Goal: Transaction & Acquisition: Purchase product/service

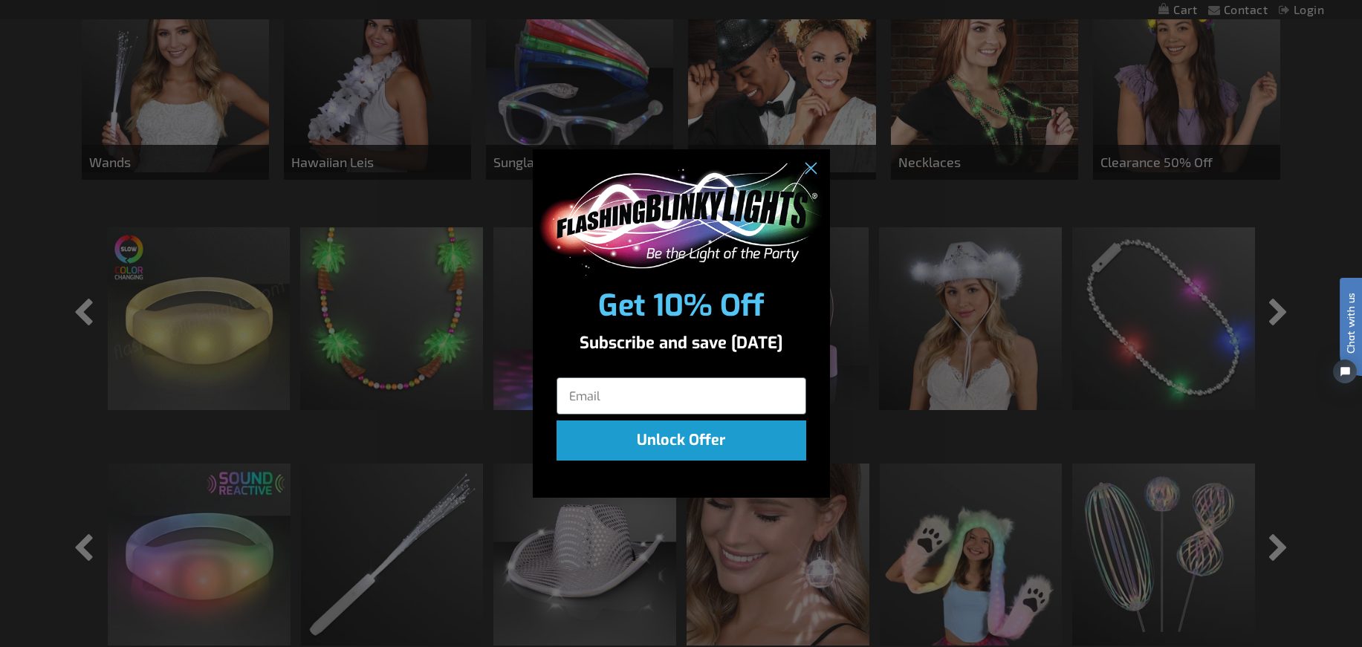
scroll to position [1300, 0]
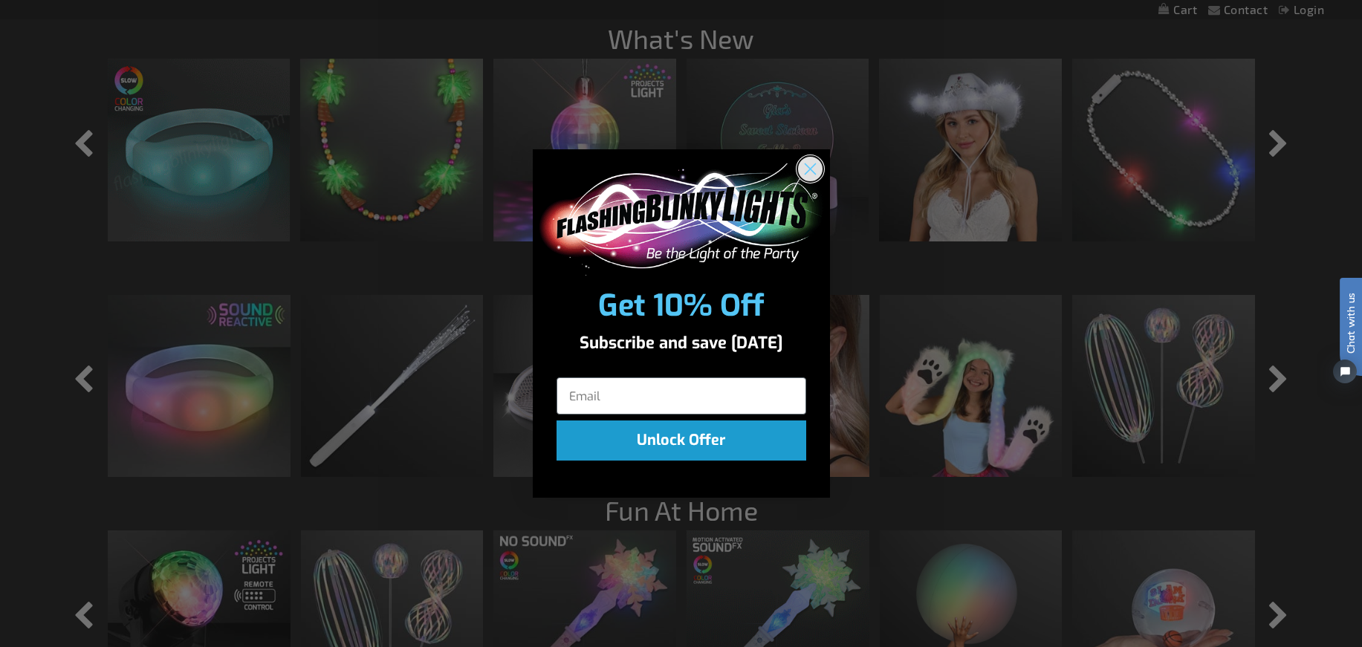
click at [817, 164] on circle "Close dialog" at bounding box center [809, 169] width 25 height 25
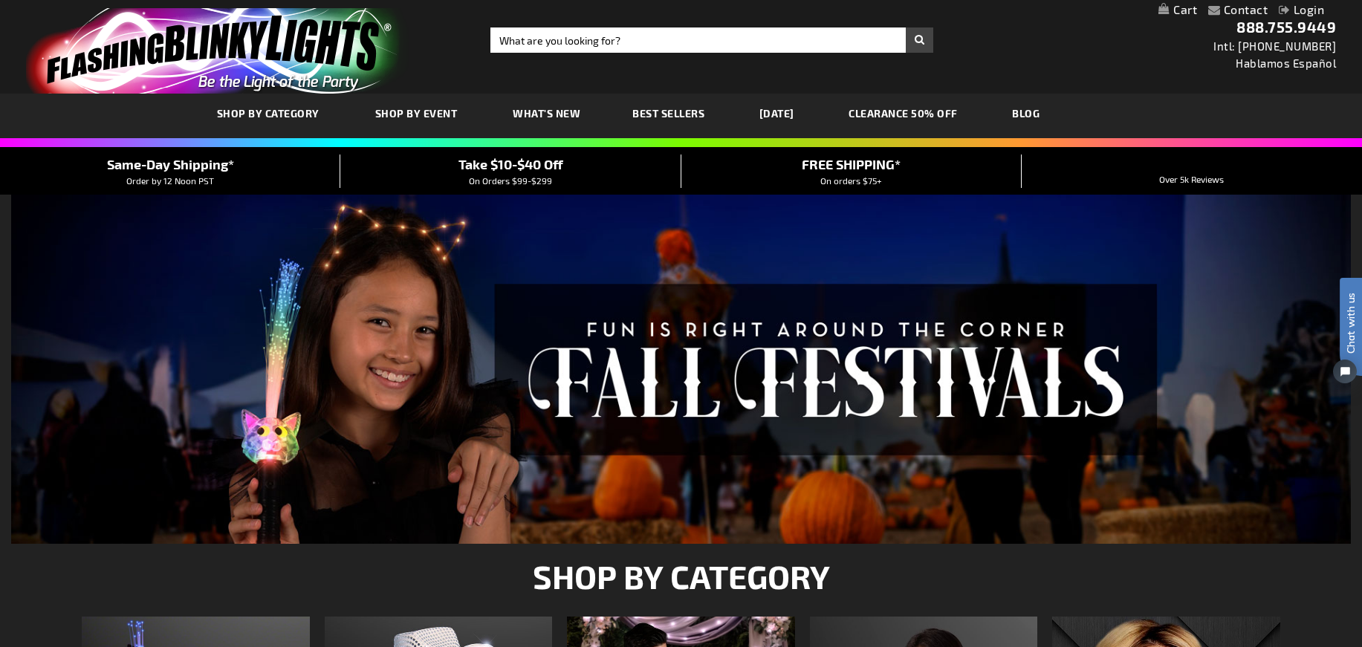
scroll to position [0, 0]
click at [557, 39] on input "Search" at bounding box center [711, 39] width 443 height 25
type input "dog and cat"
click at [919, 40] on button "Search" at bounding box center [919, 39] width 27 height 25
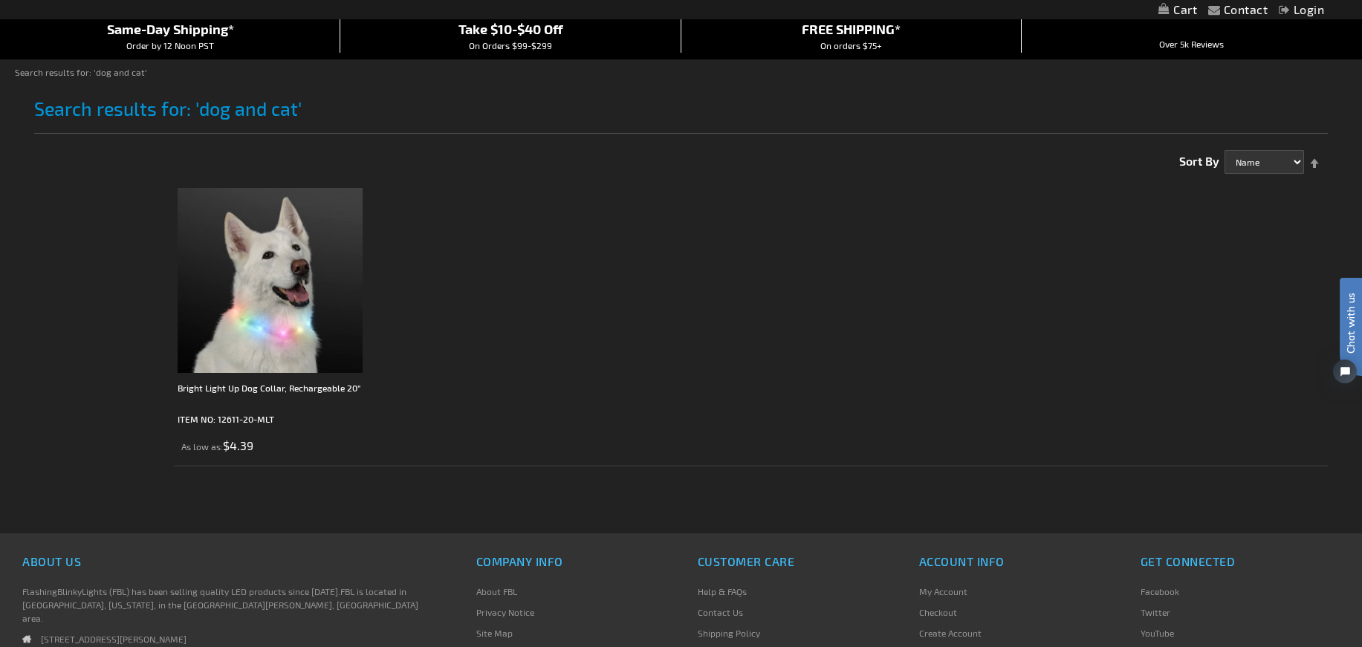
scroll to position [93, 0]
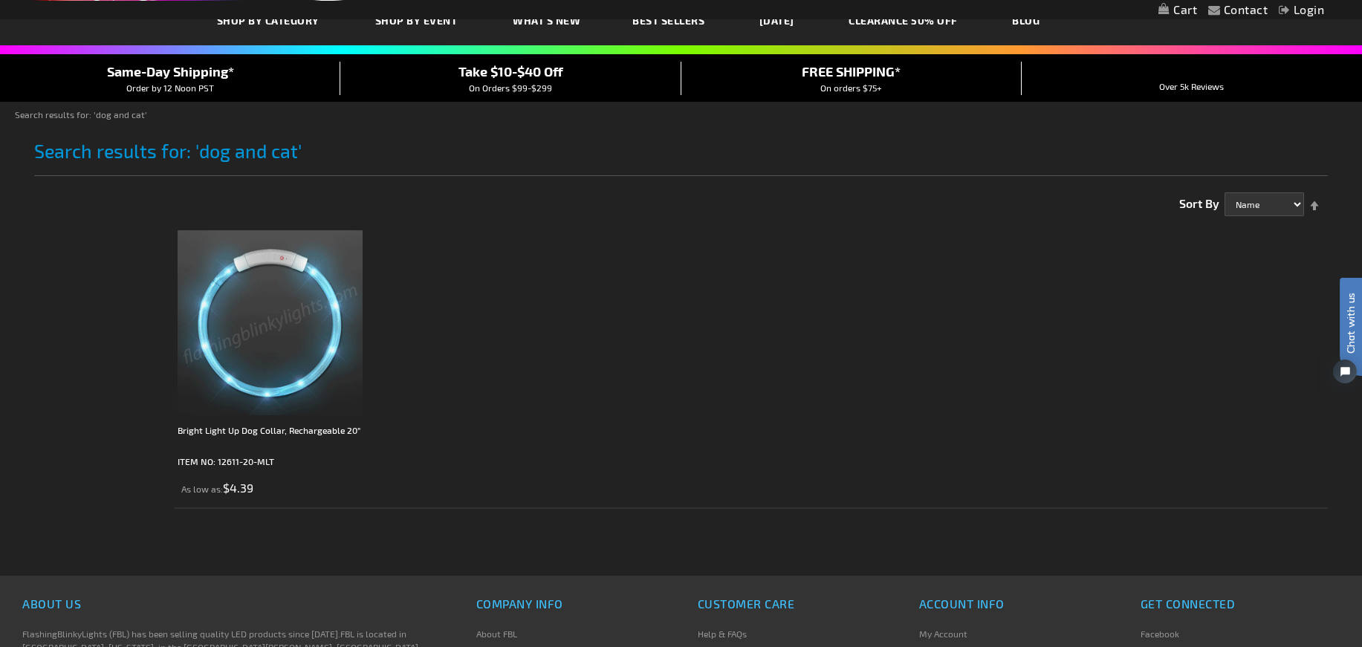
click at [329, 363] on img at bounding box center [270, 322] width 185 height 185
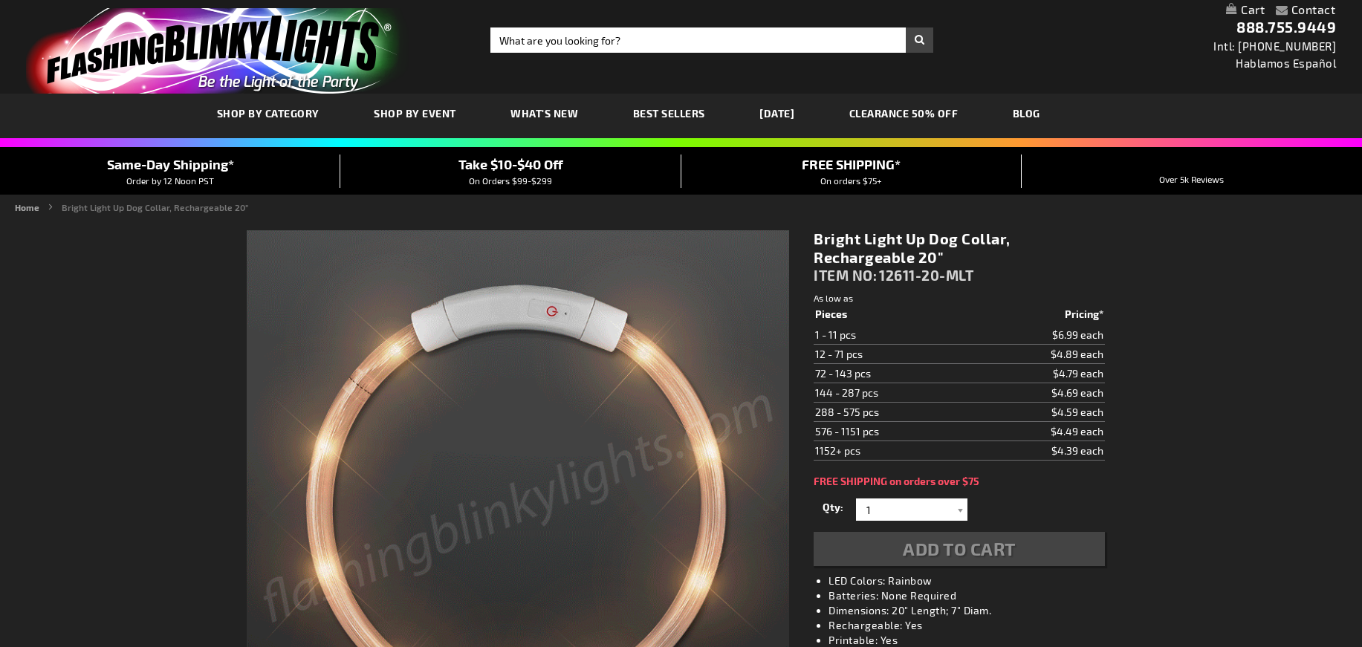
click at [265, 114] on span "SHOP BY CATEGORY" at bounding box center [268, 113] width 103 height 13
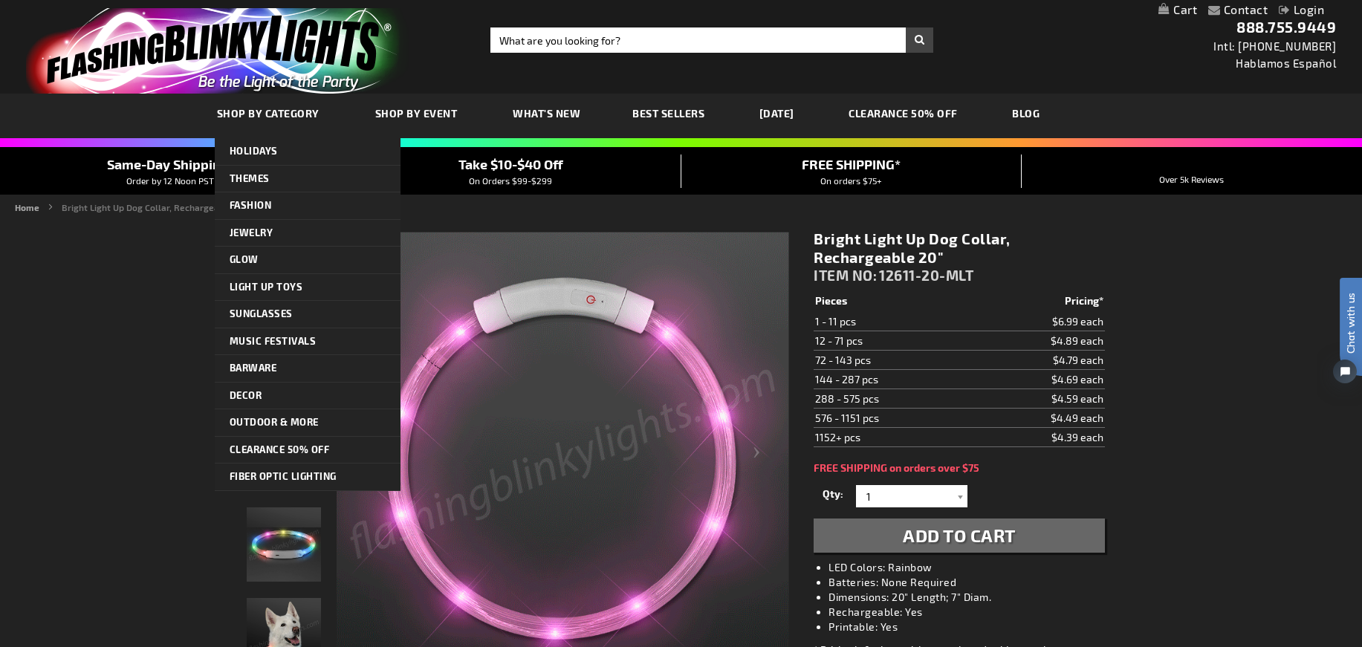
click at [265, 115] on span "SHOP BY CATEGORY" at bounding box center [268, 113] width 103 height 13
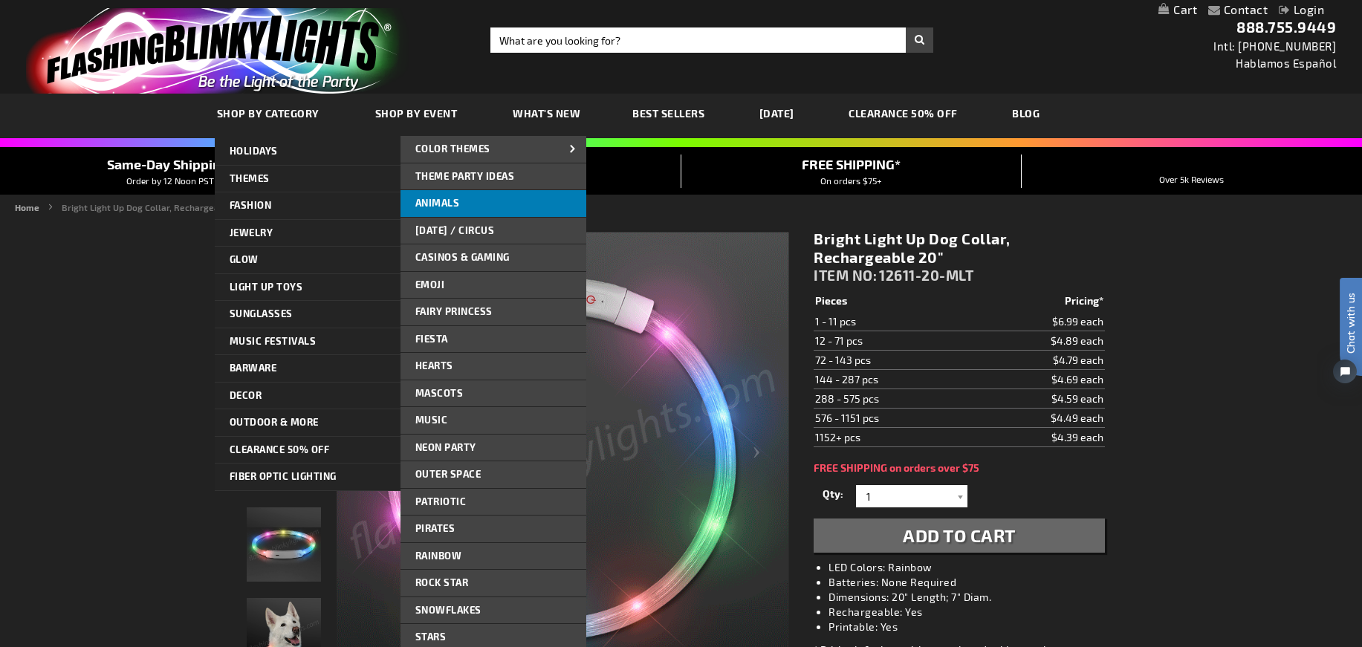
click at [473, 204] on link "Animals" at bounding box center [494, 203] width 186 height 27
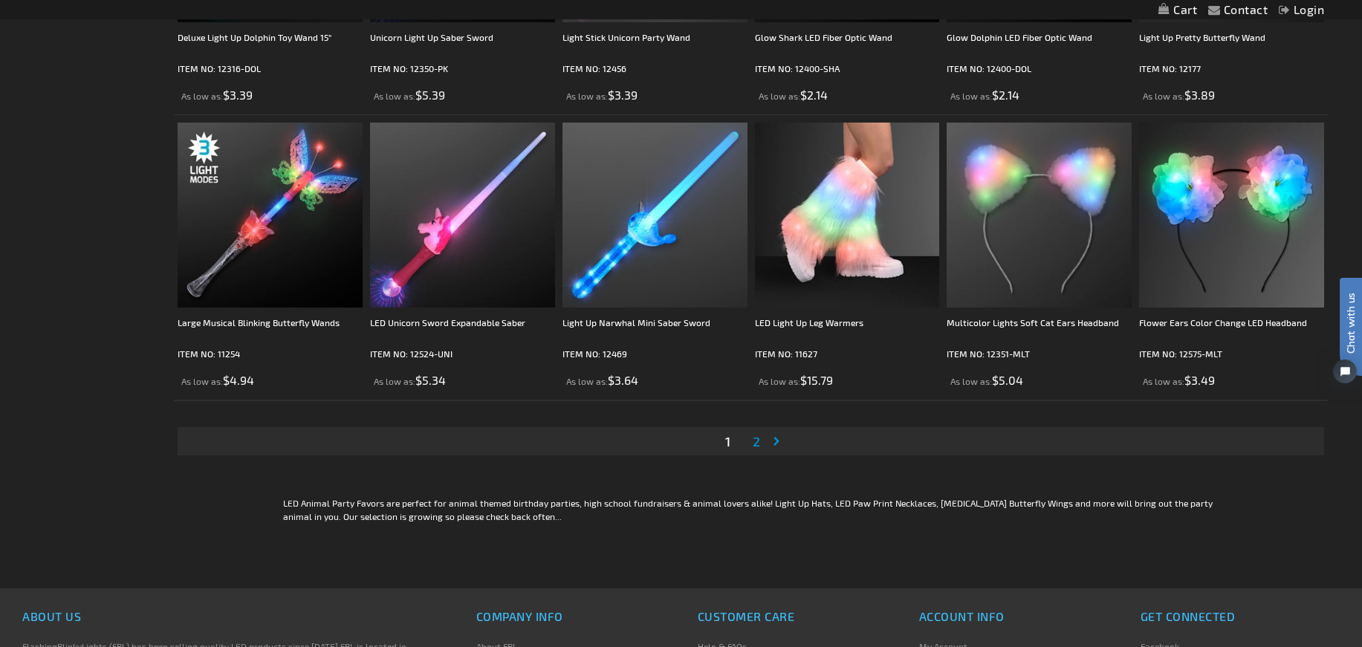
scroll to position [2765, 0]
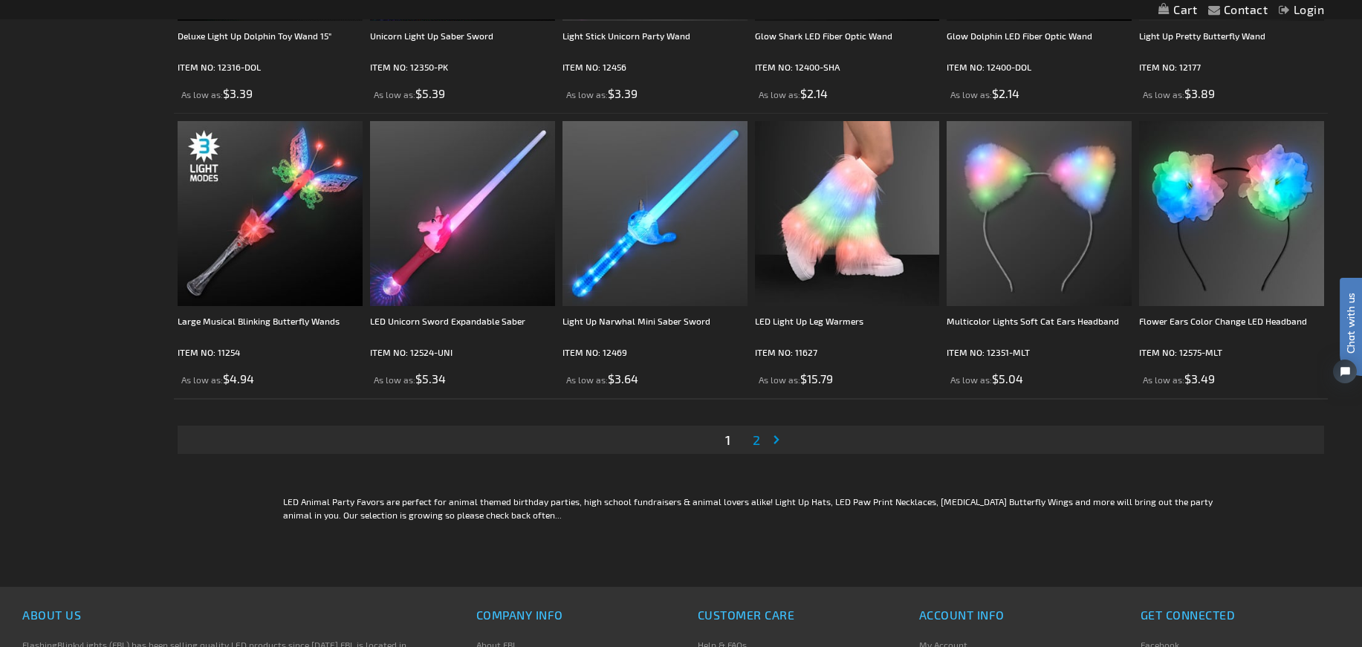
click at [755, 441] on span "2" at bounding box center [756, 440] width 7 height 16
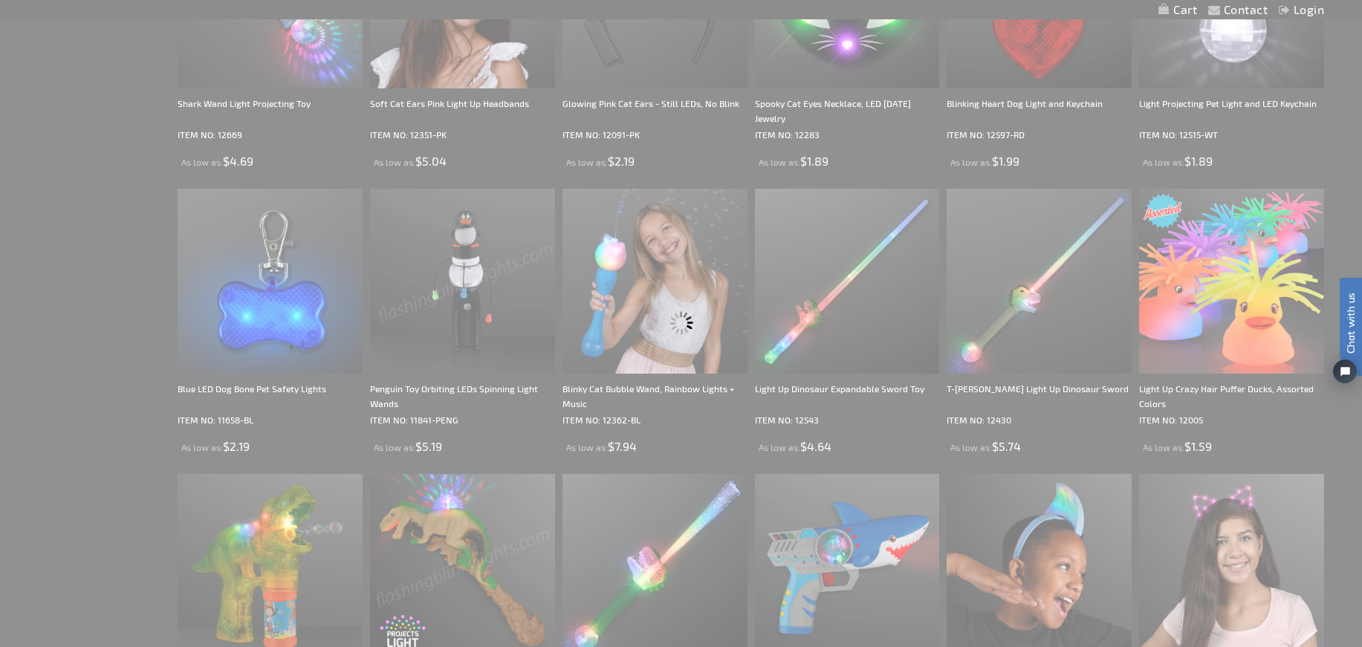
scroll to position [0, 0]
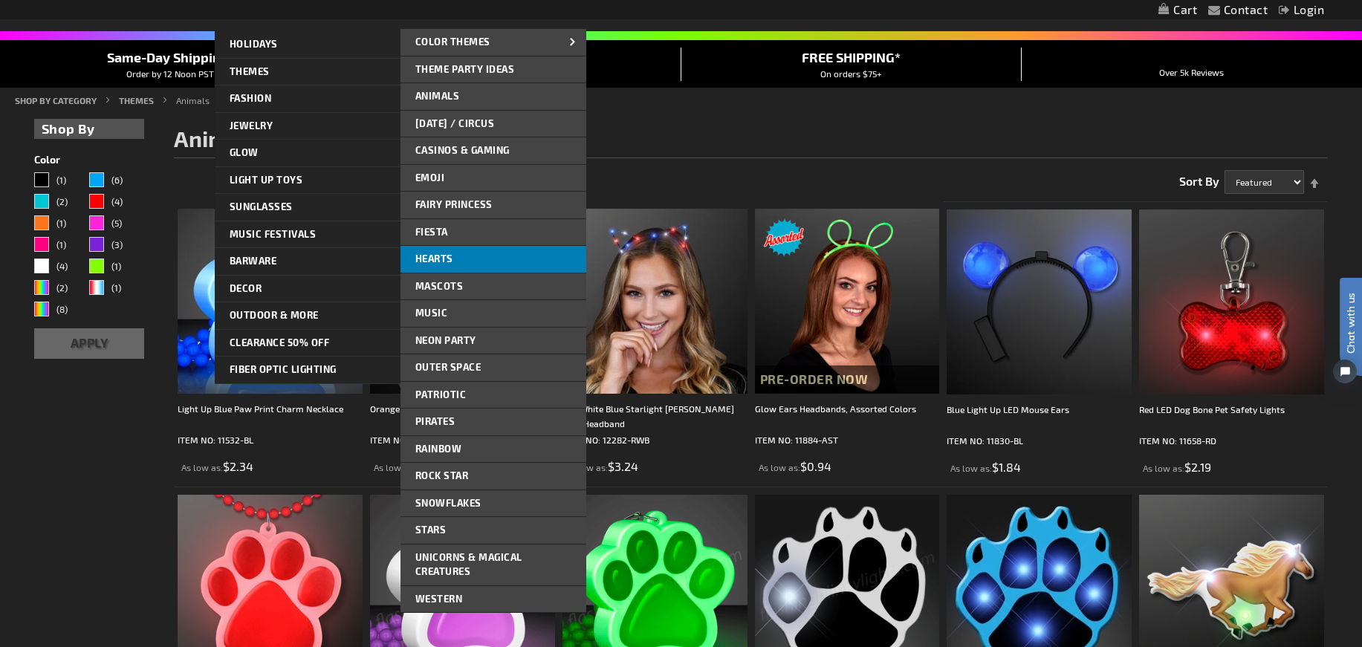
scroll to position [107, 0]
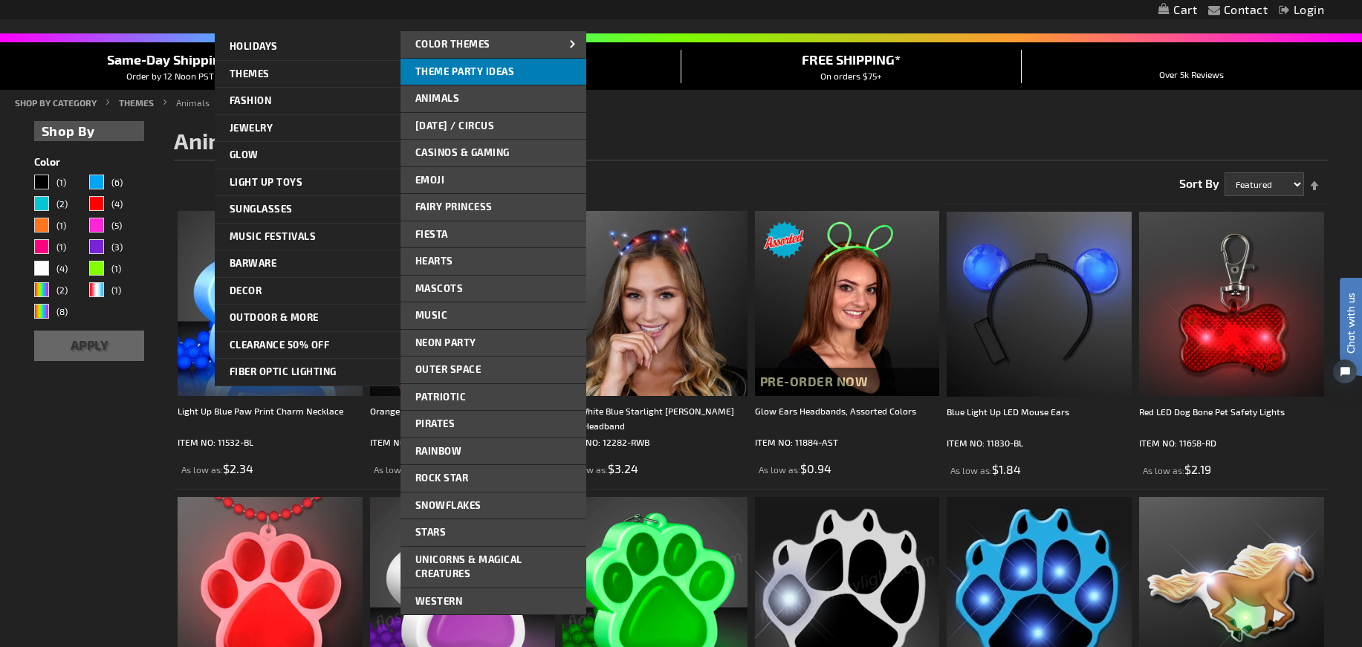
click at [469, 69] on span "Theme Party Ideas" at bounding box center [465, 71] width 100 height 12
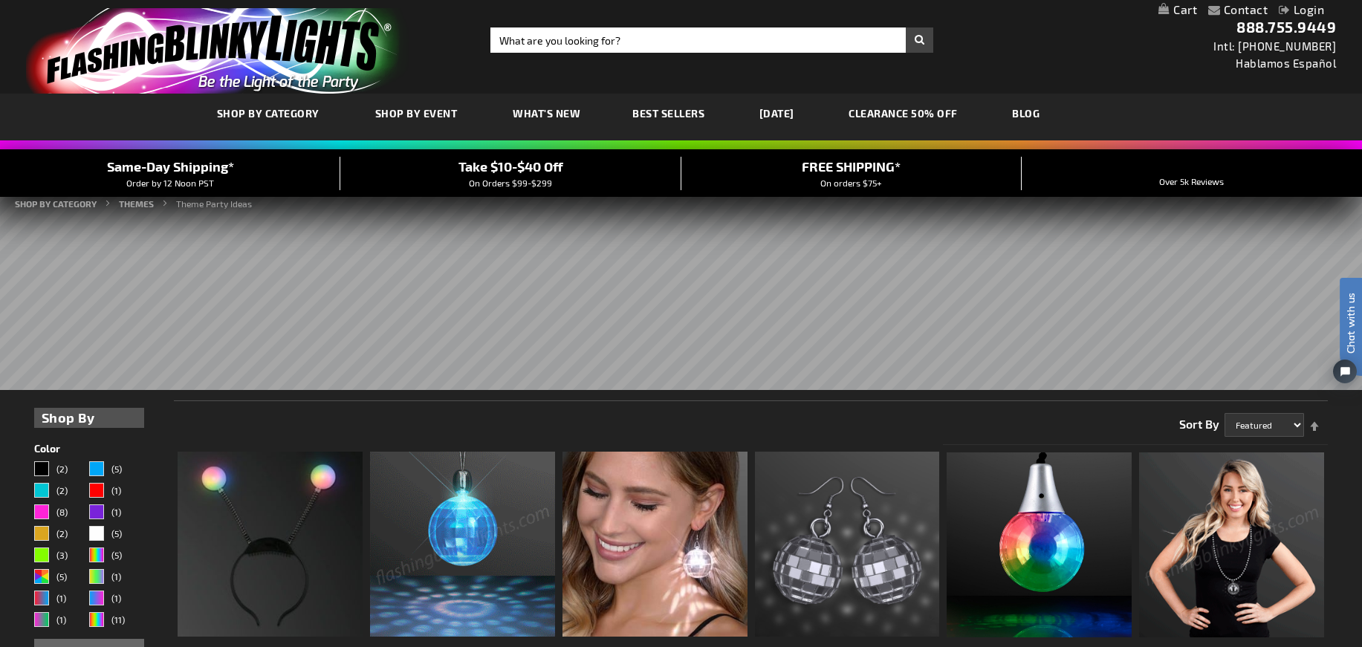
click at [652, 111] on span "Best Sellers" at bounding box center [668, 113] width 72 height 13
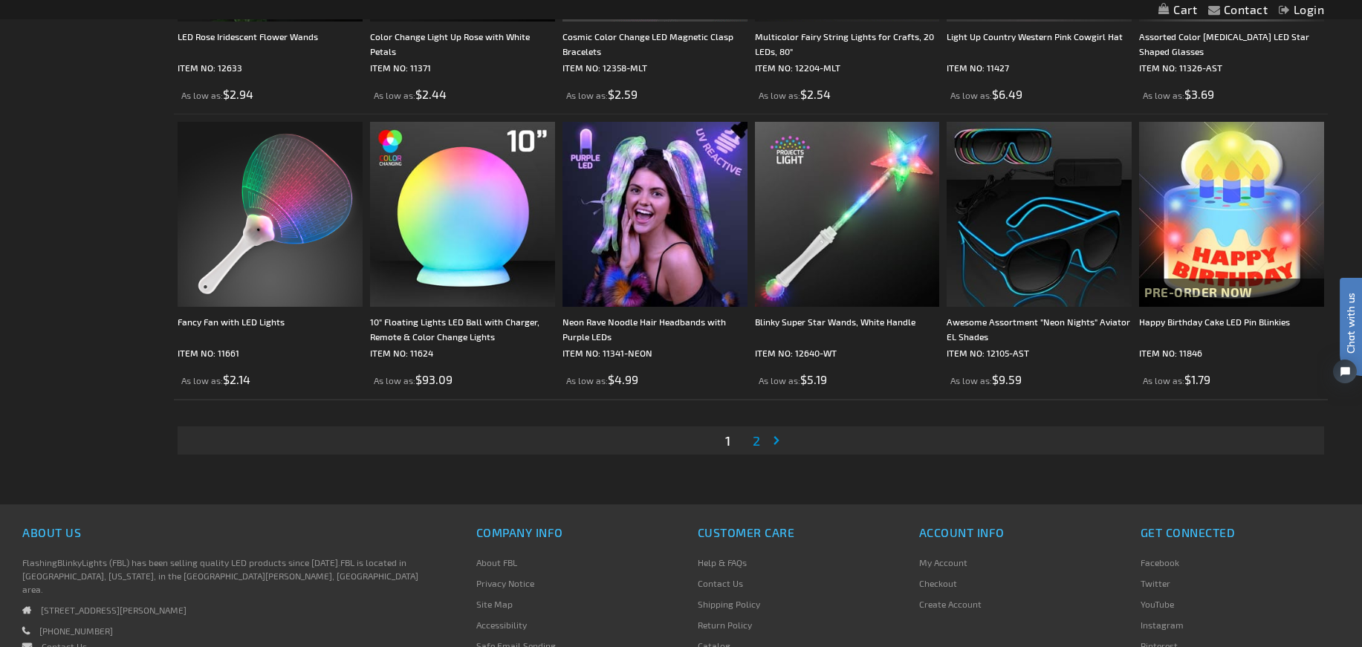
scroll to position [2961, 0]
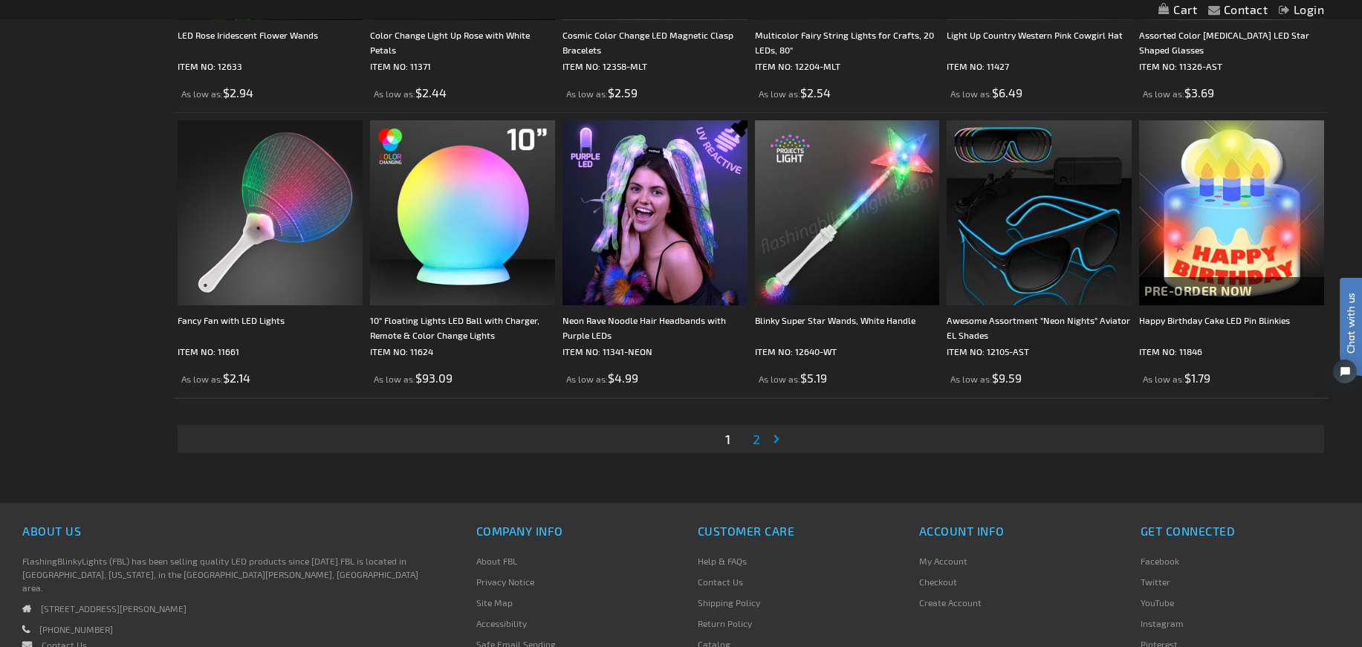
click at [758, 436] on span "2" at bounding box center [756, 439] width 7 height 16
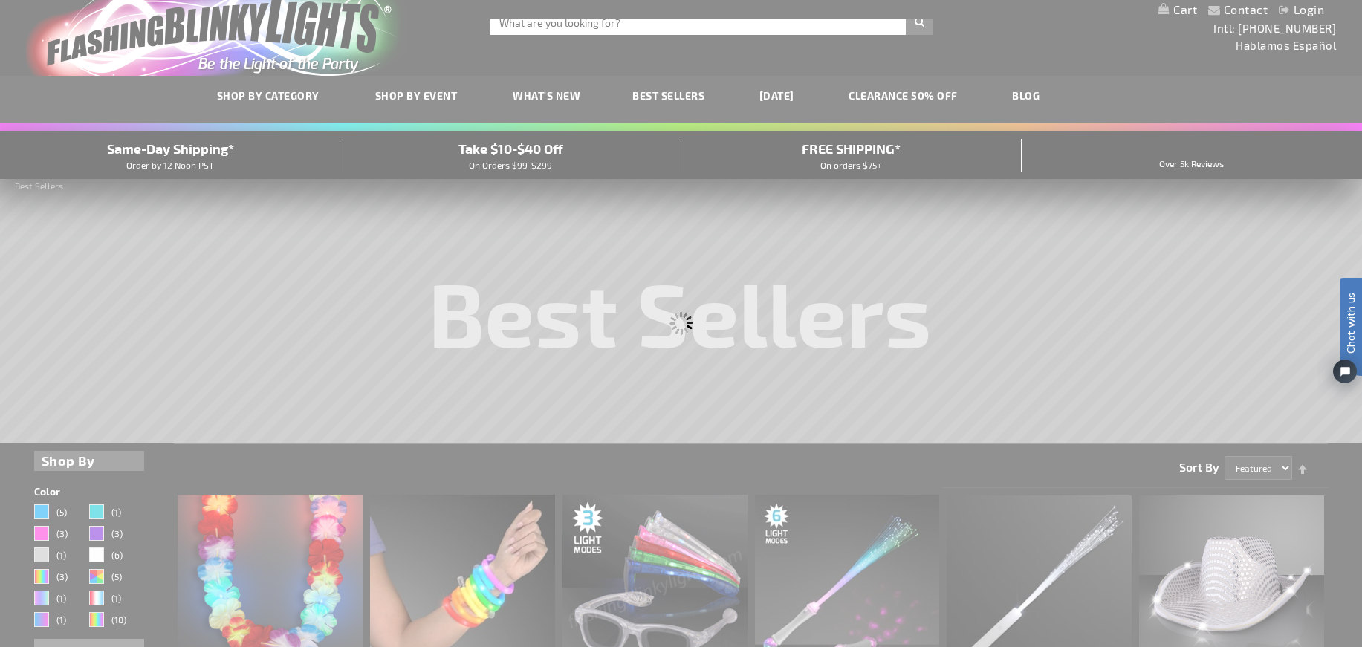
scroll to position [0, 0]
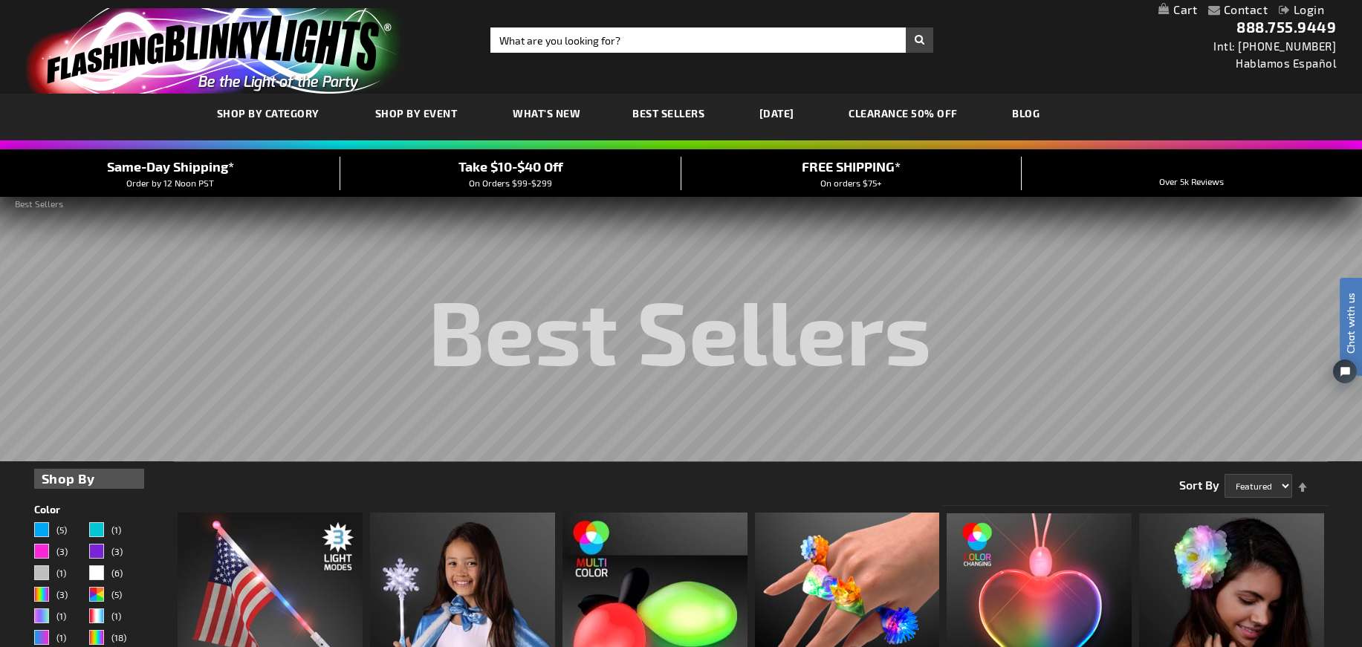
click at [1185, 11] on link "My Cart" at bounding box center [1177, 10] width 39 height 14
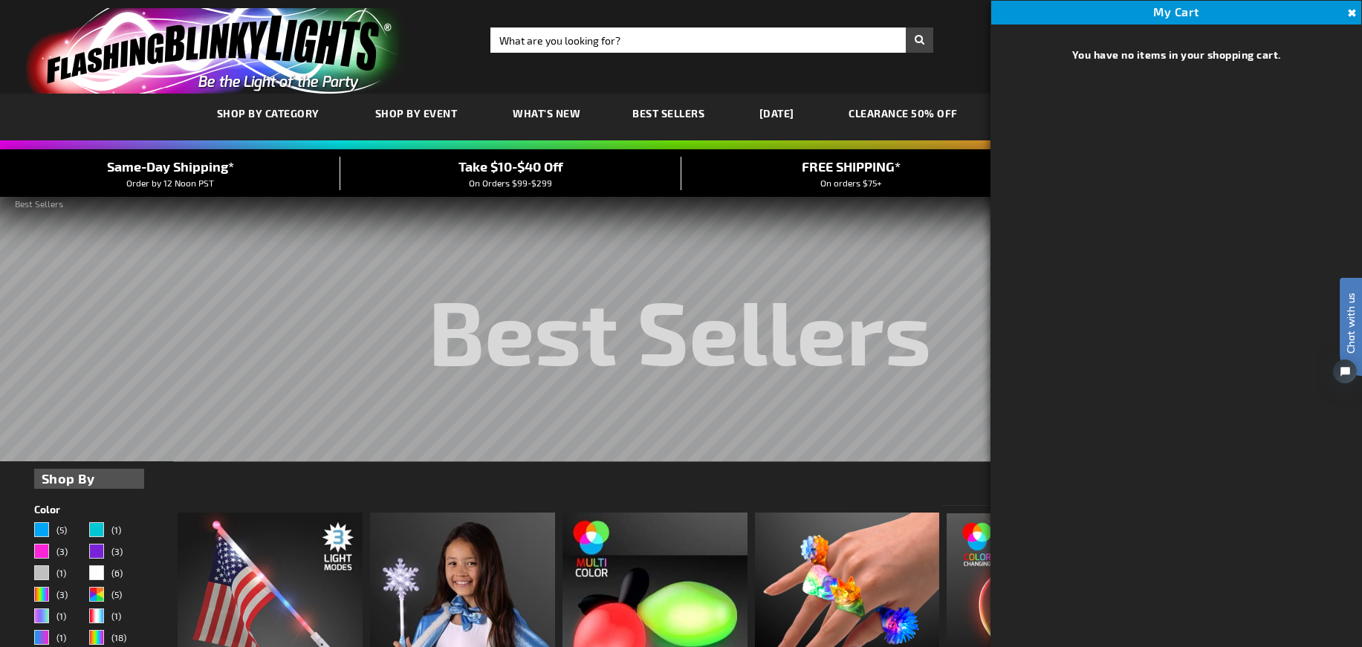
drag, startPoint x: 957, startPoint y: 40, endPoint x: 930, endPoint y: 71, distance: 41.0
click at [957, 40] on div "Toggle Nav Search Search × Search 888.755.9449 Intl: 818-753-8303 Hablamos Espa…" at bounding box center [681, 47] width 1362 height 94
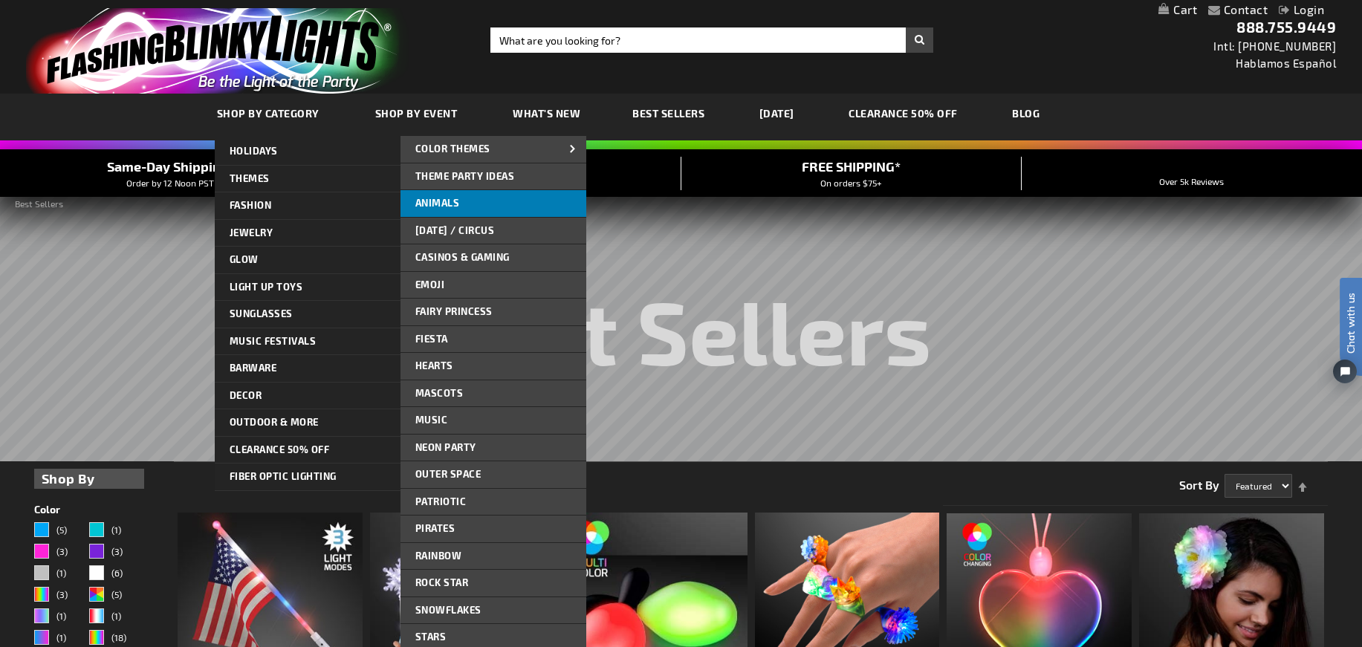
click at [439, 206] on span "Animals" at bounding box center [437, 203] width 45 height 12
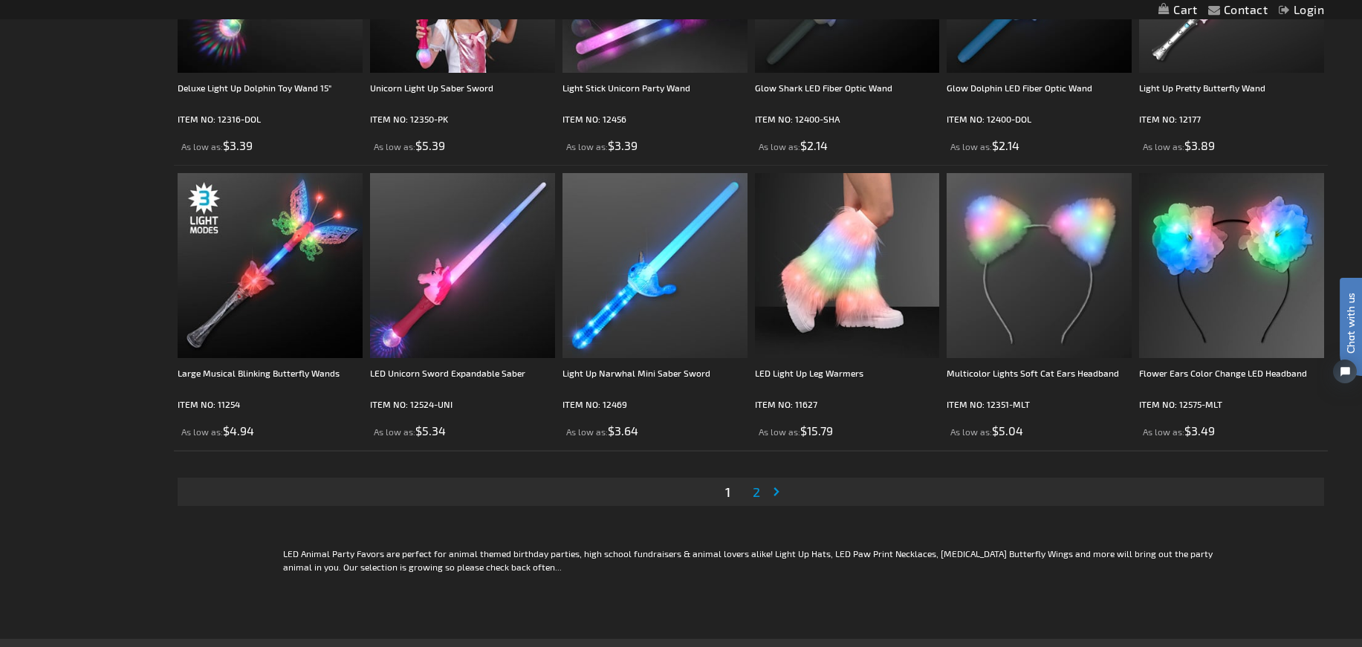
scroll to position [2787, 0]
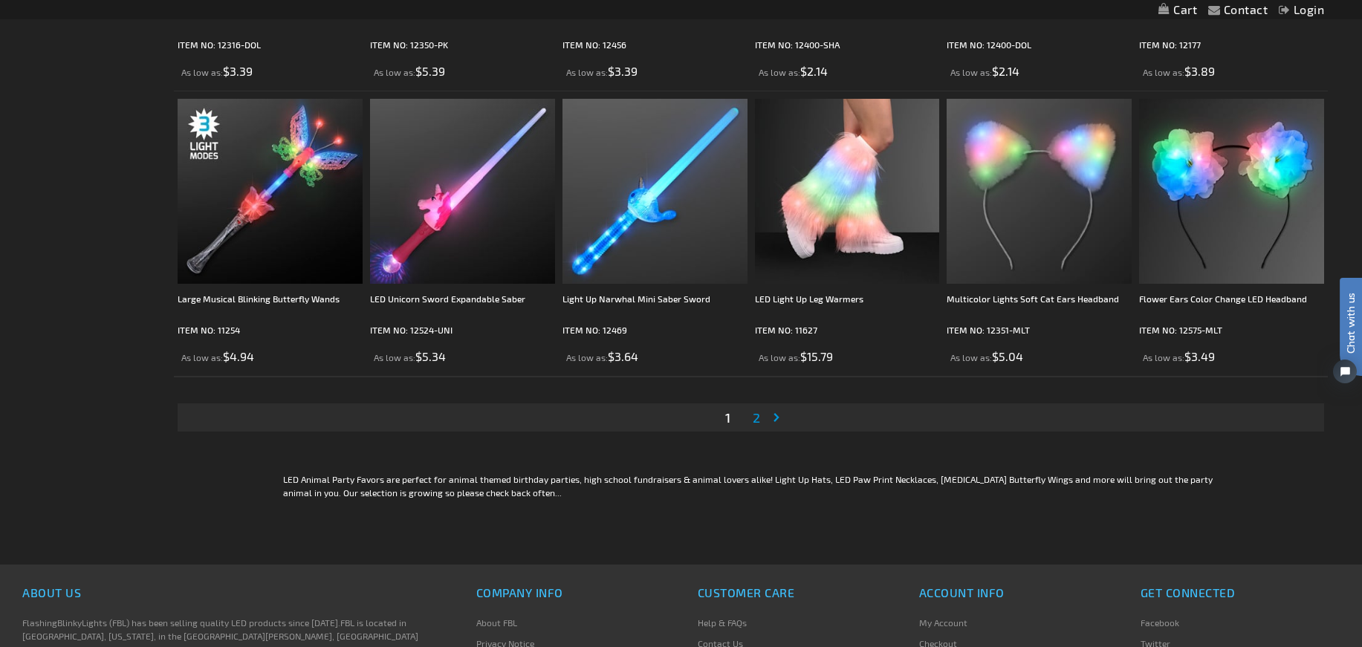
click at [756, 417] on span "2" at bounding box center [756, 417] width 7 height 16
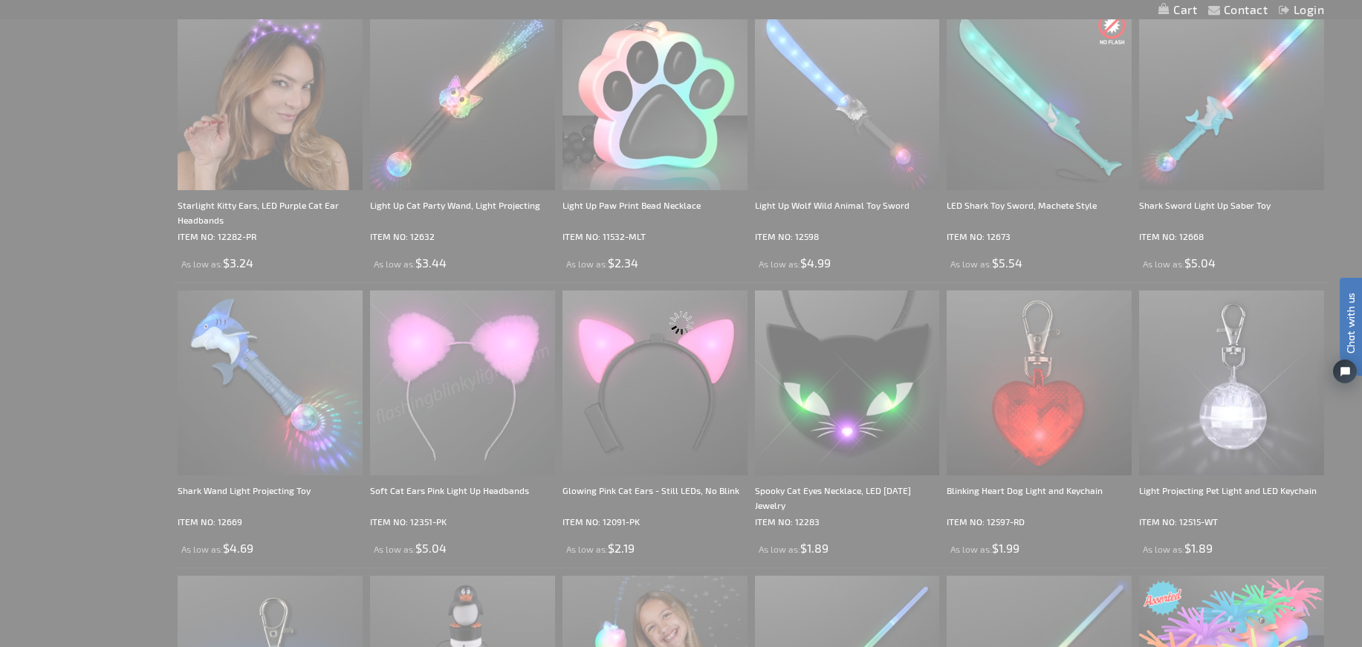
scroll to position [0, 0]
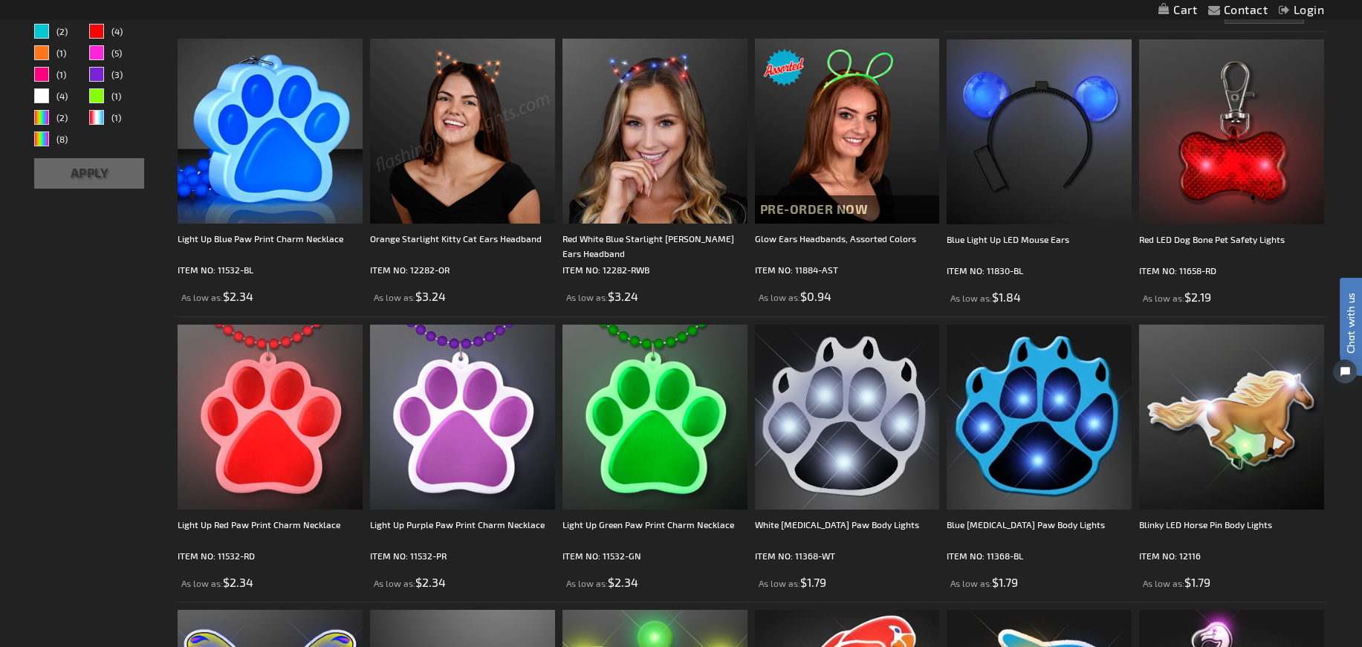
scroll to position [282, 0]
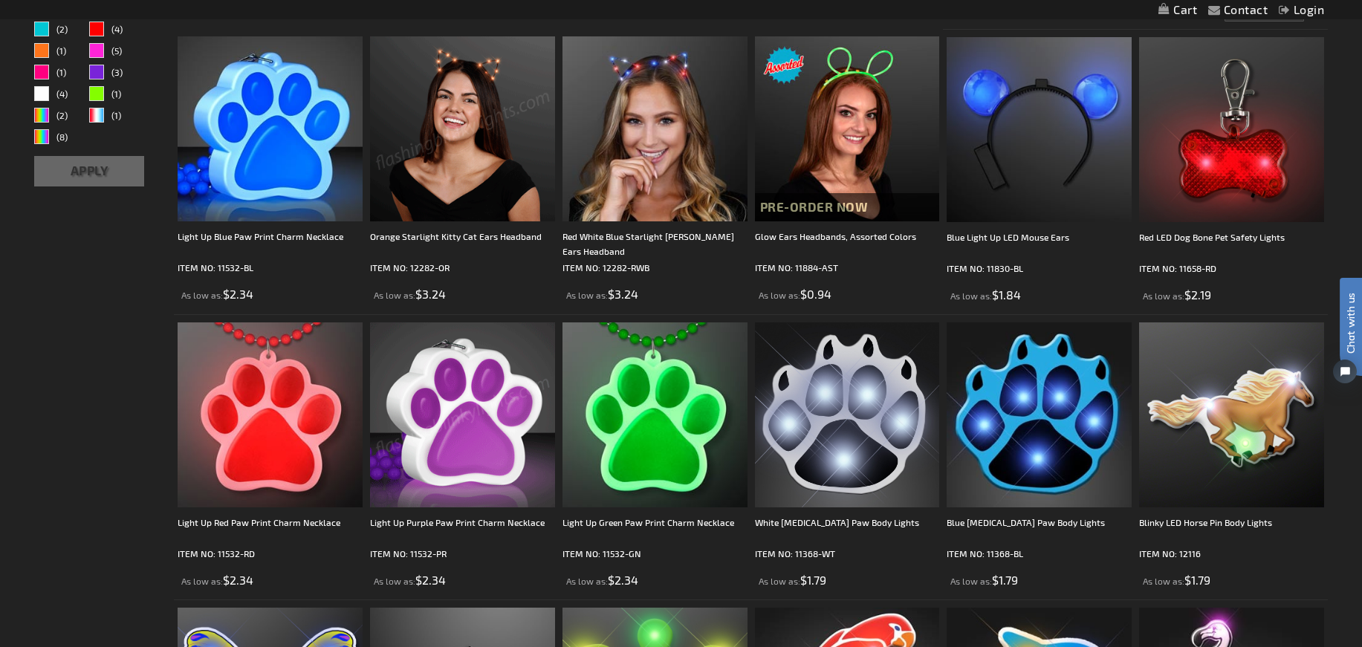
click at [503, 418] on img at bounding box center [462, 415] width 185 height 185
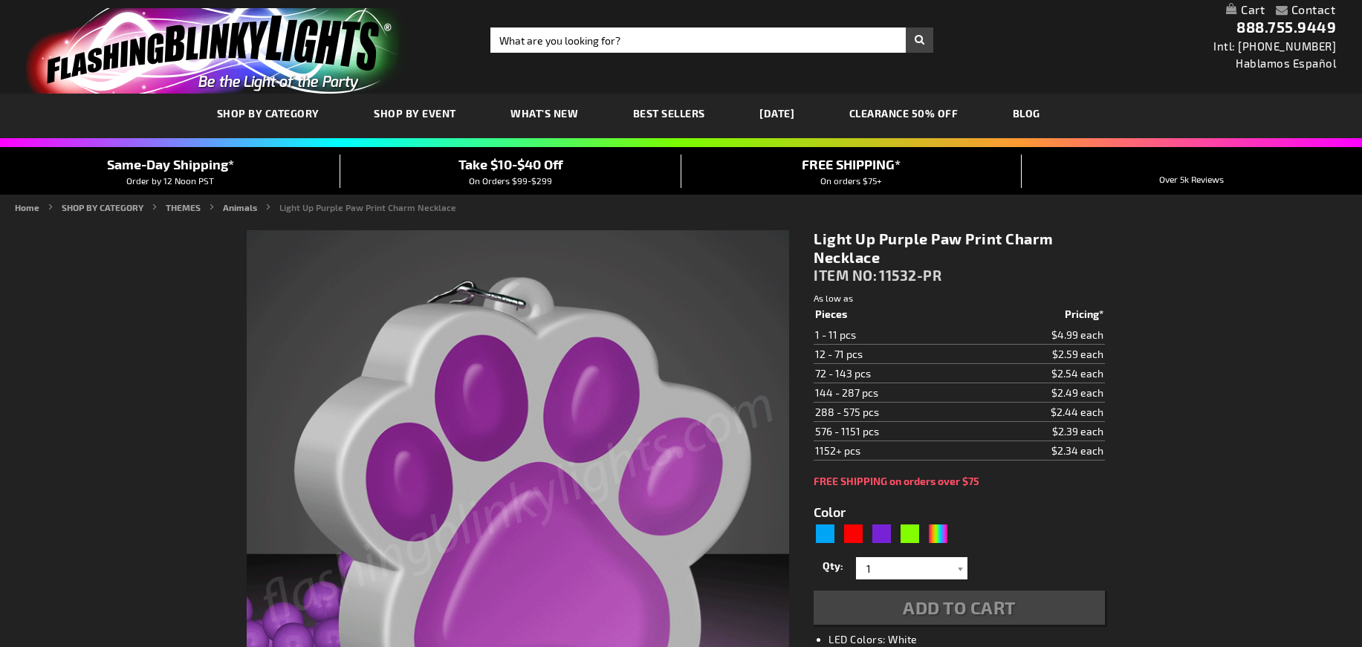
type input "5640"
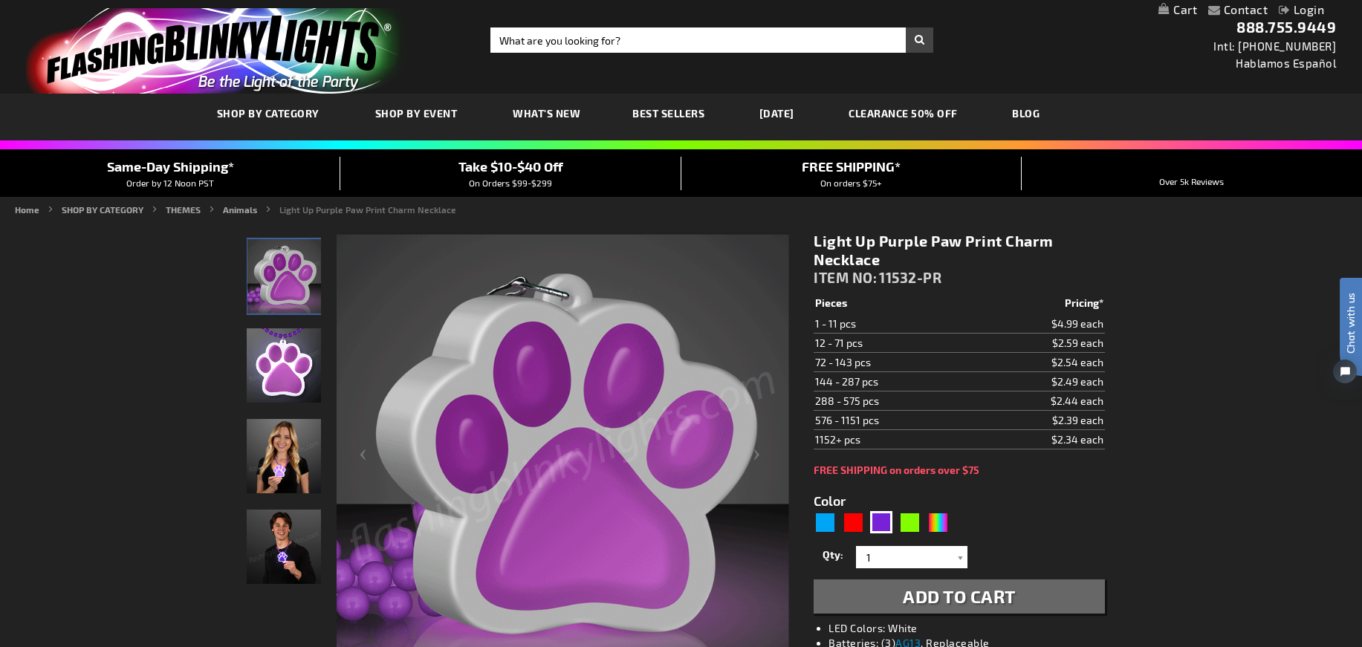
click at [882, 363] on td "72 - 143 pcs" at bounding box center [893, 362] width 158 height 19
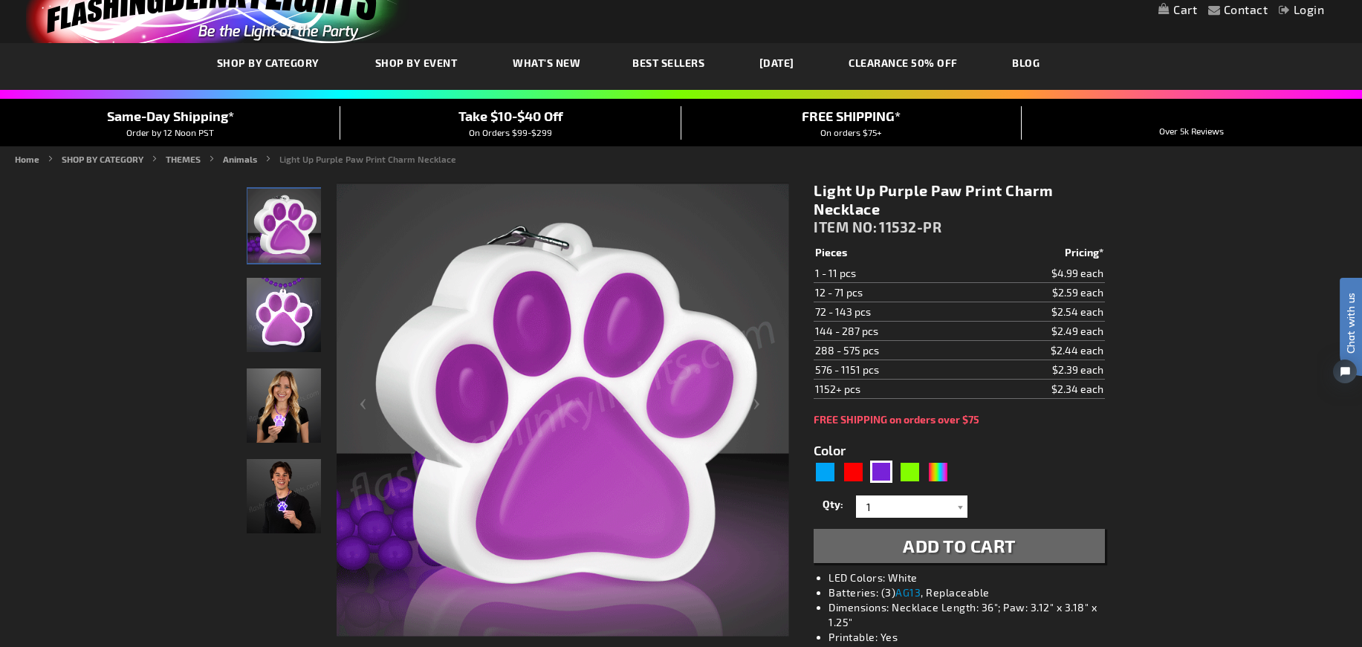
scroll to position [60, 0]
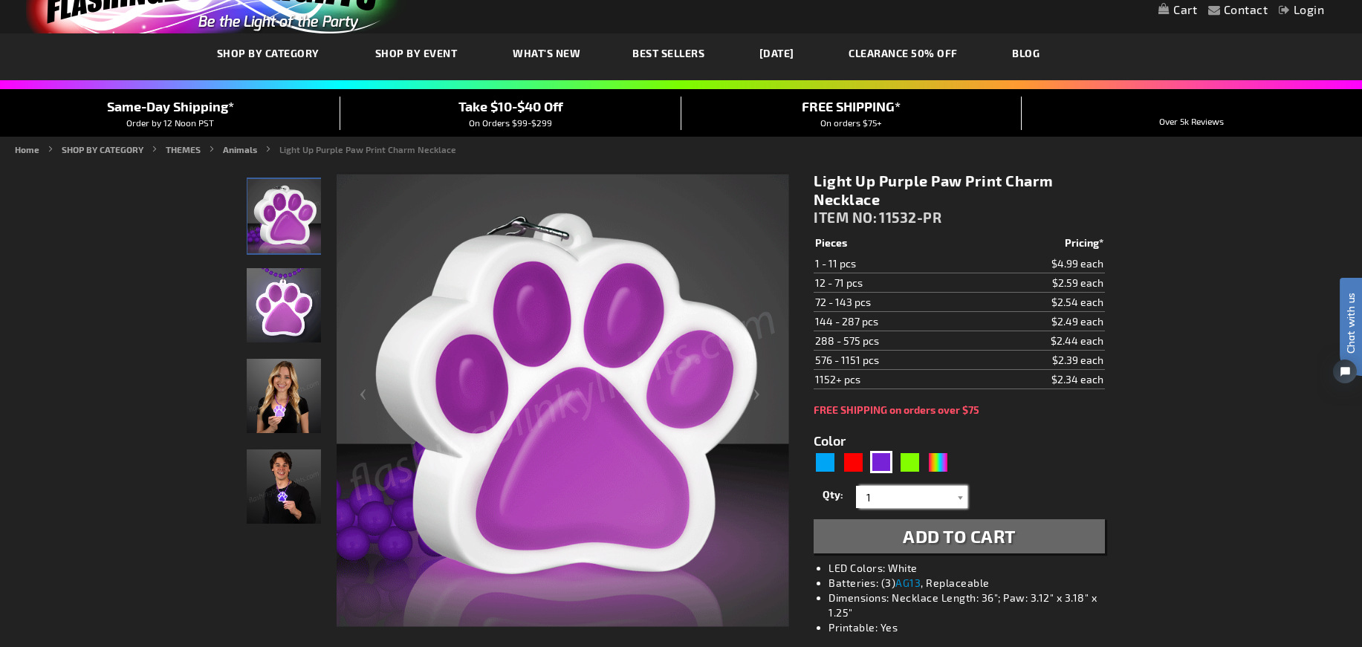
click at [887, 499] on input "1" at bounding box center [914, 497] width 108 height 22
type input "1"
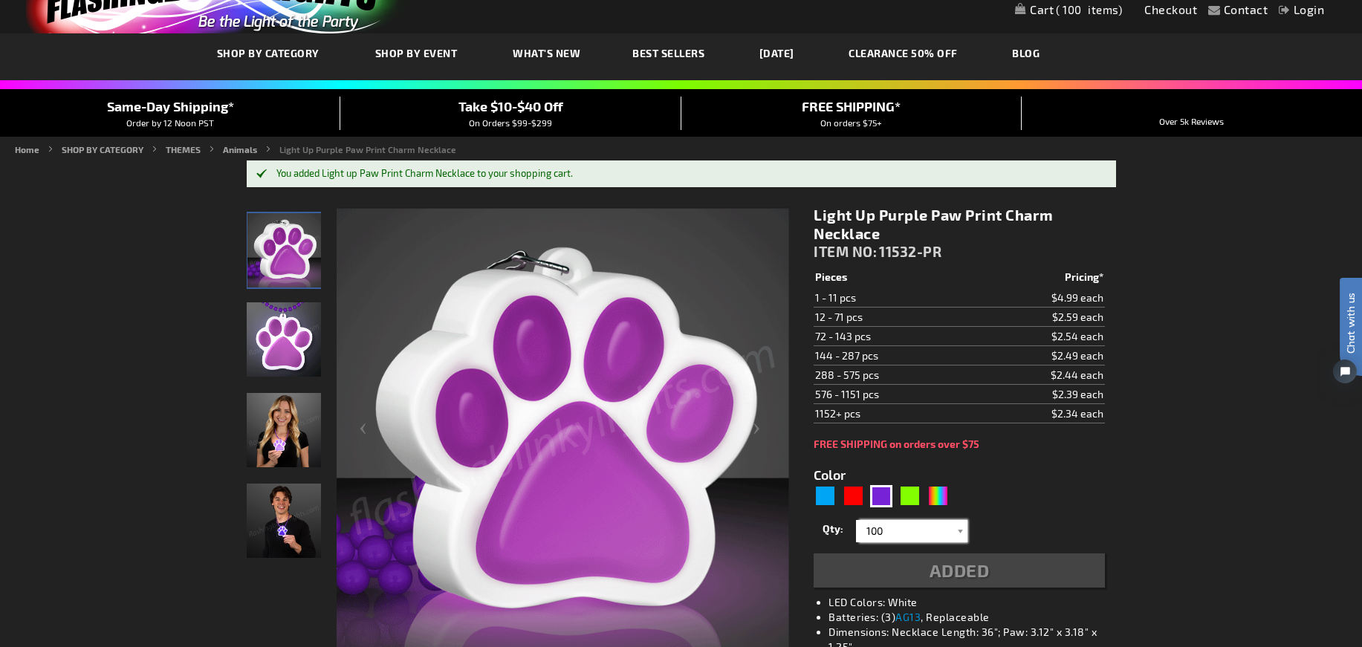
type input "100"
click at [1108, 475] on div "Light Up Purple Paw Print Charm Necklace ITEM NO: 11532-PR $2.34 Pieces Pricing…" at bounding box center [959, 506] width 313 height 623
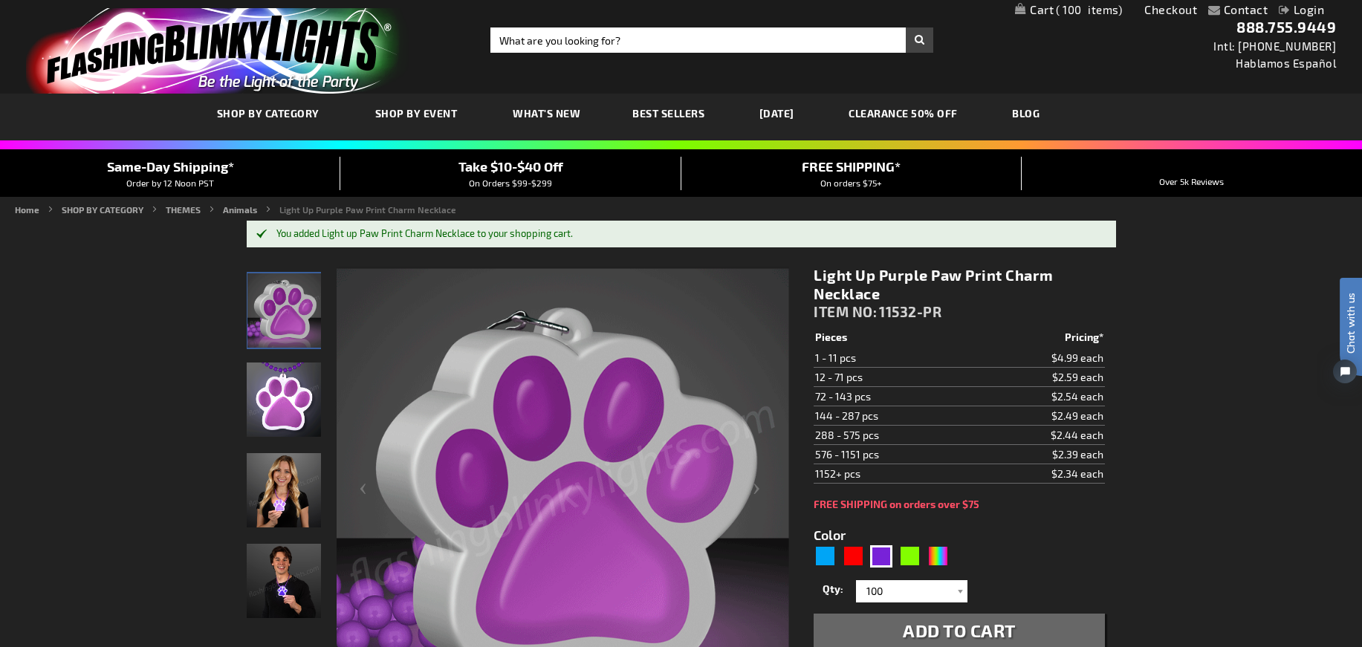
scroll to position [0, 0]
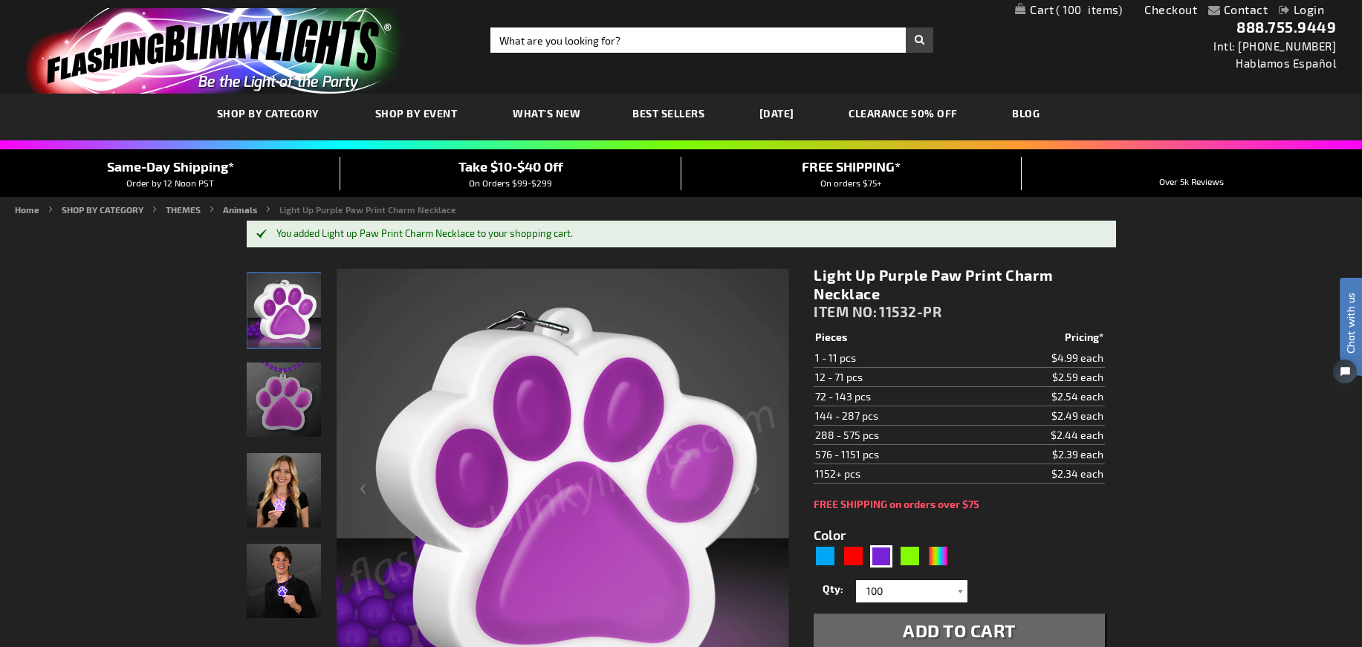
click at [1081, 10] on span "100" at bounding box center [1089, 9] width 66 height 13
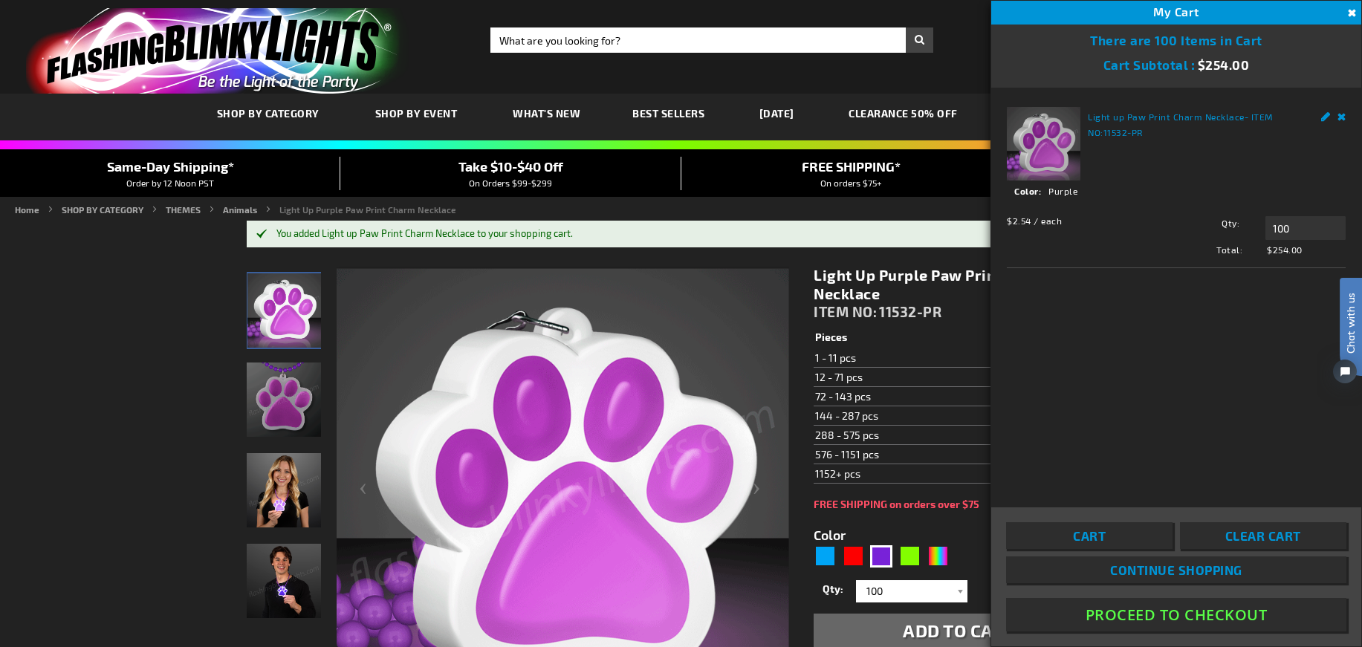
click at [1145, 611] on button "Proceed To Checkout" at bounding box center [1176, 614] width 340 height 33
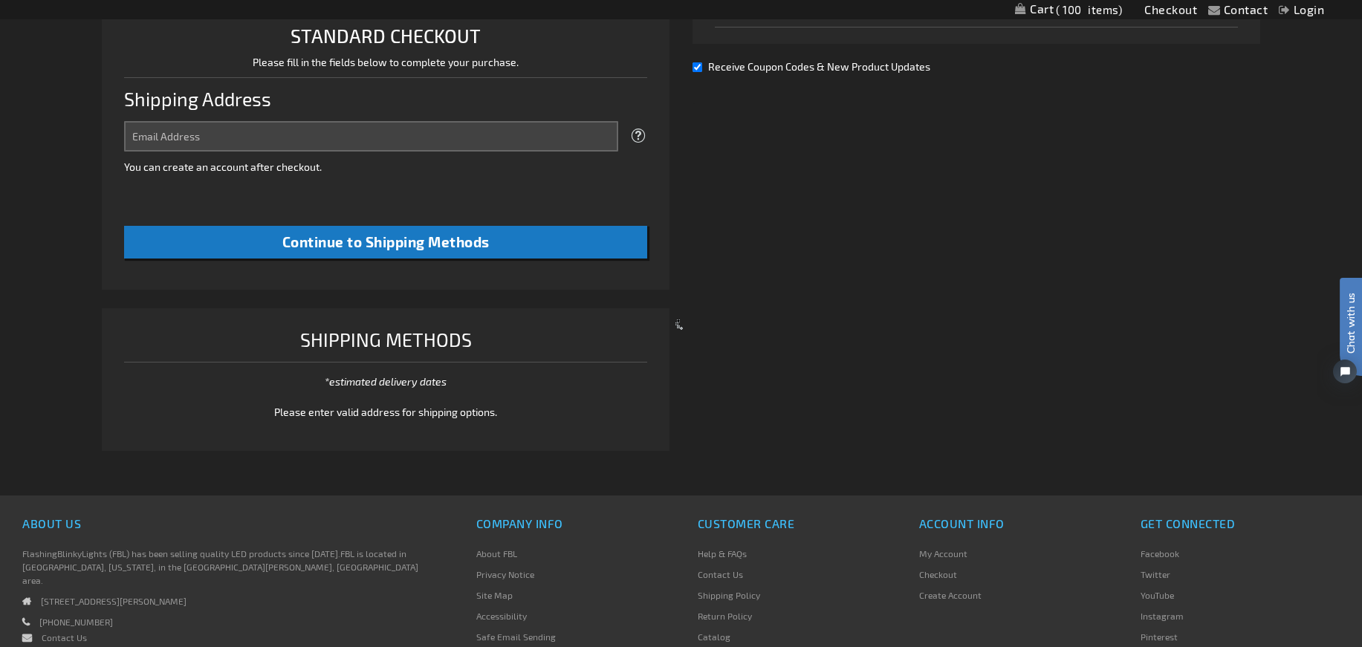
select select "US"
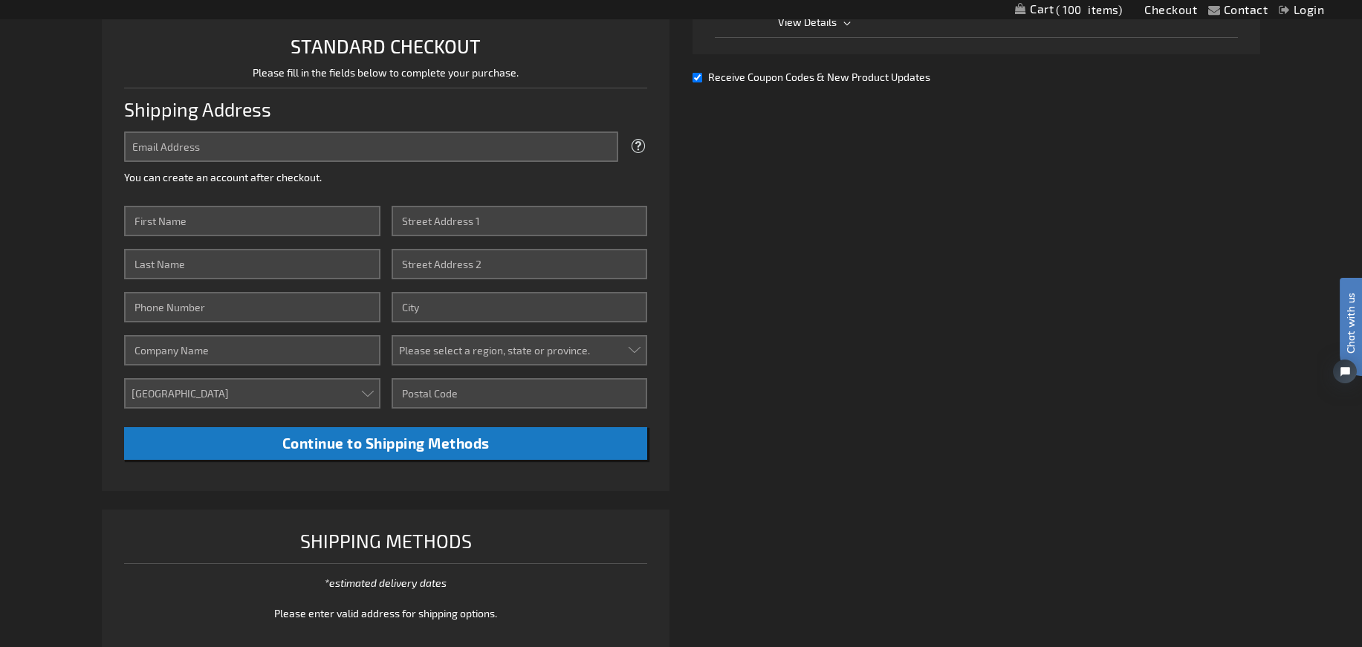
scroll to position [378, 0]
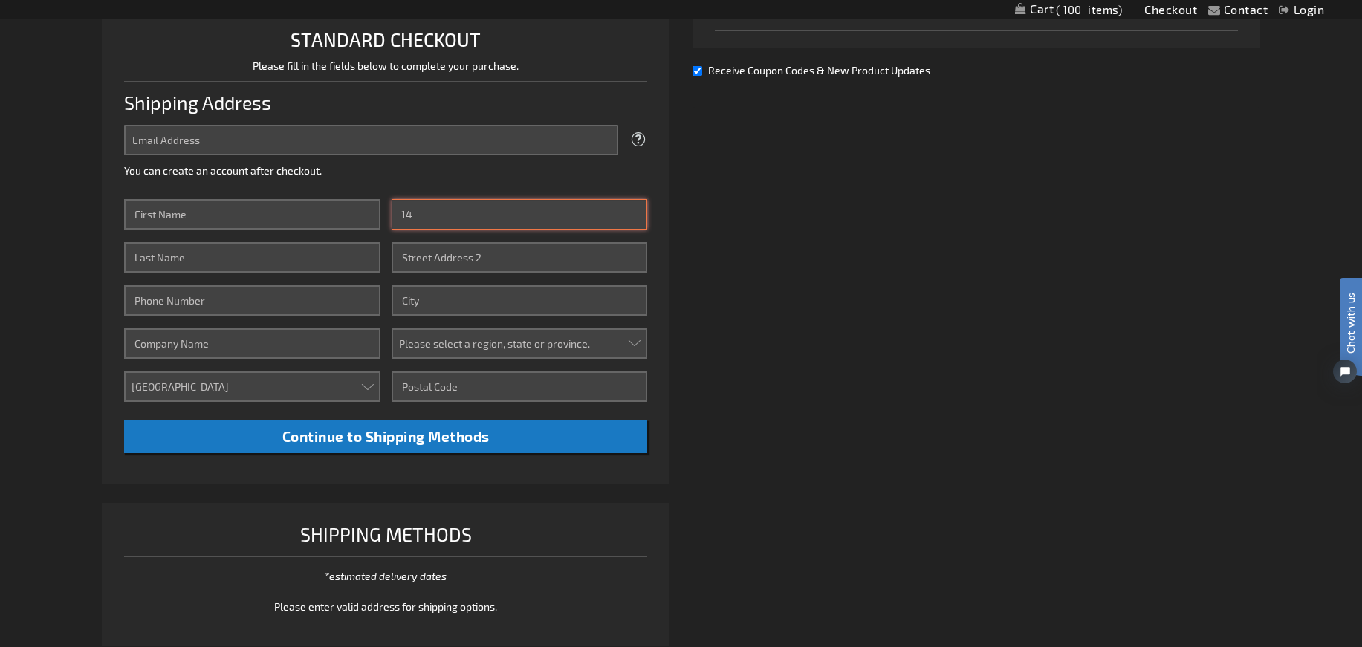
type input "1"
type input "4401 n northview ave."
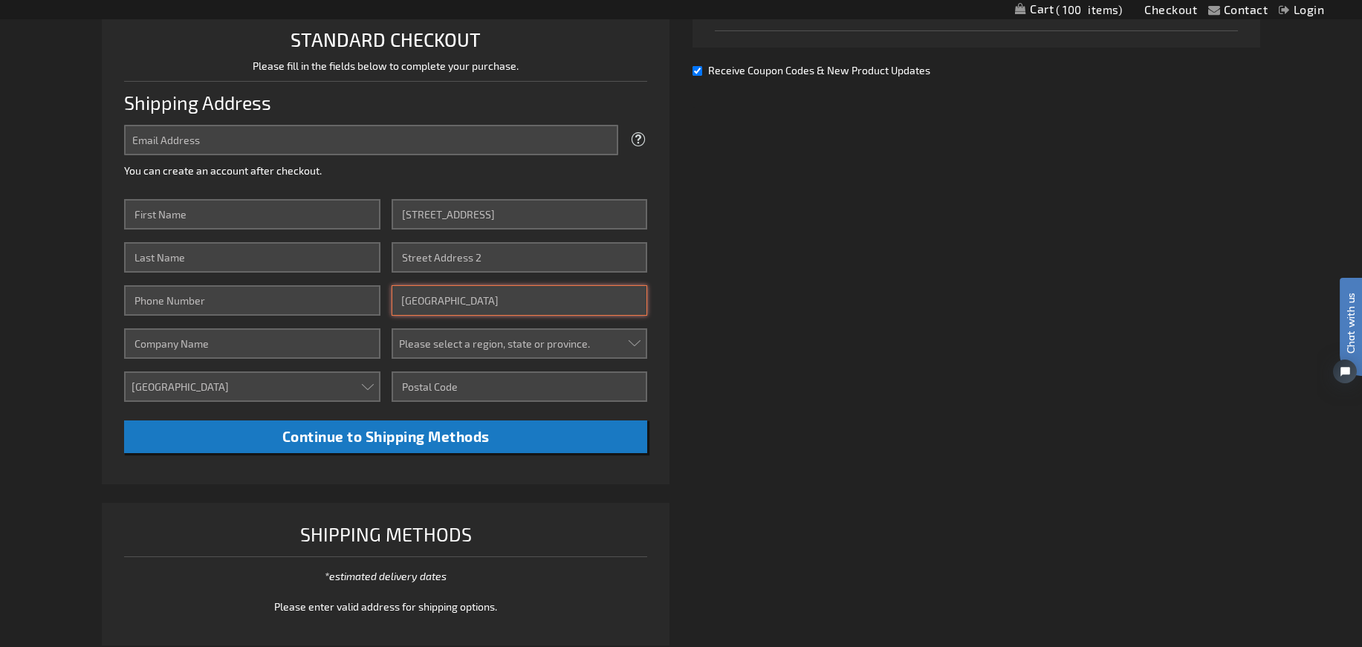
type input "sioux falls"
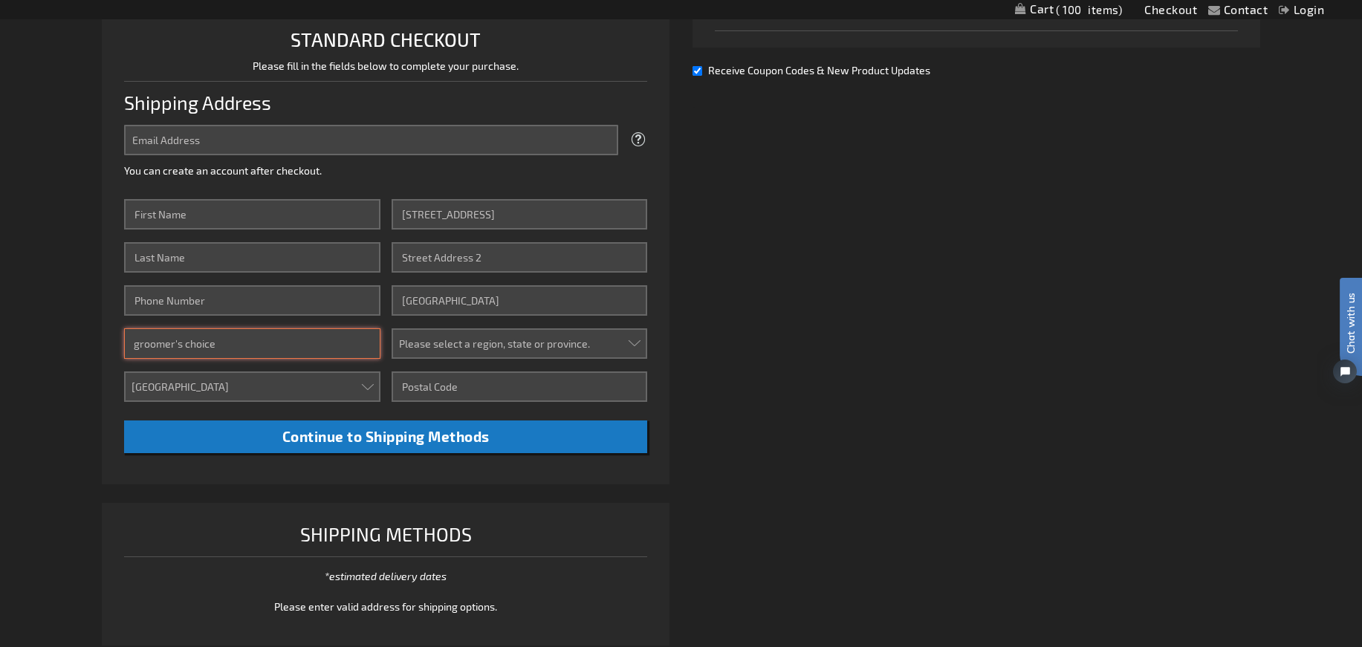
type input "groomer's choice"
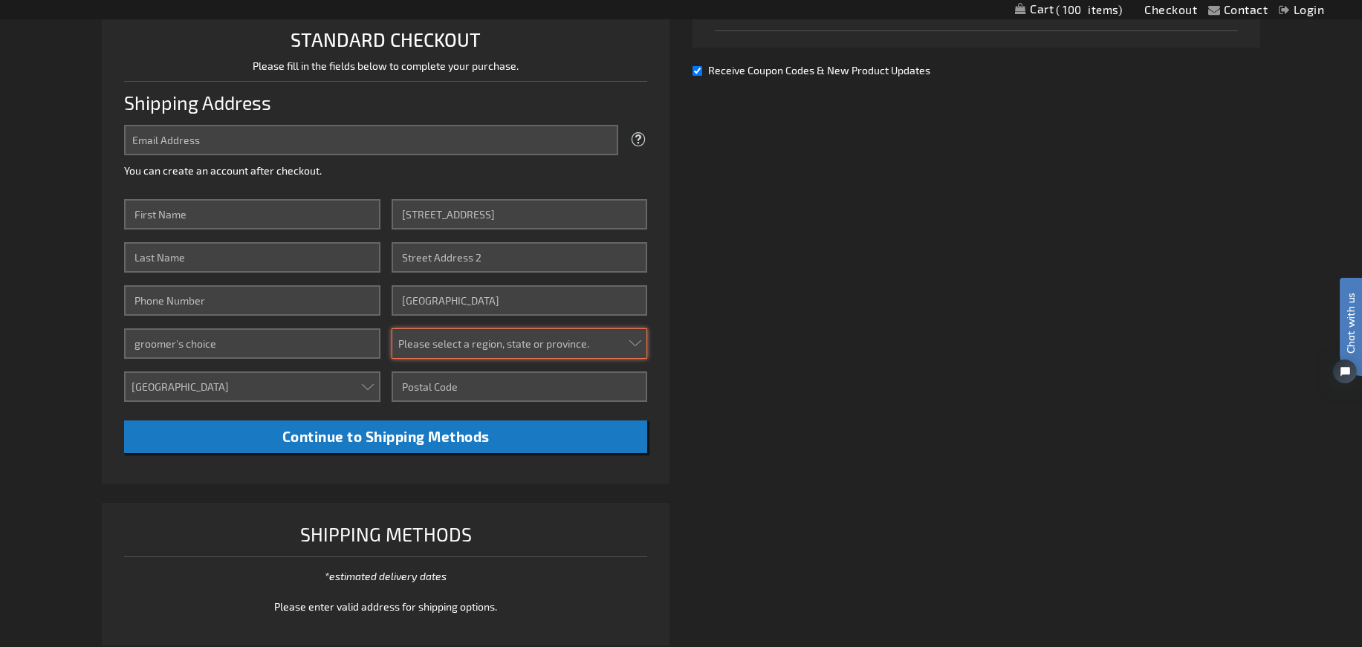
select select "55"
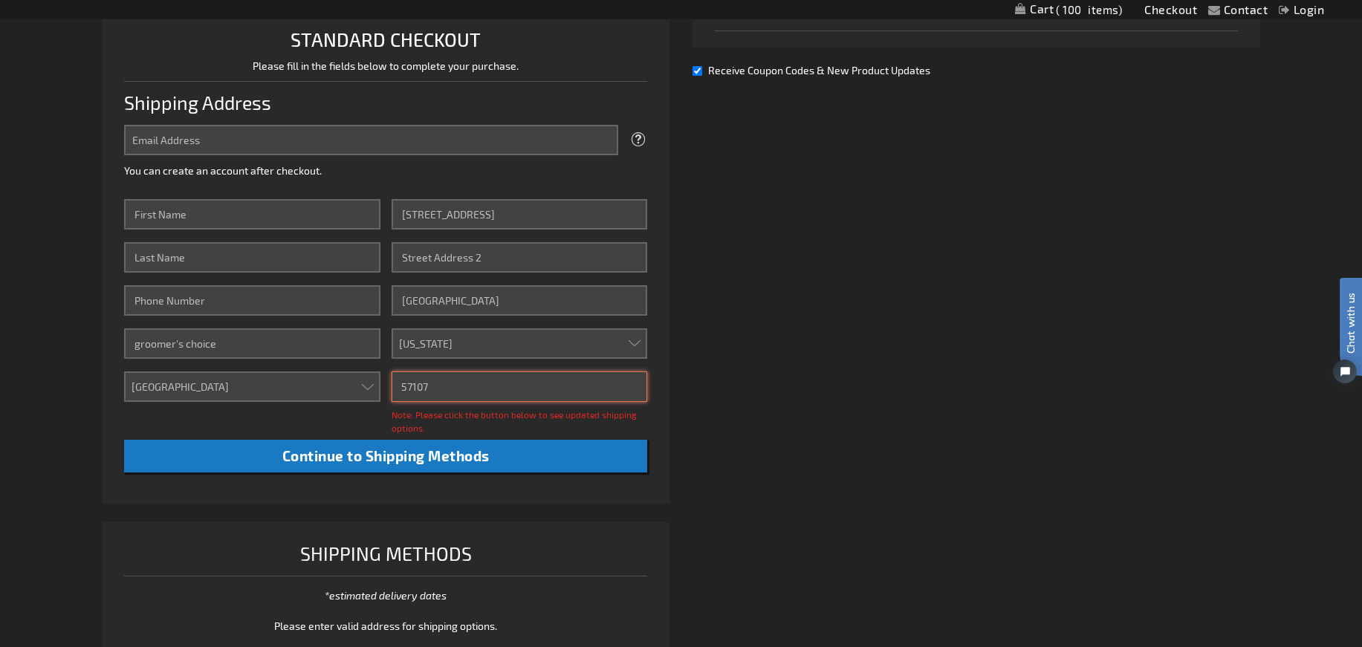
type input "57107"
click at [386, 455] on button "Continue to Shipping Methods" at bounding box center [385, 456] width 523 height 33
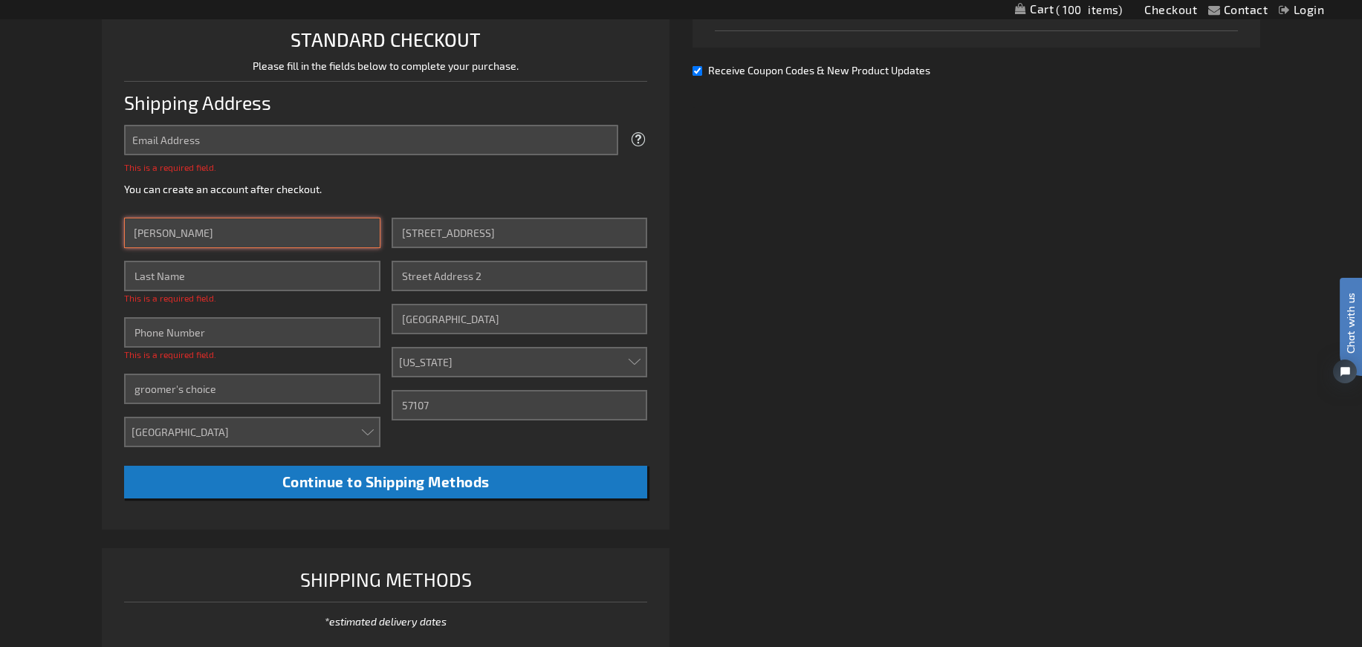
type input "natasha"
click at [201, 278] on input "Last Name" at bounding box center [252, 276] width 256 height 30
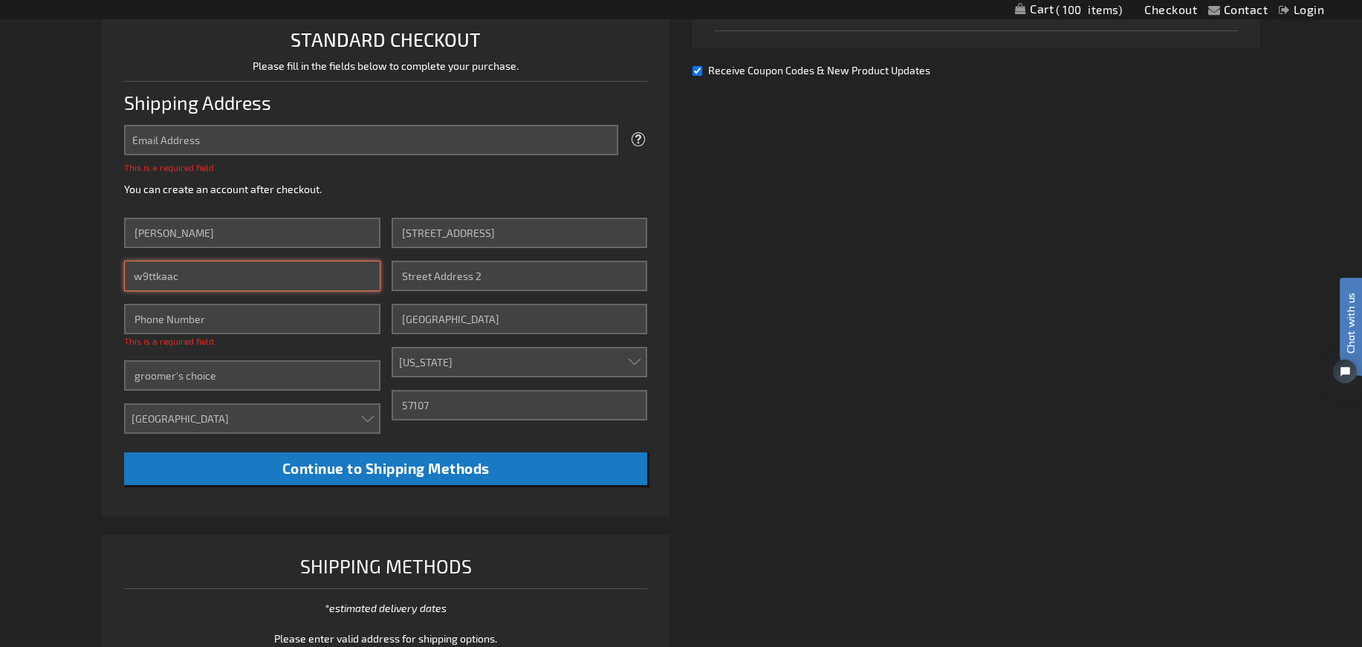
type input "w9ttkaac"
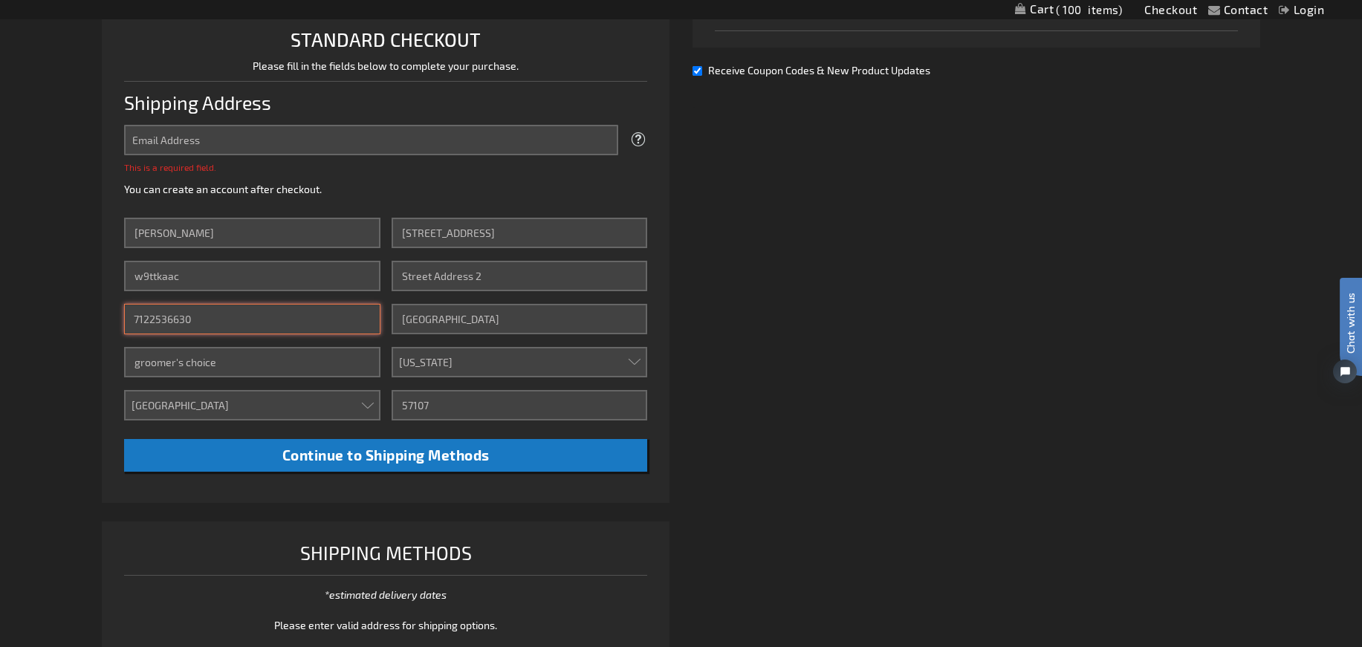
type input "7122536630"
click at [799, 379] on div "Already registered? Click here to login. Shipping Review & Payments Estimated T…" at bounding box center [681, 252] width 1158 height 853
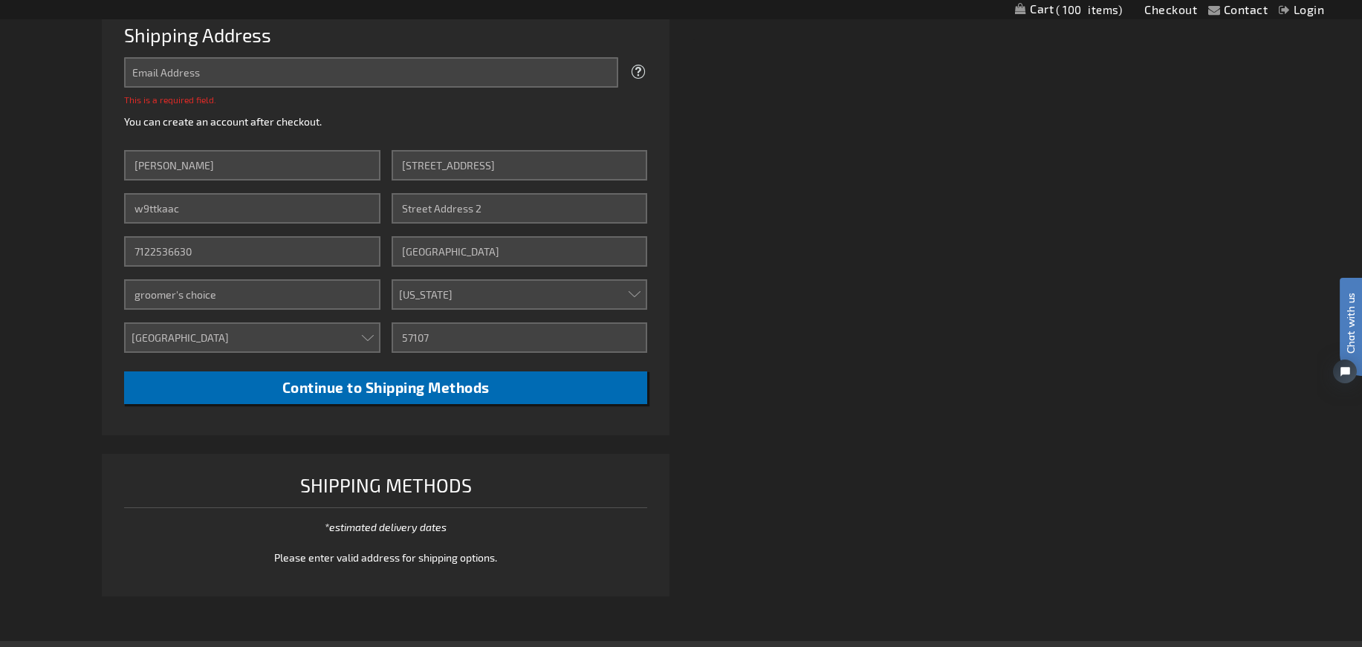
scroll to position [446, 0]
click at [386, 388] on span "Continue to Shipping Methods" at bounding box center [385, 387] width 207 height 17
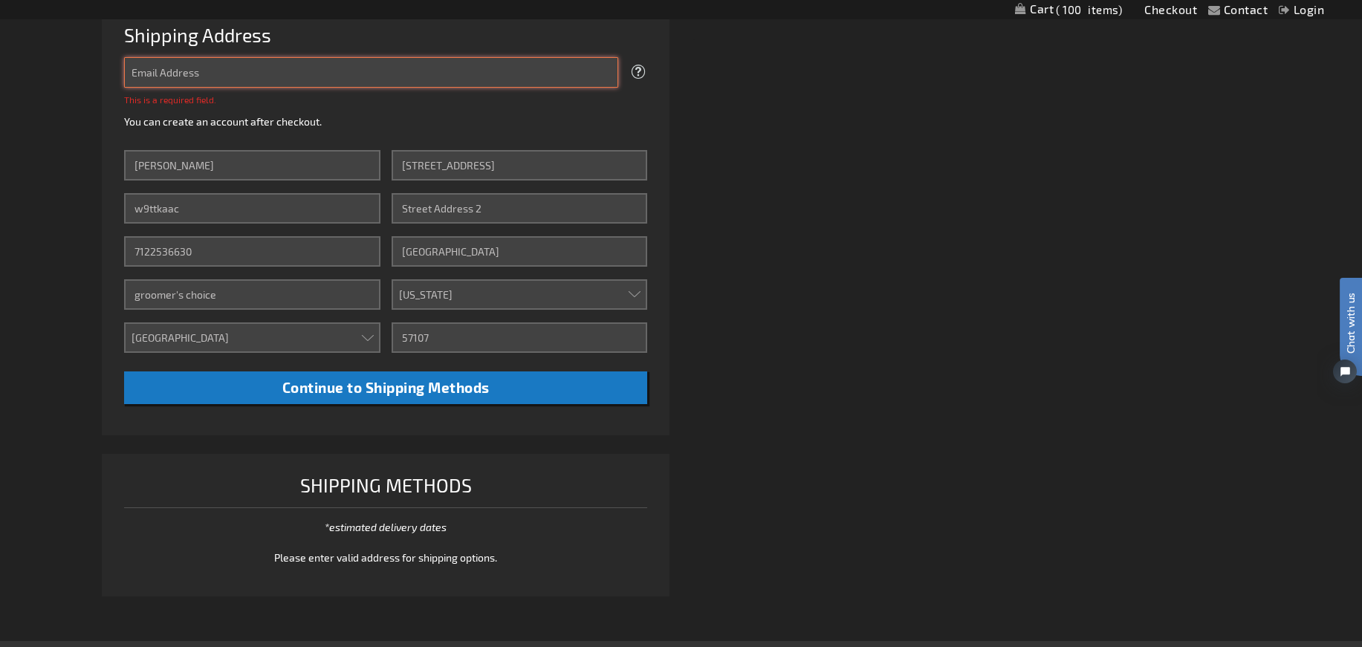
click at [178, 71] on input "Email Address" at bounding box center [371, 72] width 494 height 30
type input "nwittmaack@groomerschoice.com"
click button "Login" at bounding box center [0, 0] width 0 height 0
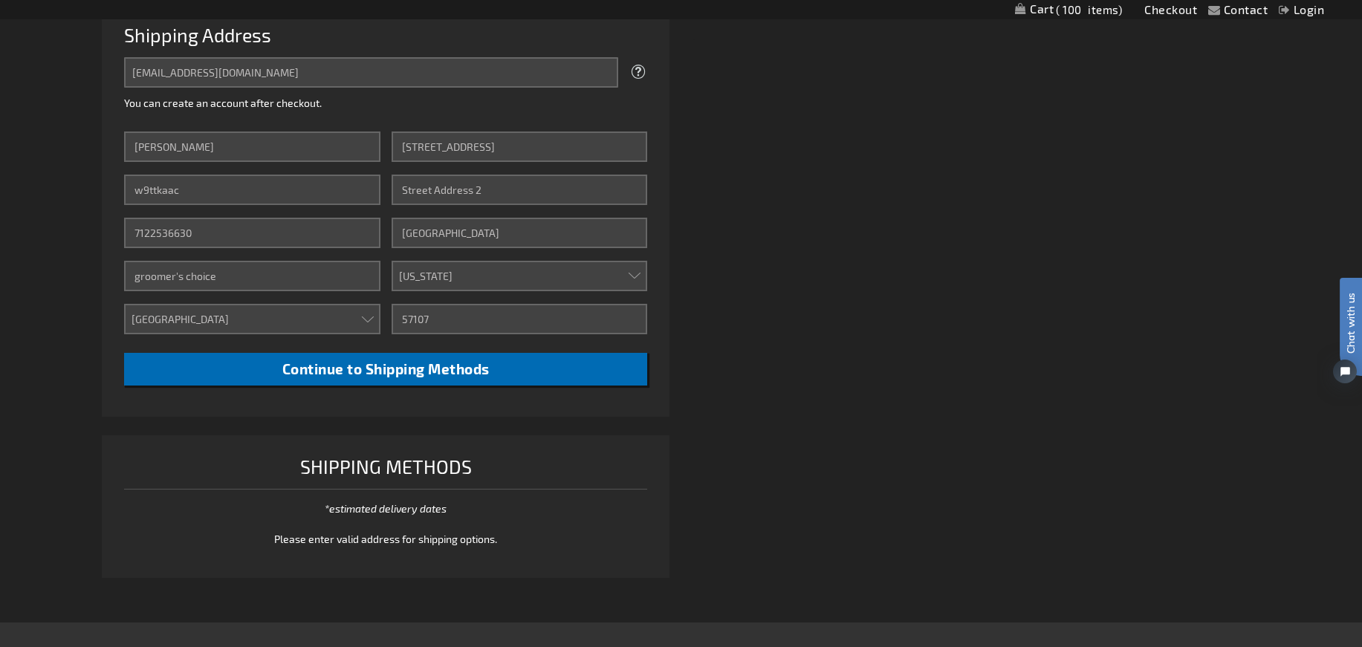
click at [365, 381] on button "Continue to Shipping Methods" at bounding box center [385, 369] width 523 height 33
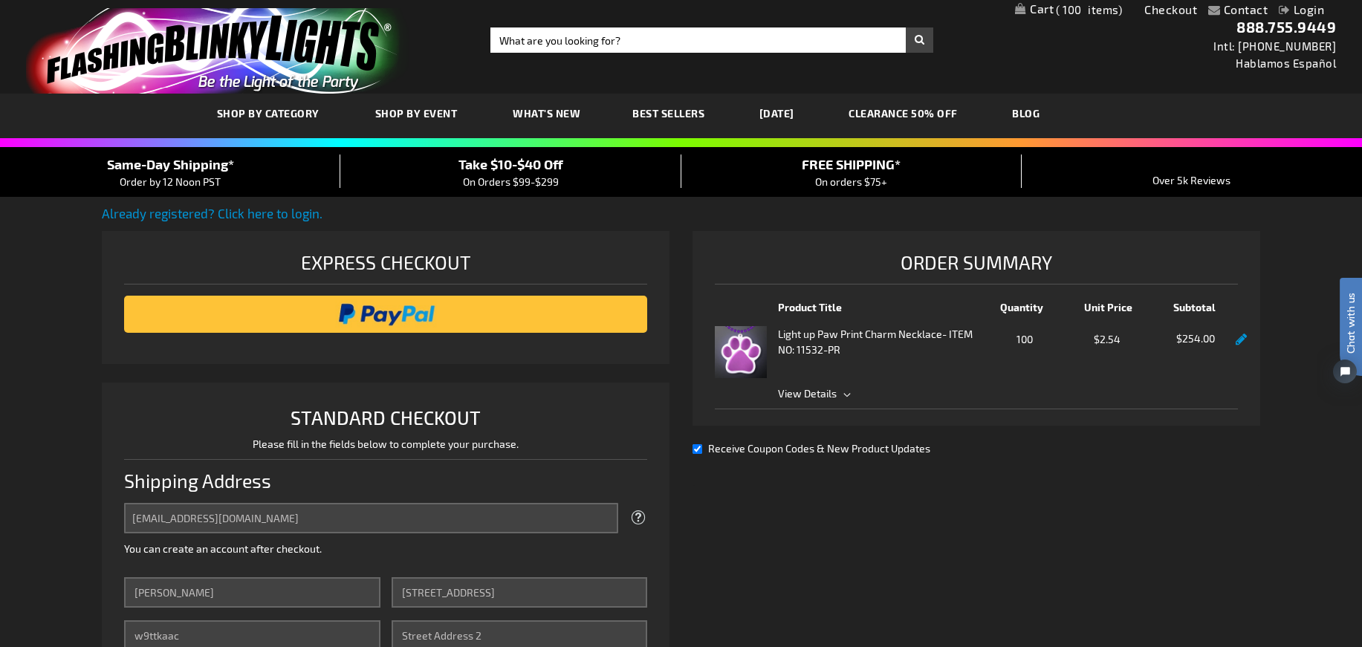
scroll to position [0, 0]
click at [1057, 9] on span "100" at bounding box center [1089, 9] width 66 height 13
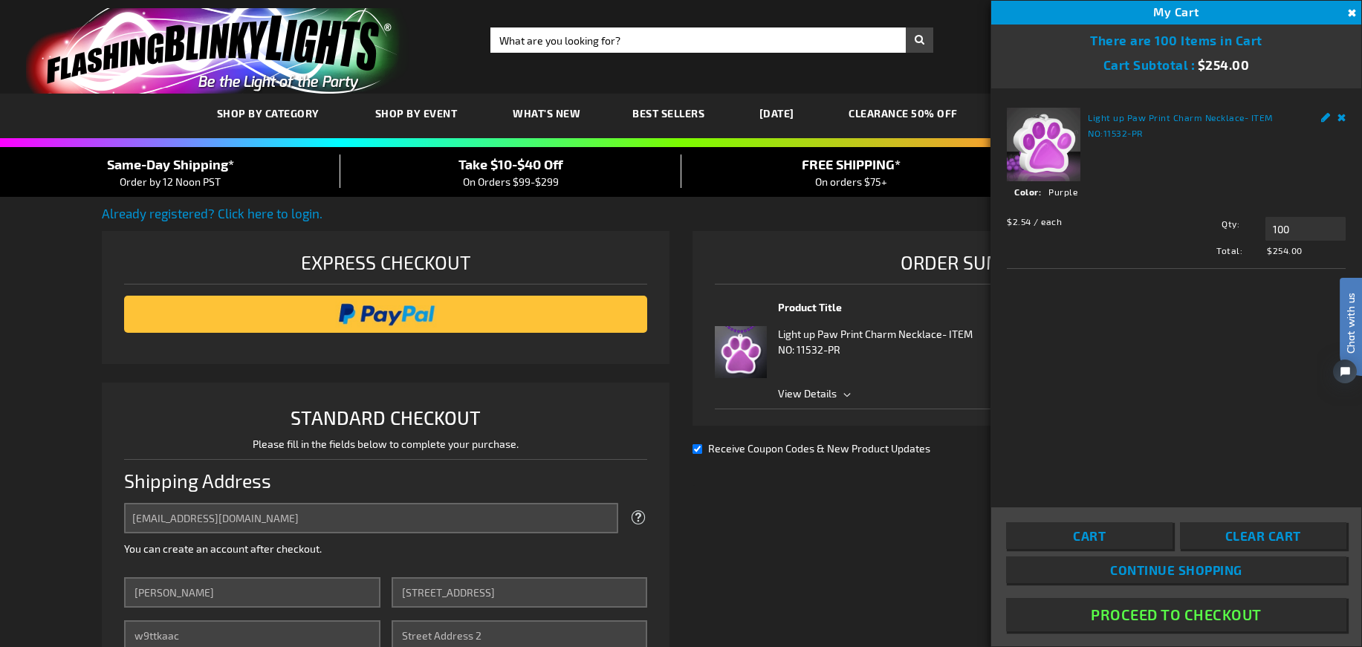
click at [1239, 539] on span "Clear Cart" at bounding box center [1263, 535] width 76 height 15
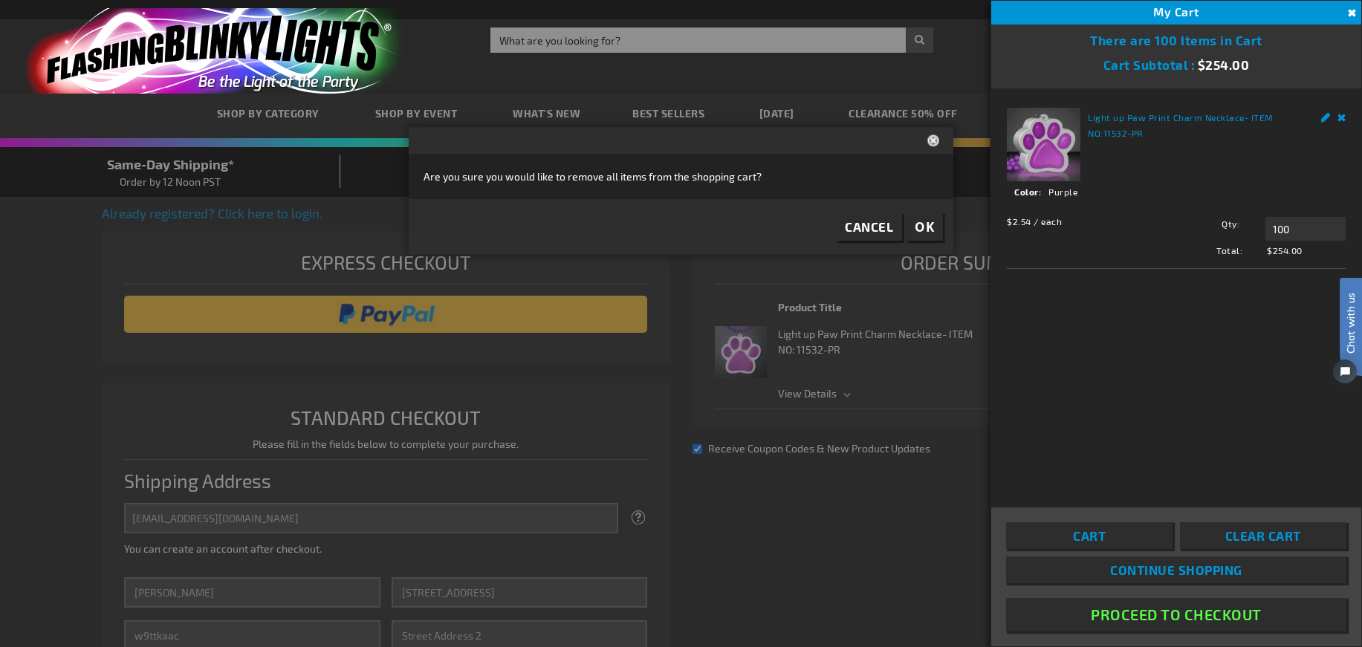
click at [935, 228] on button "OK" at bounding box center [924, 227] width 37 height 27
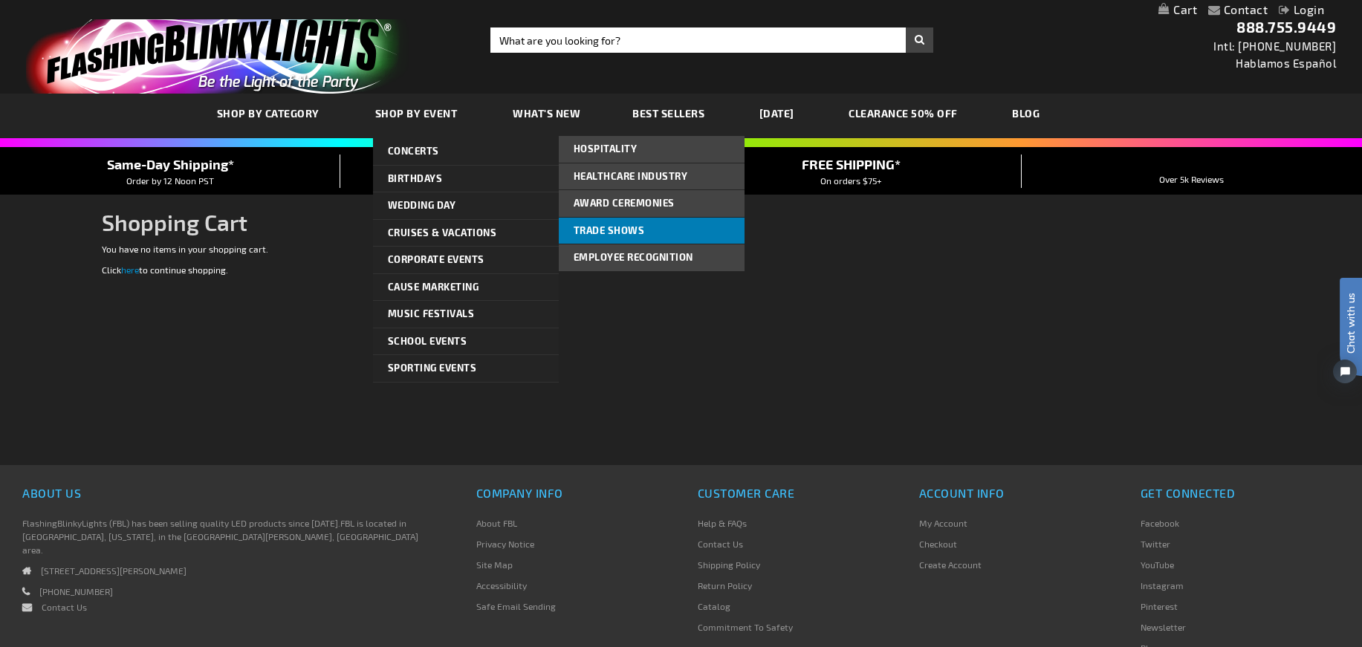
click at [620, 231] on span "Trade Shows" at bounding box center [609, 230] width 71 height 12
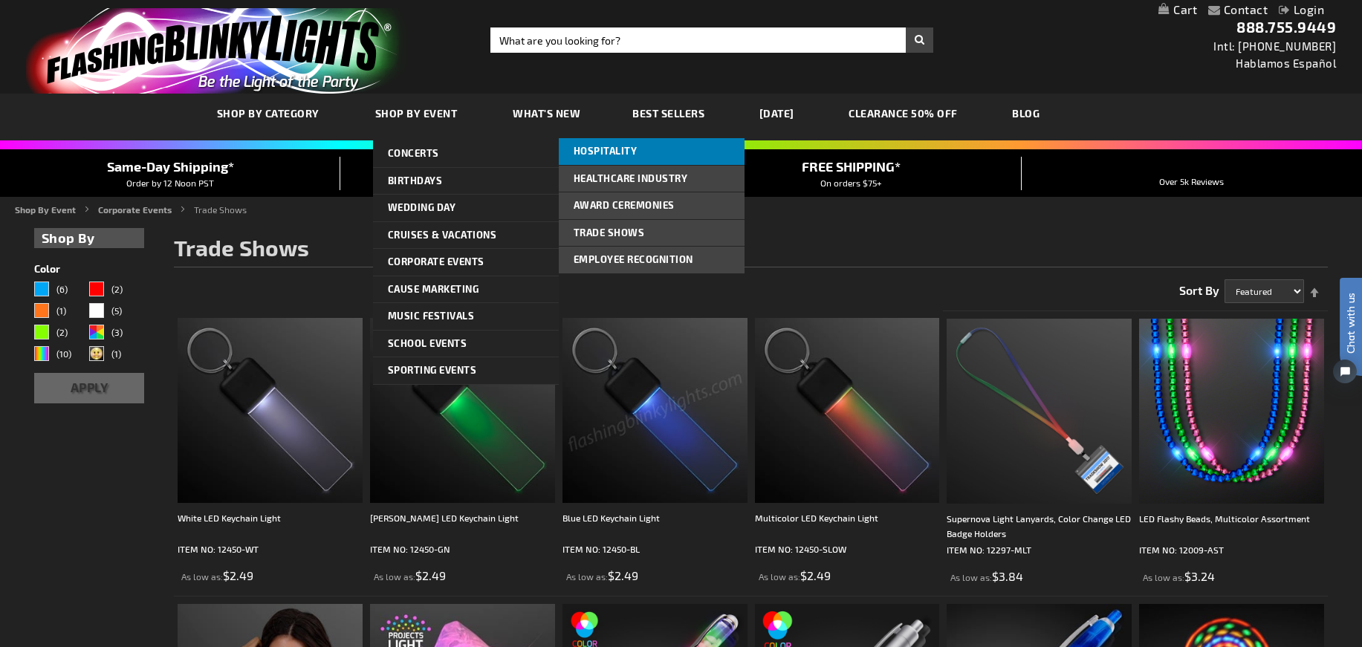
click at [597, 149] on span "Hospitality" at bounding box center [606, 151] width 64 height 12
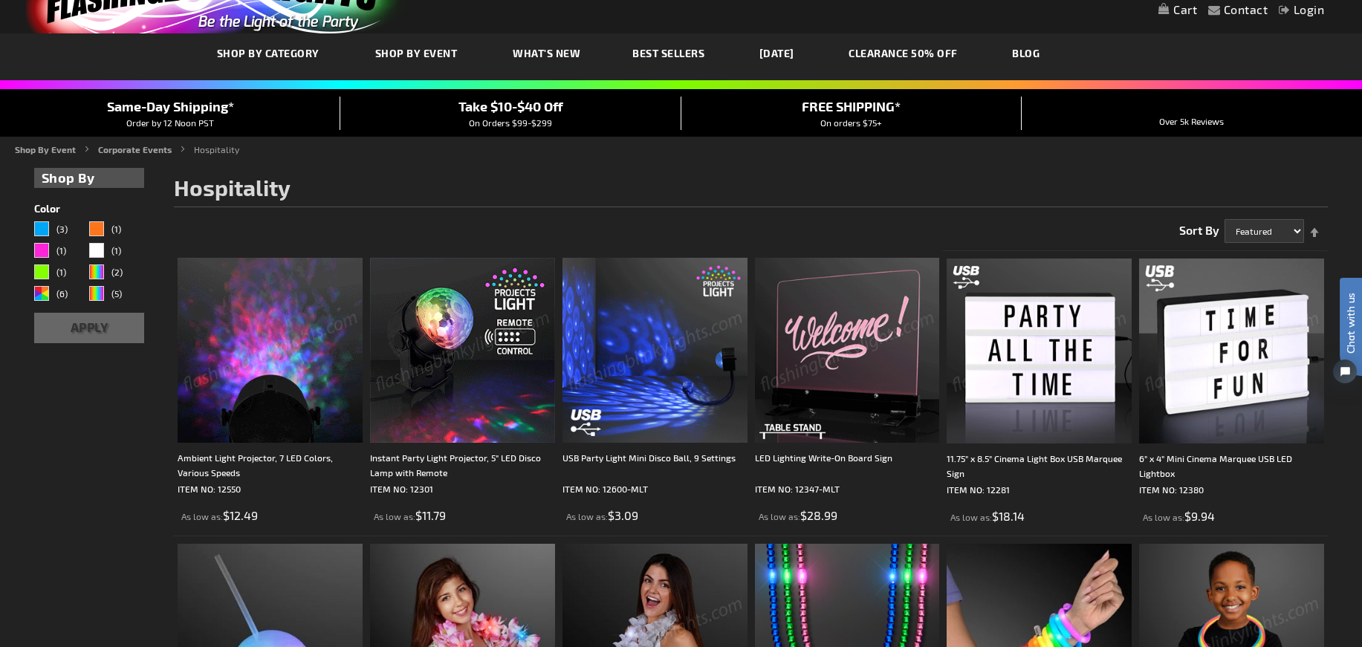
scroll to position [58, 0]
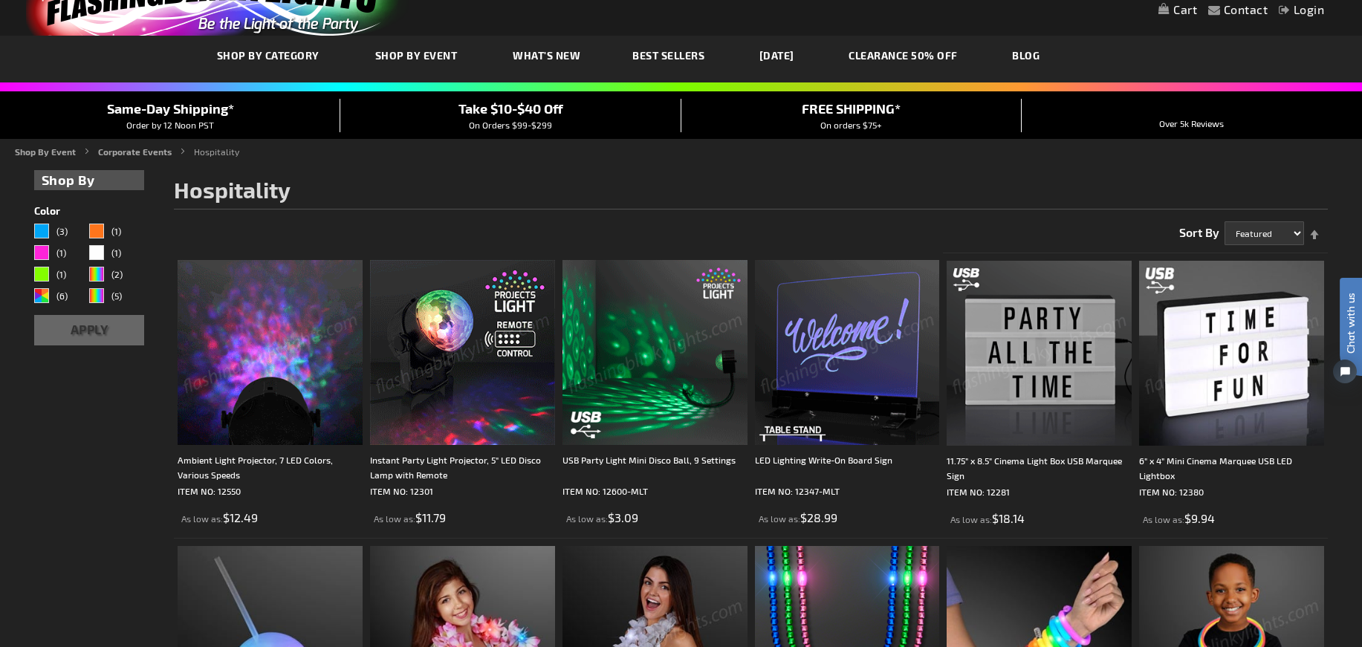
click at [259, 383] on img at bounding box center [270, 352] width 185 height 185
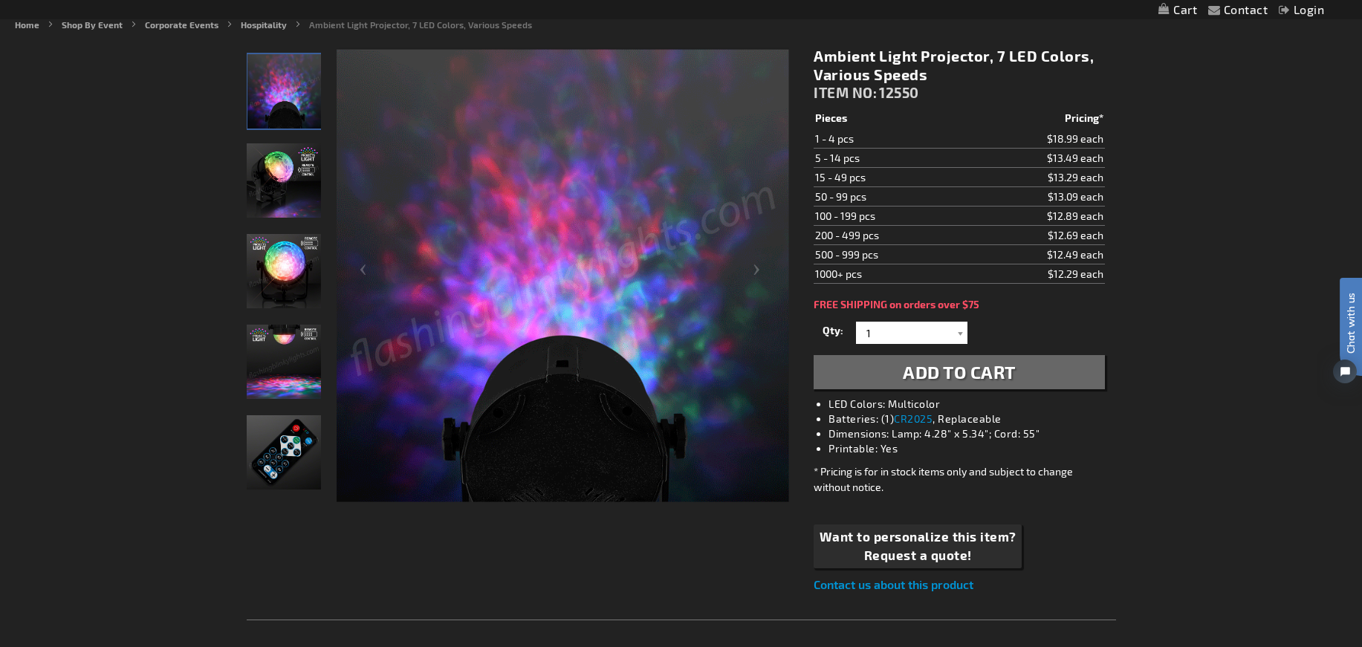
click at [259, 360] on img "Ambient Light Projector, 7 LED Colors" at bounding box center [284, 362] width 74 height 74
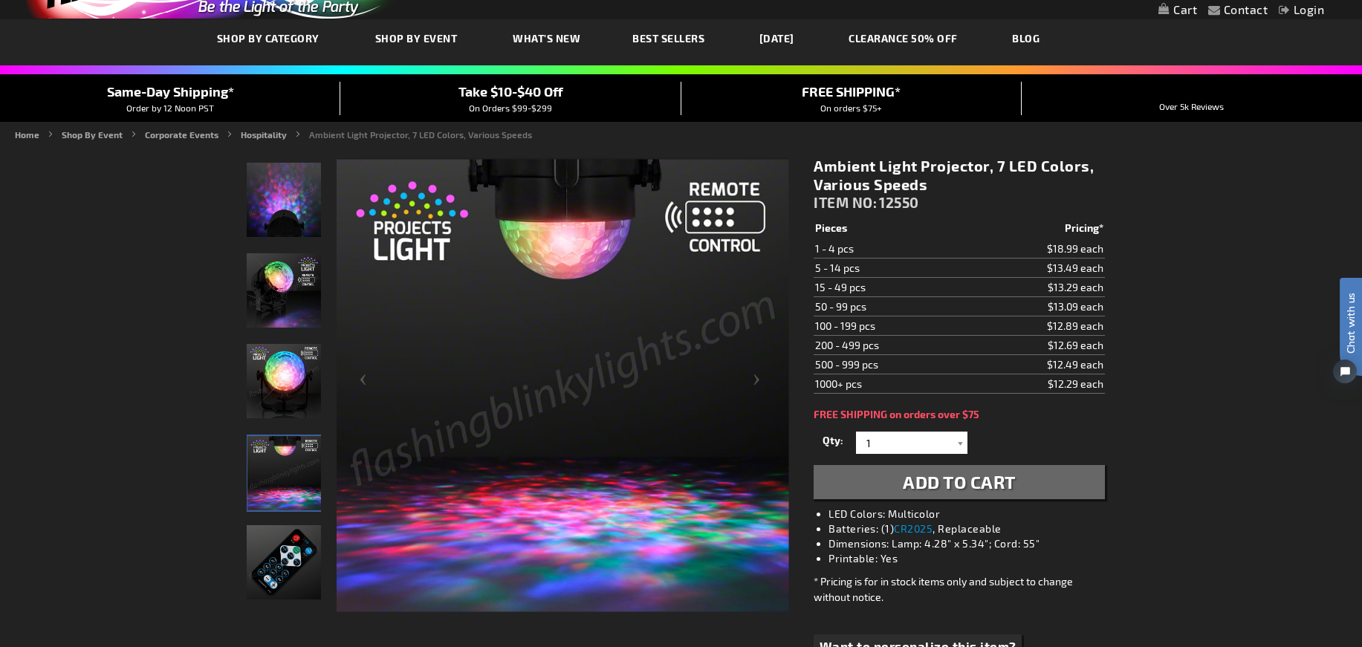
scroll to position [72, 0]
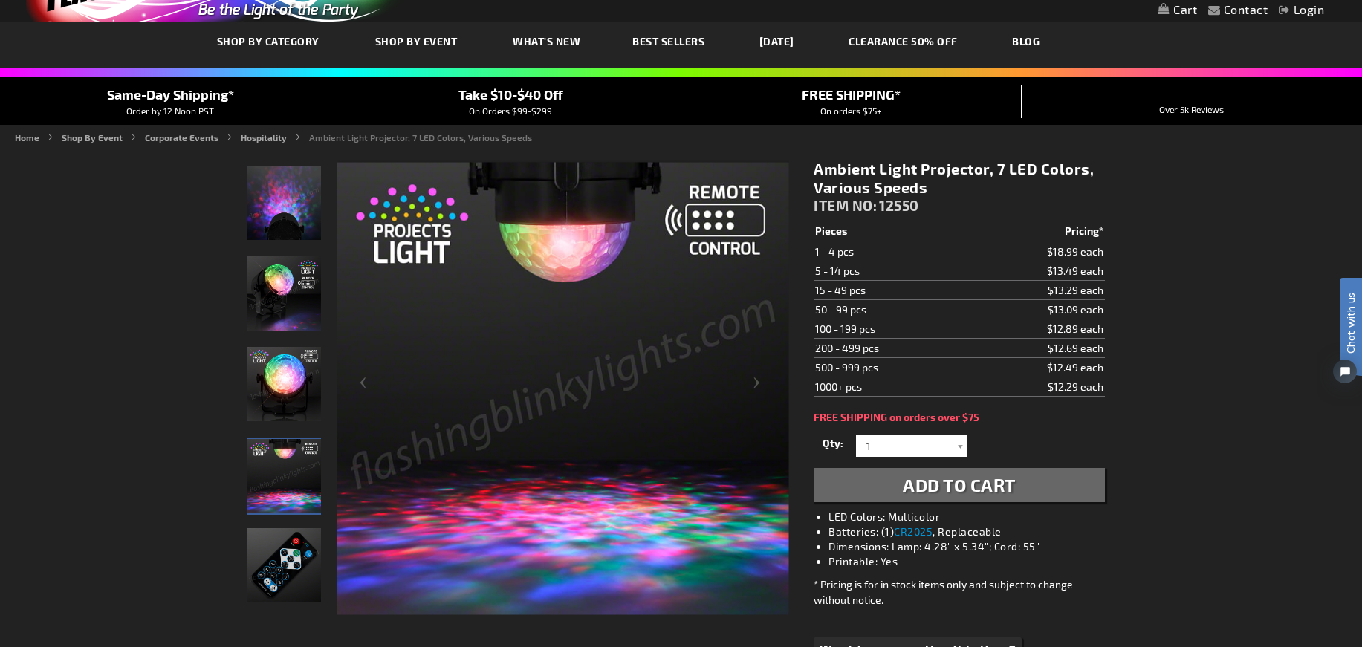
click at [269, 299] on img "Ambient Light Projector, 7 LED Colors" at bounding box center [284, 293] width 74 height 74
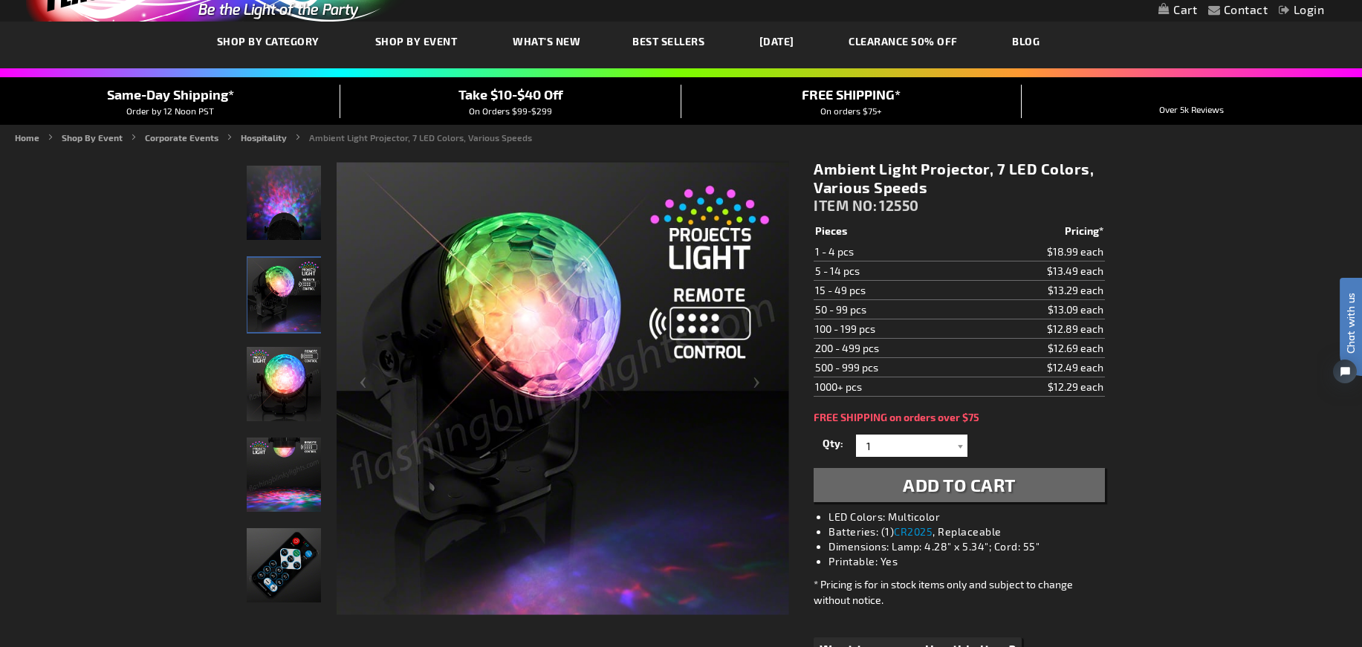
click at [282, 375] on img "Ambient Light Projector, 7 LED Colors" at bounding box center [284, 384] width 74 height 74
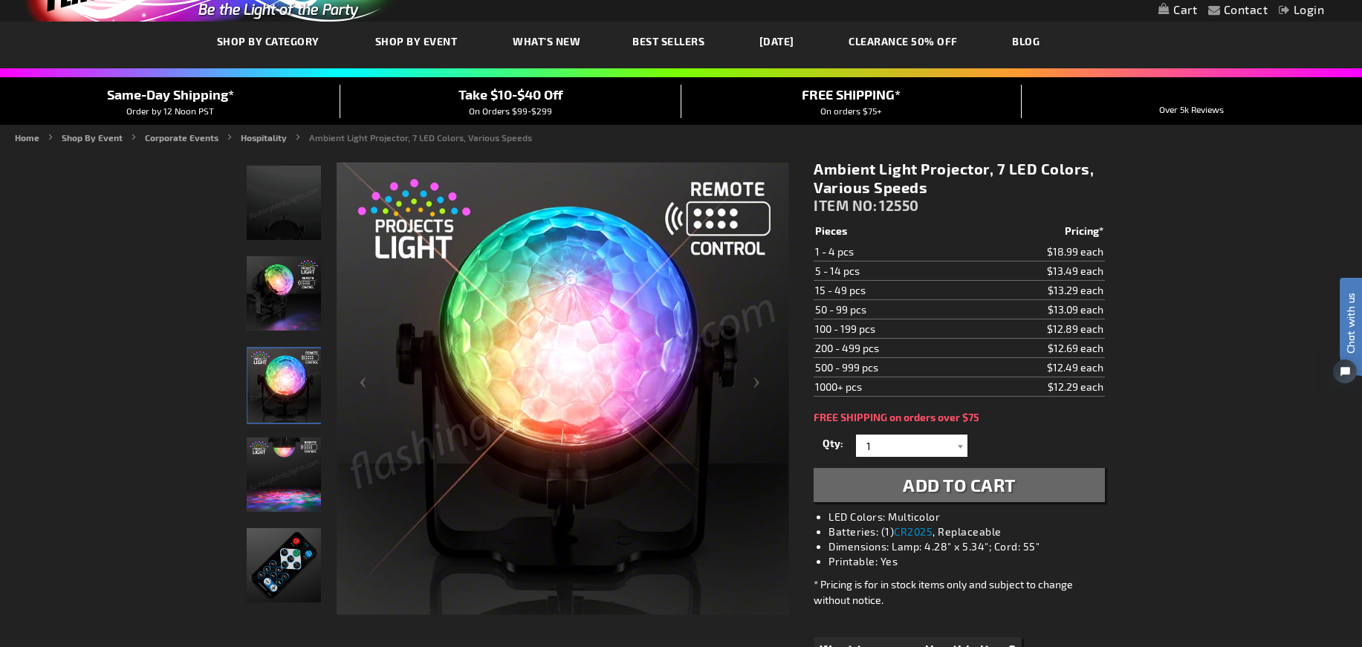
click at [282, 469] on img "Ambient Light Projector, 7 LED Colors" at bounding box center [284, 475] width 74 height 74
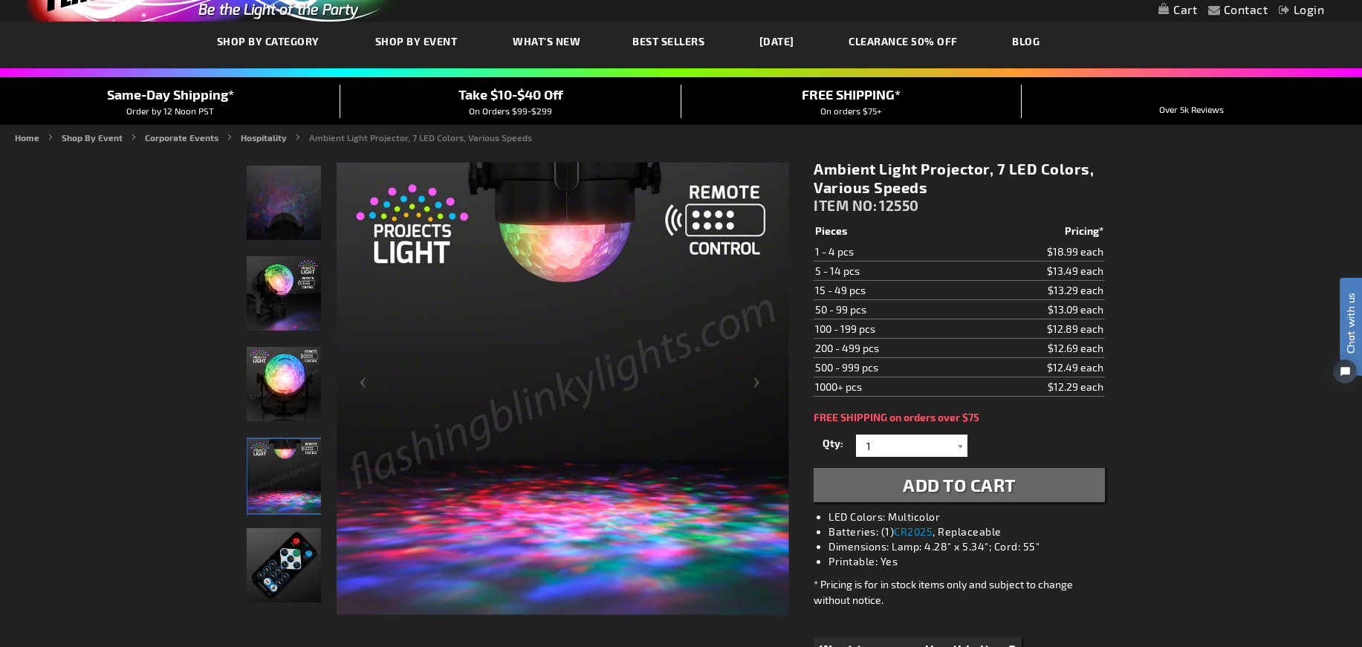
click at [299, 531] on img "Ambient Light Projector remote" at bounding box center [284, 565] width 74 height 74
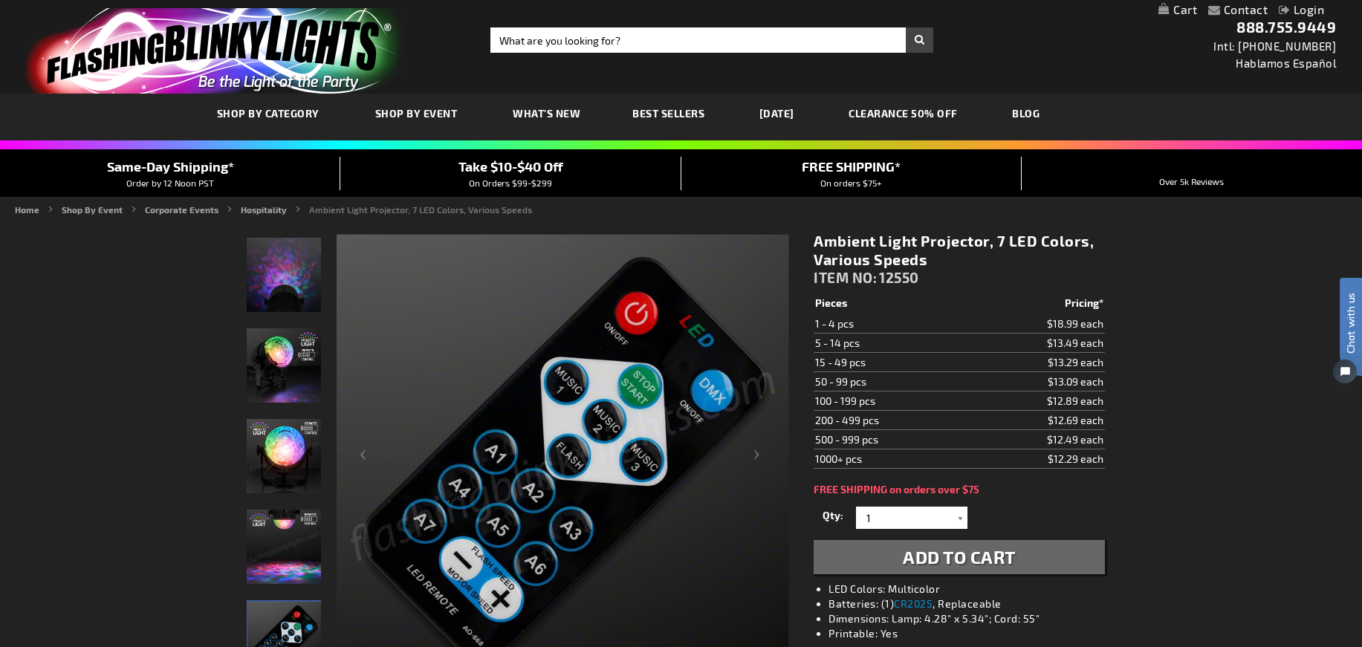
scroll to position [0, 0]
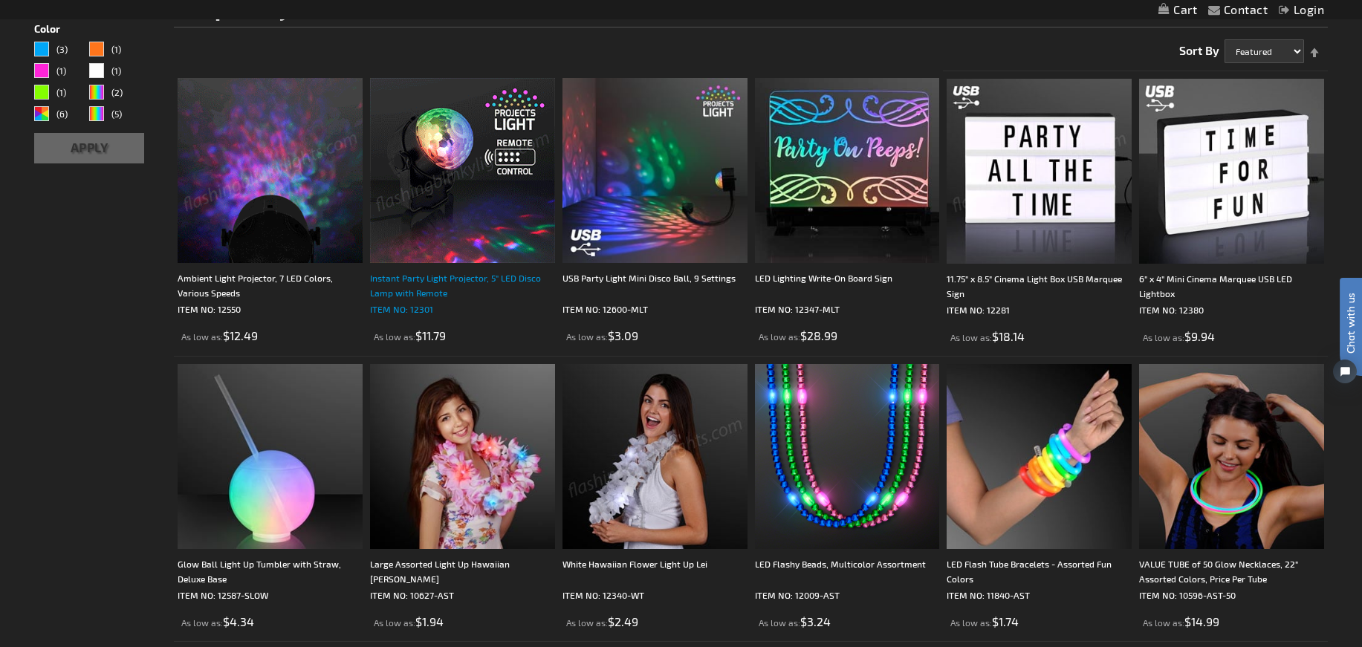
scroll to position [203, 0]
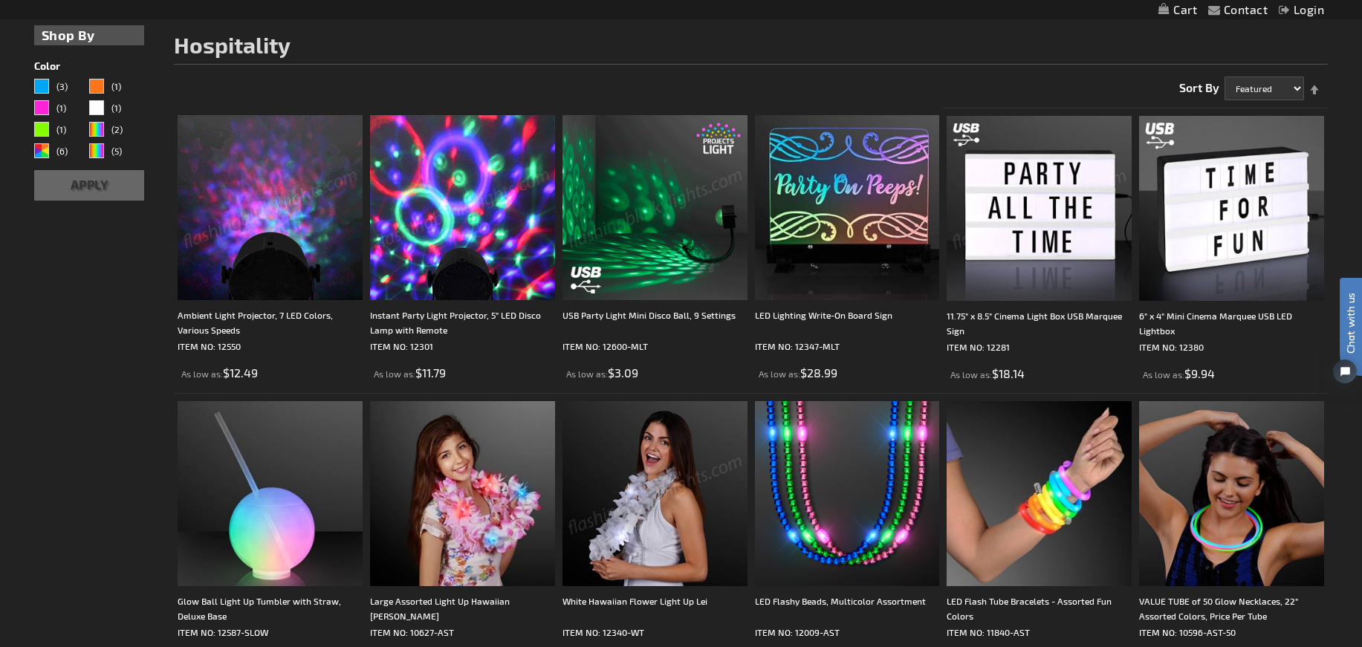
click at [673, 226] on img at bounding box center [655, 207] width 185 height 185
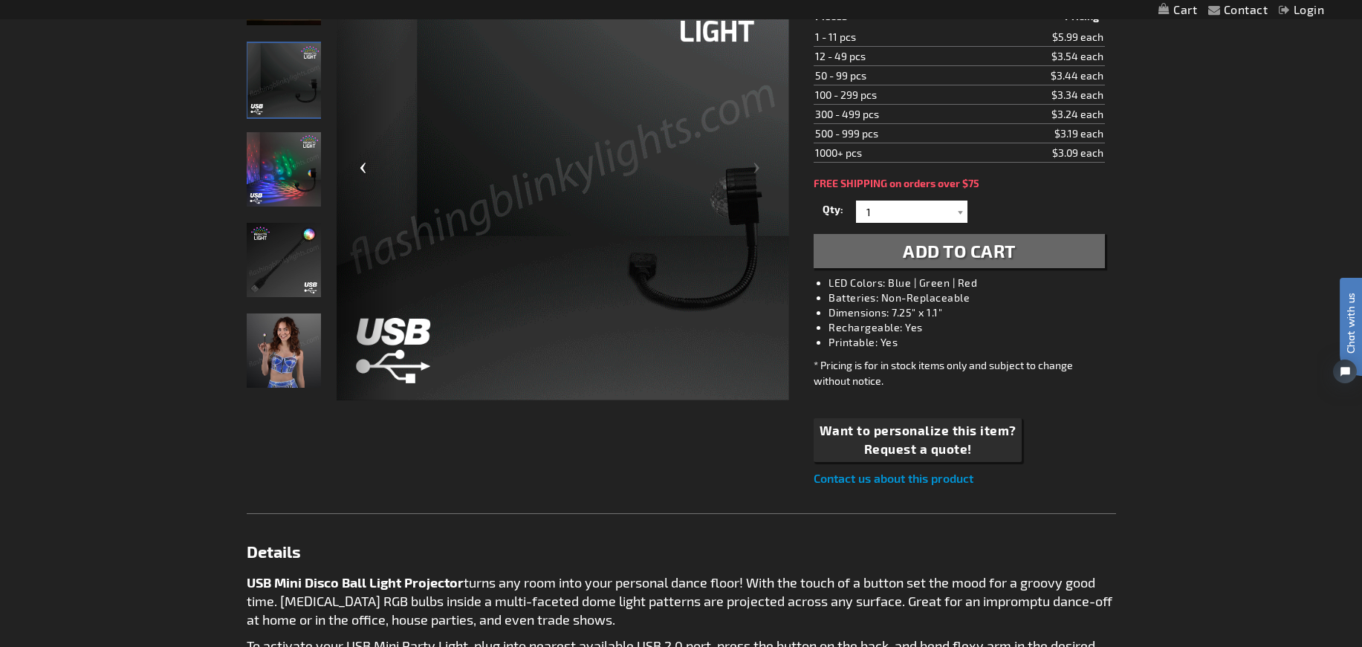
scroll to position [280, 0]
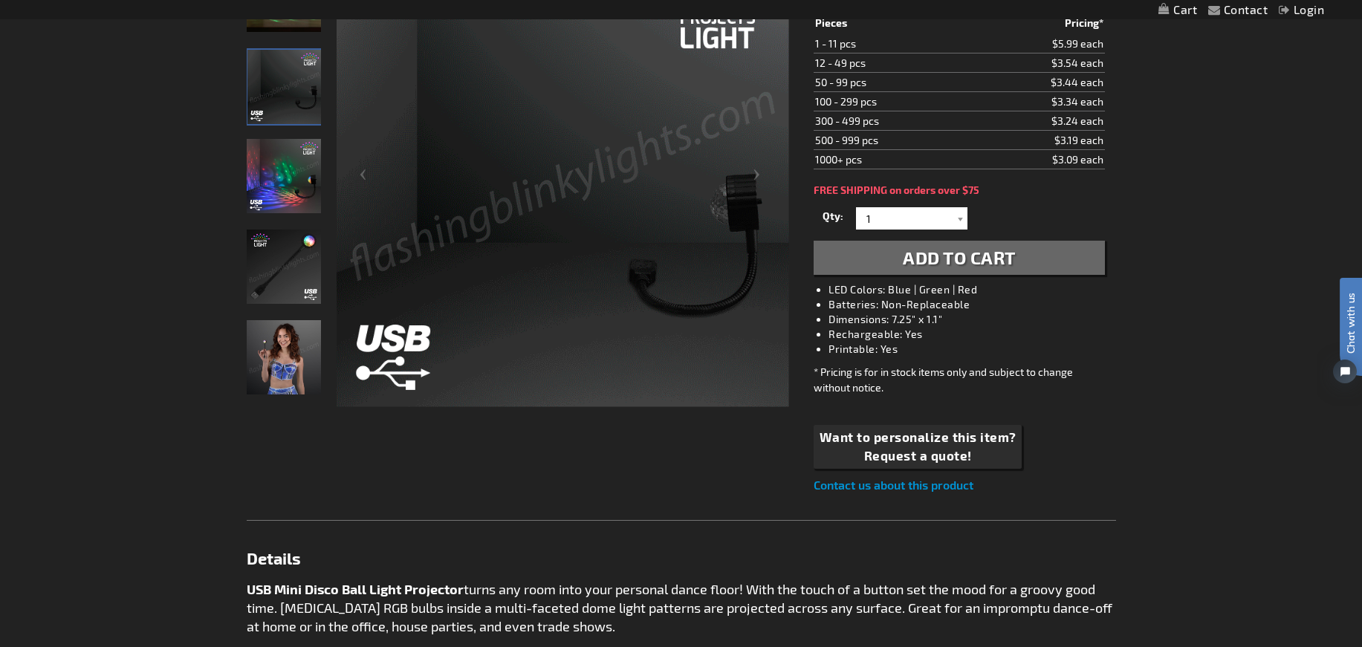
click at [287, 285] on img "USB Party Light Mini Disco Ball" at bounding box center [284, 267] width 74 height 74
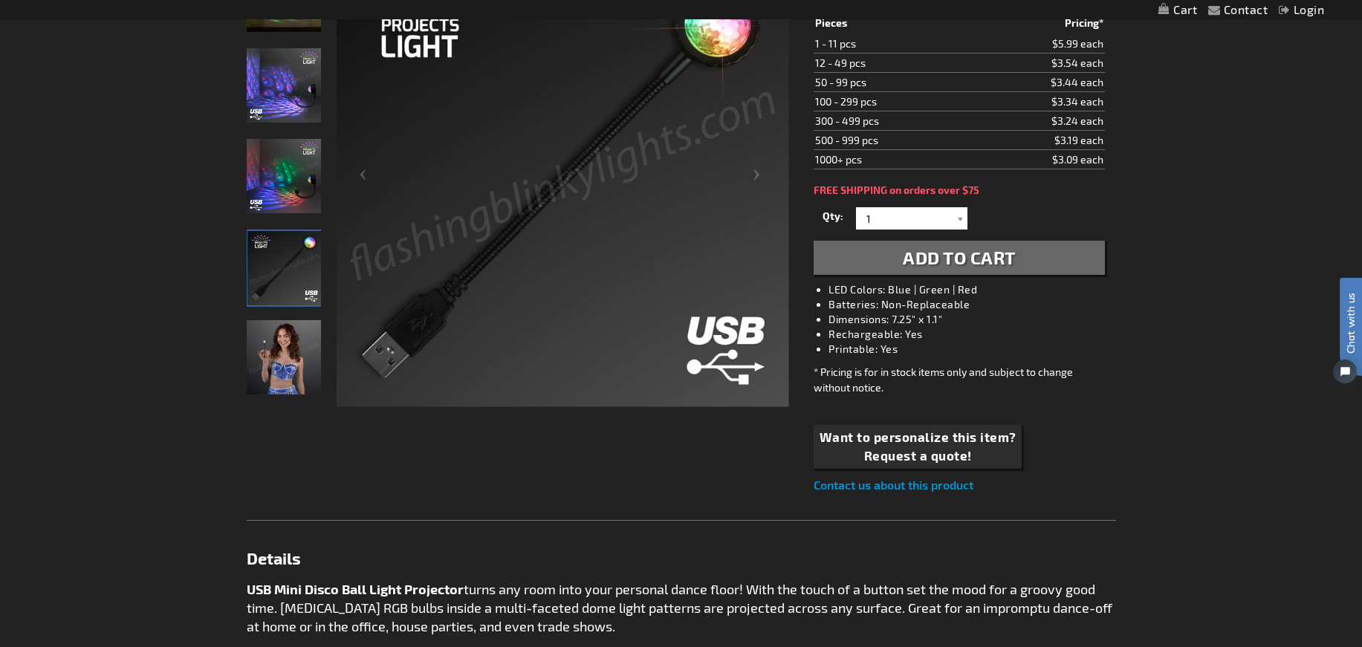
click at [309, 351] on img "Woman displaying USB Party Light Mini Disco Ball" at bounding box center [284, 357] width 74 height 74
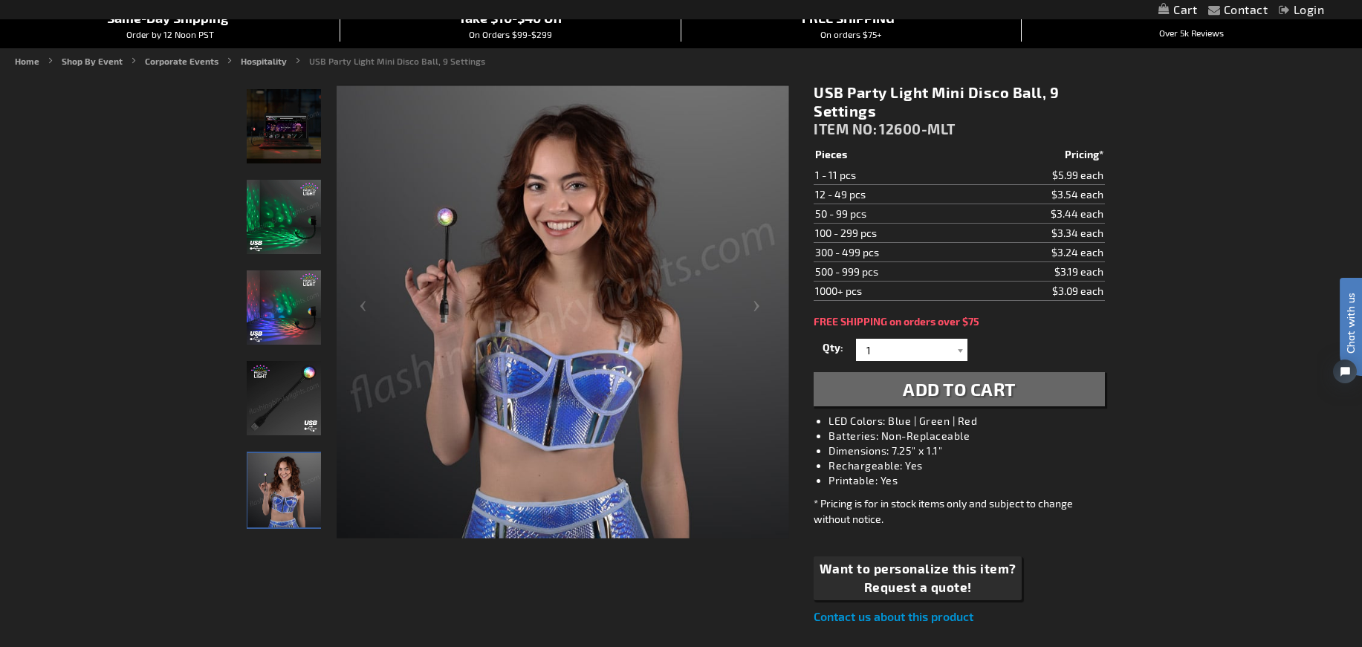
scroll to position [117, 0]
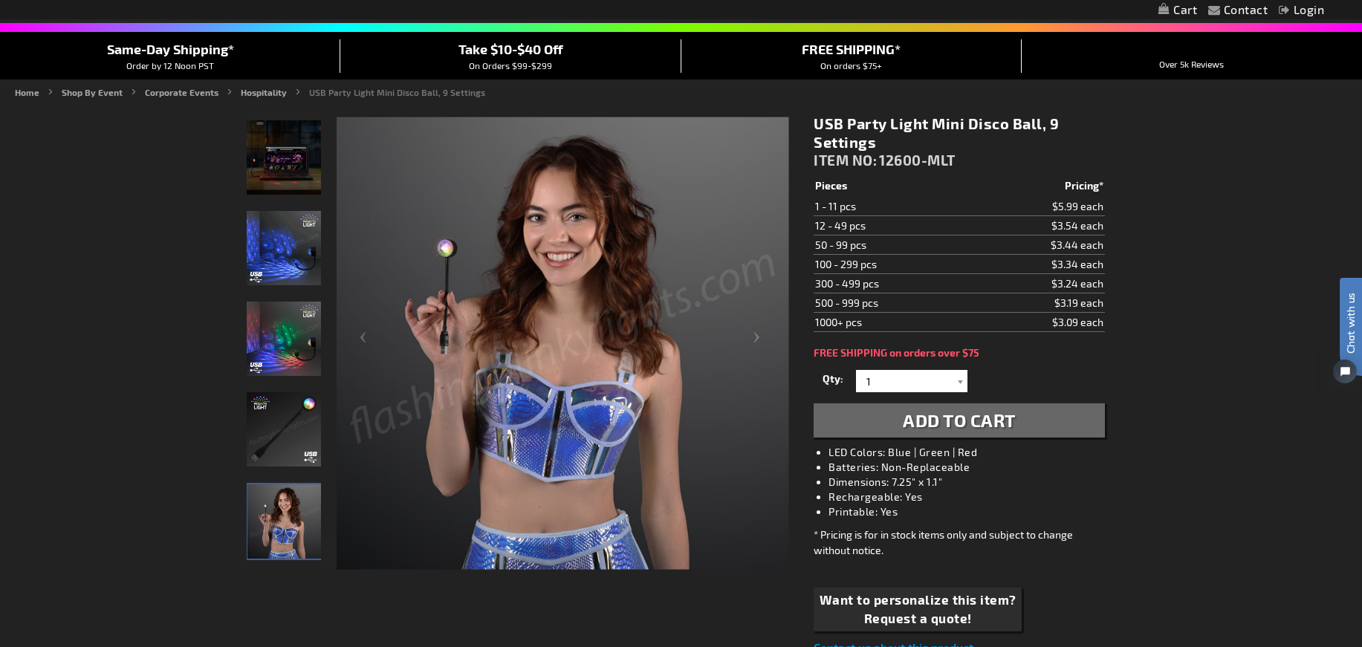
click at [291, 259] on img "USB Party Light Mini Disco Ball" at bounding box center [284, 248] width 74 height 74
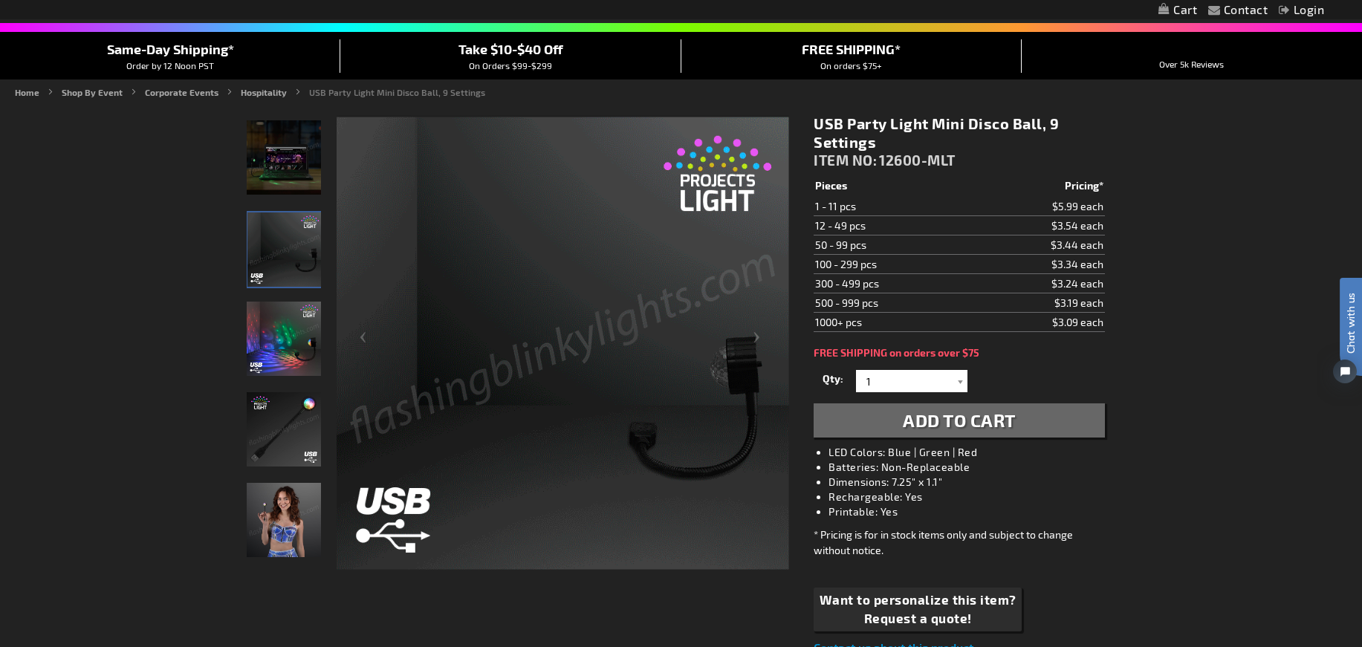
click at [269, 166] on img "USB Party Light Mini Disco Ball" at bounding box center [284, 157] width 74 height 74
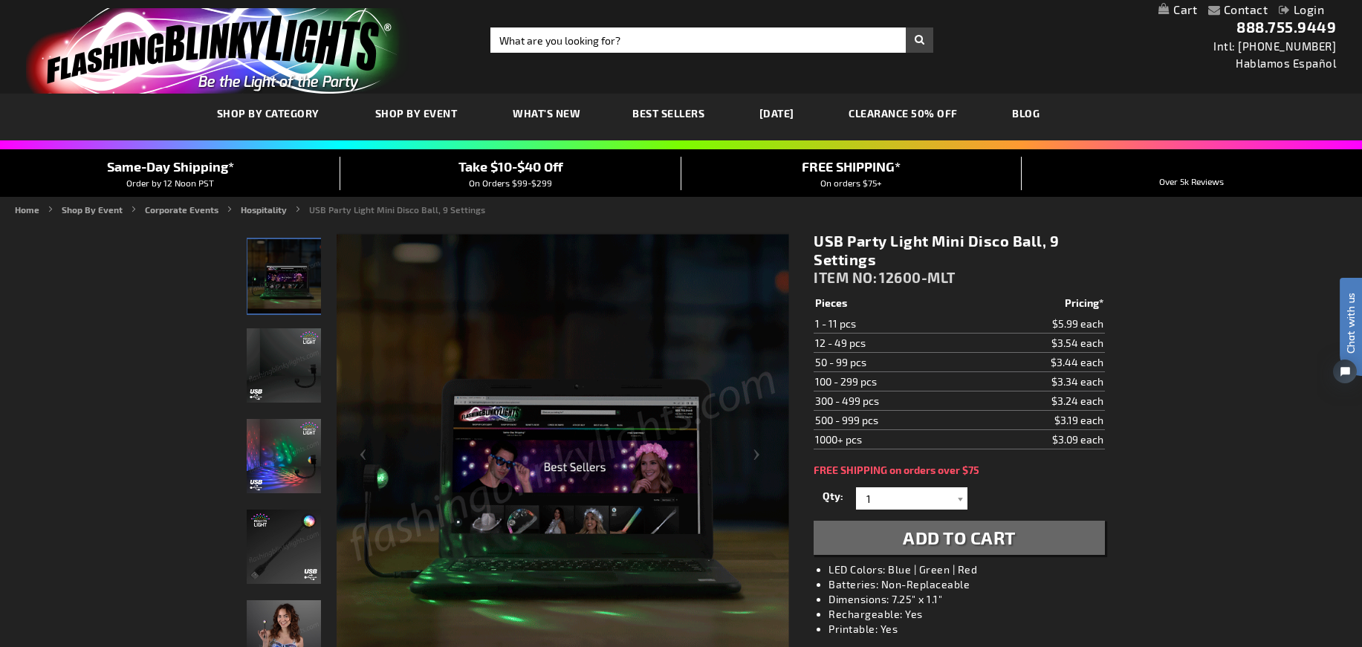
scroll to position [0, 0]
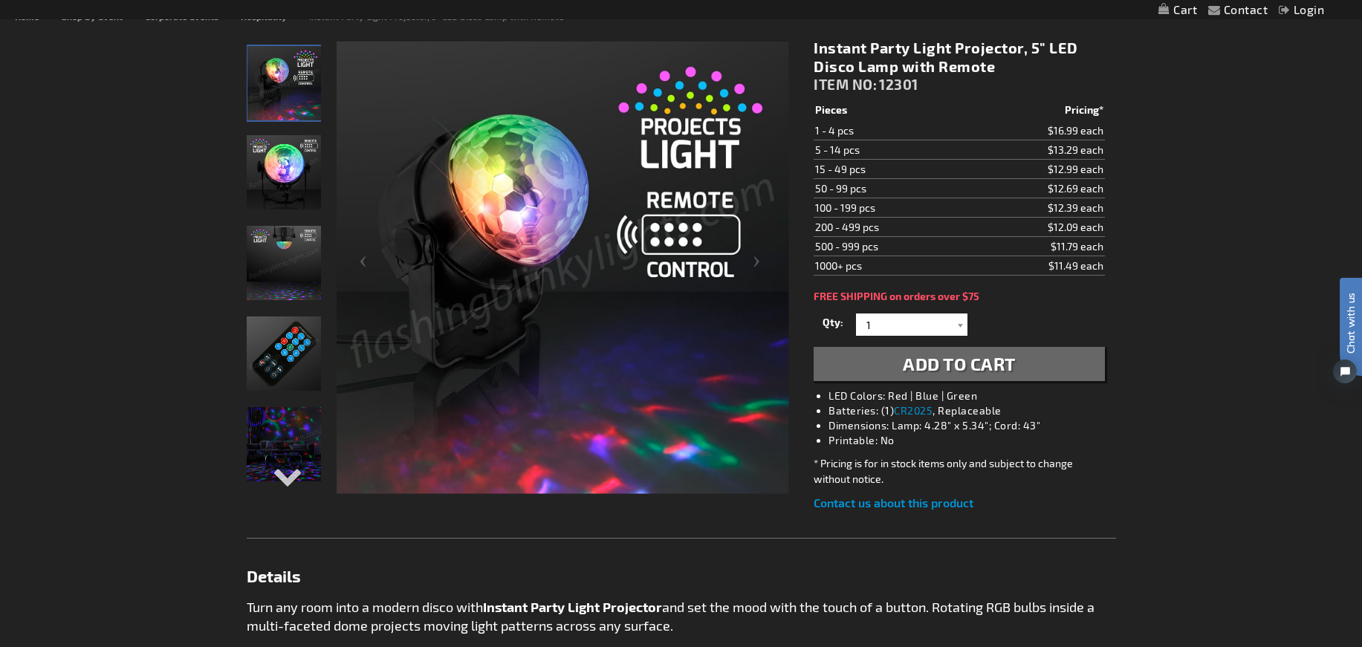
scroll to position [140, 0]
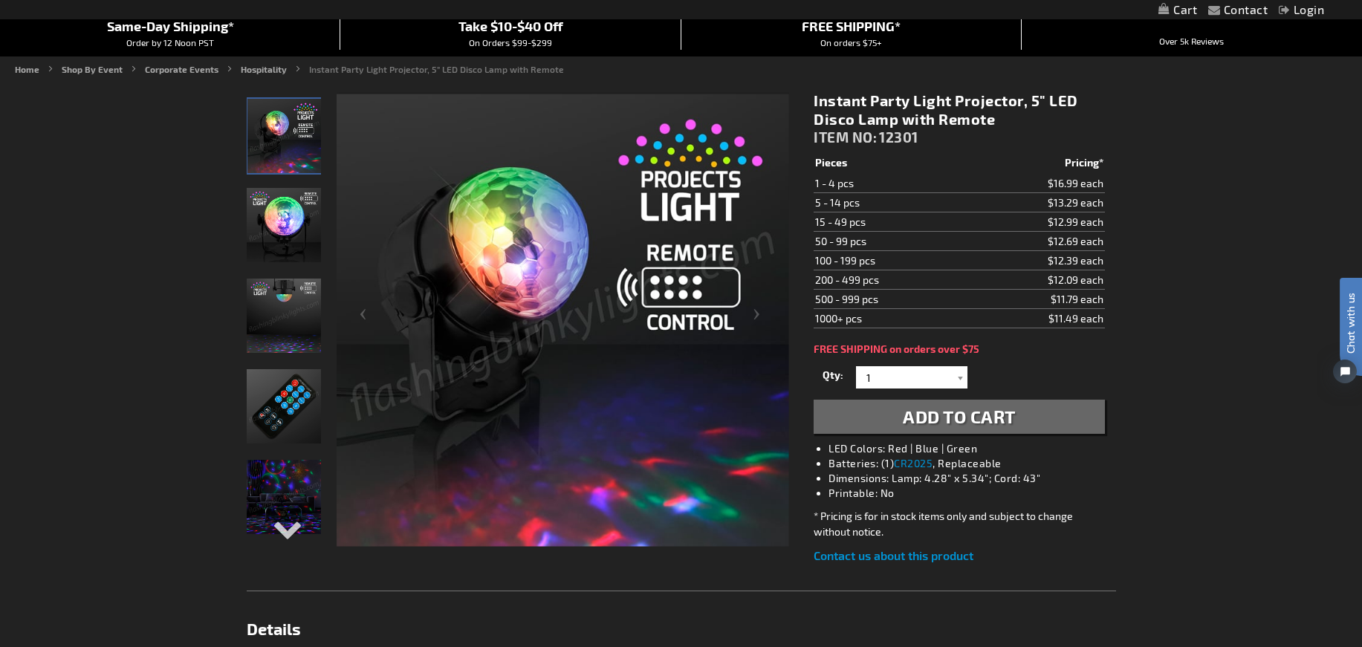
click at [291, 236] on img "Remote Controlled LED Light Projector" at bounding box center [284, 225] width 74 height 74
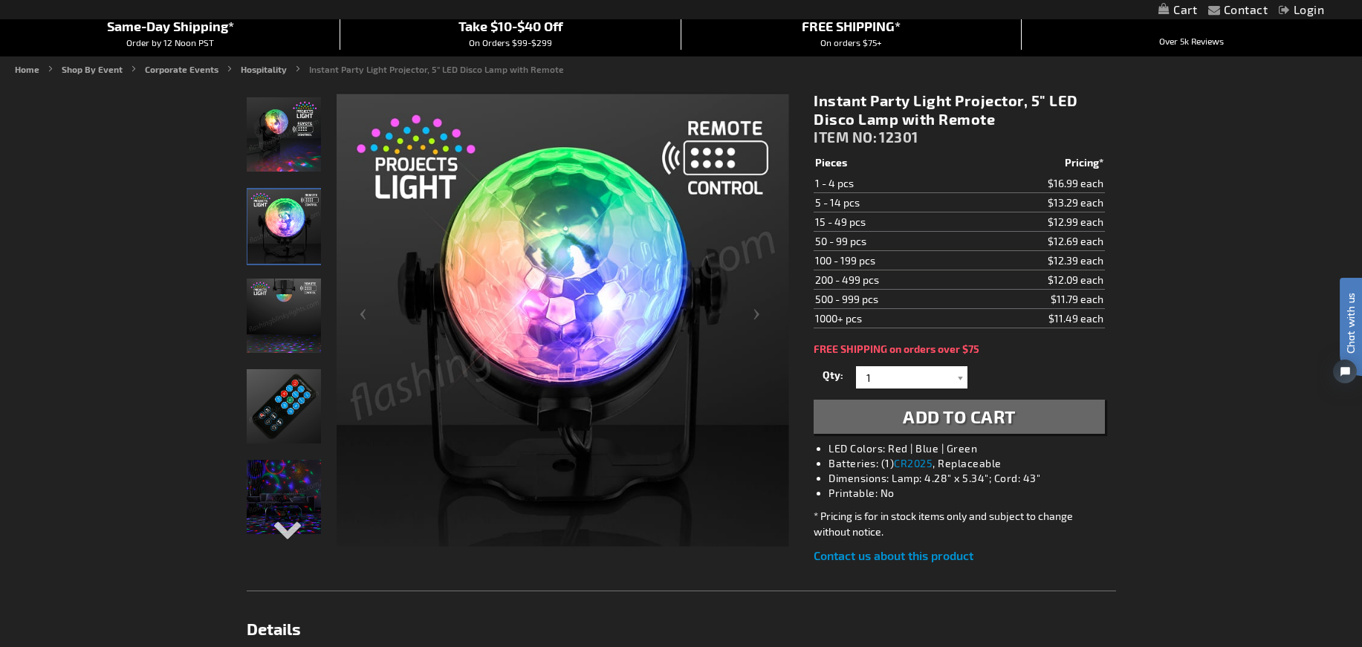
click at [296, 326] on img "Remote Controlled LED Light Projector" at bounding box center [284, 316] width 74 height 74
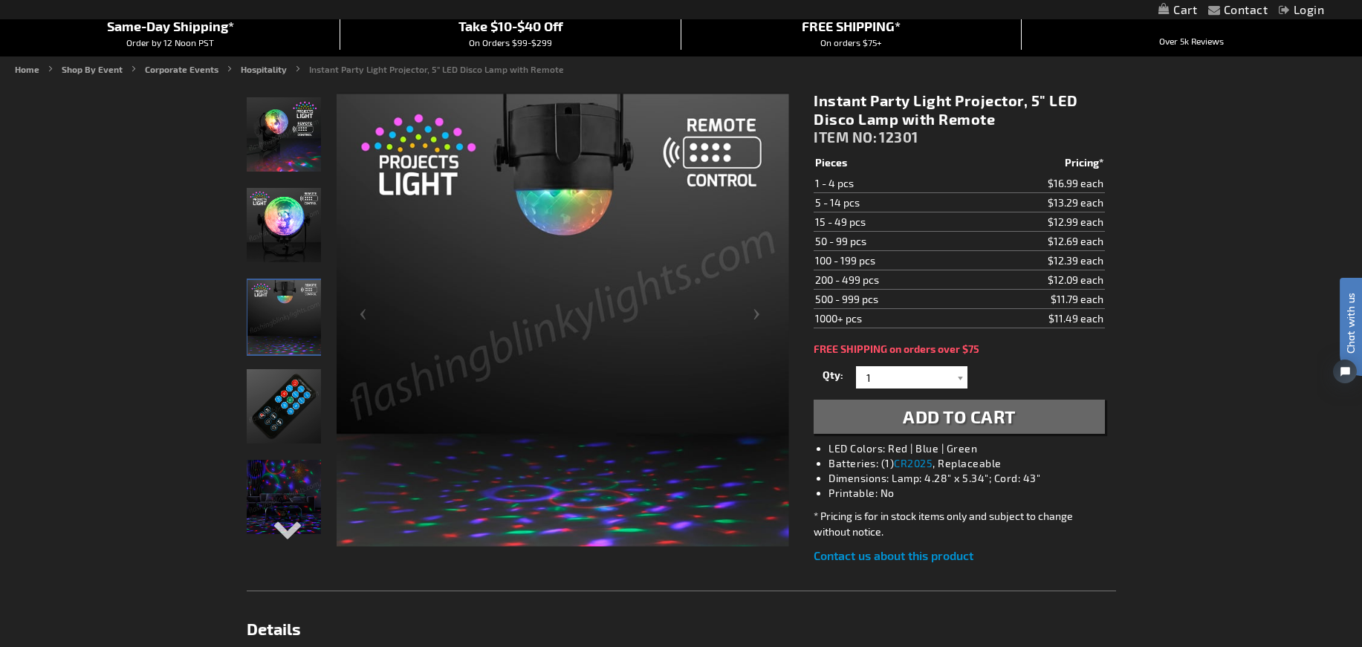
click at [294, 390] on img "LED Light Projector Remote" at bounding box center [284, 406] width 74 height 74
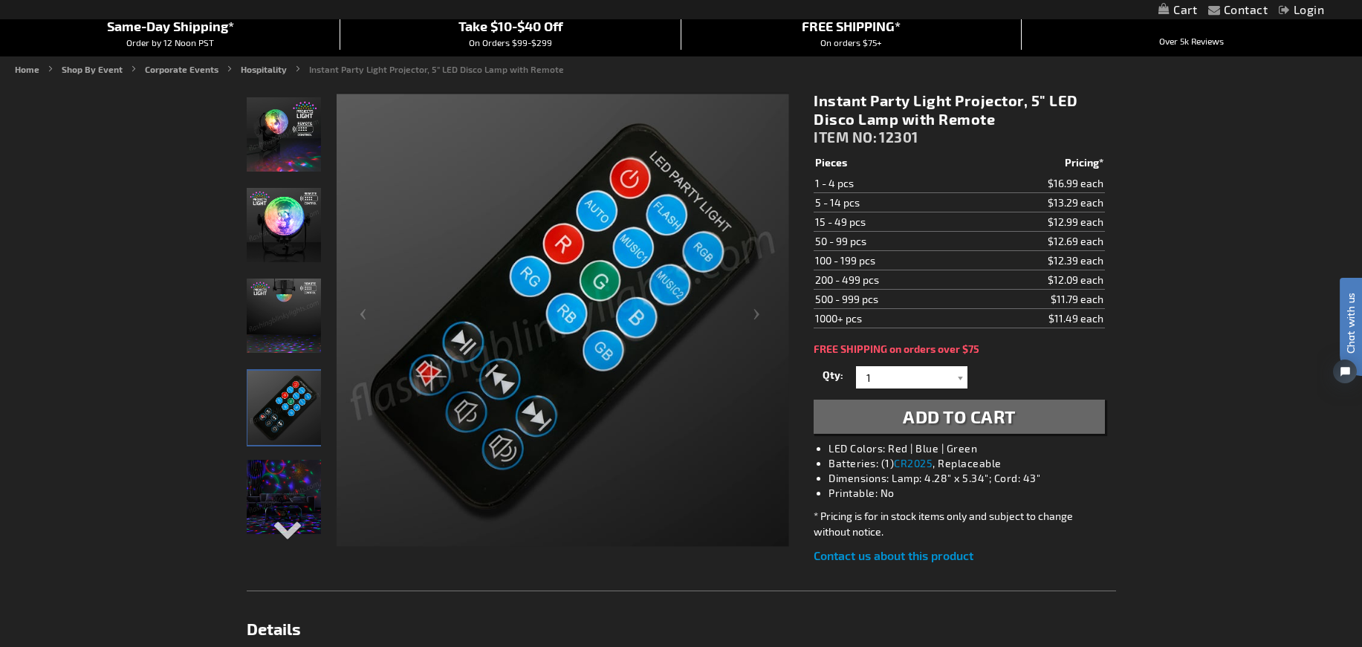
click at [285, 489] on img "Remote Controlled LED Light Projector" at bounding box center [284, 497] width 74 height 74
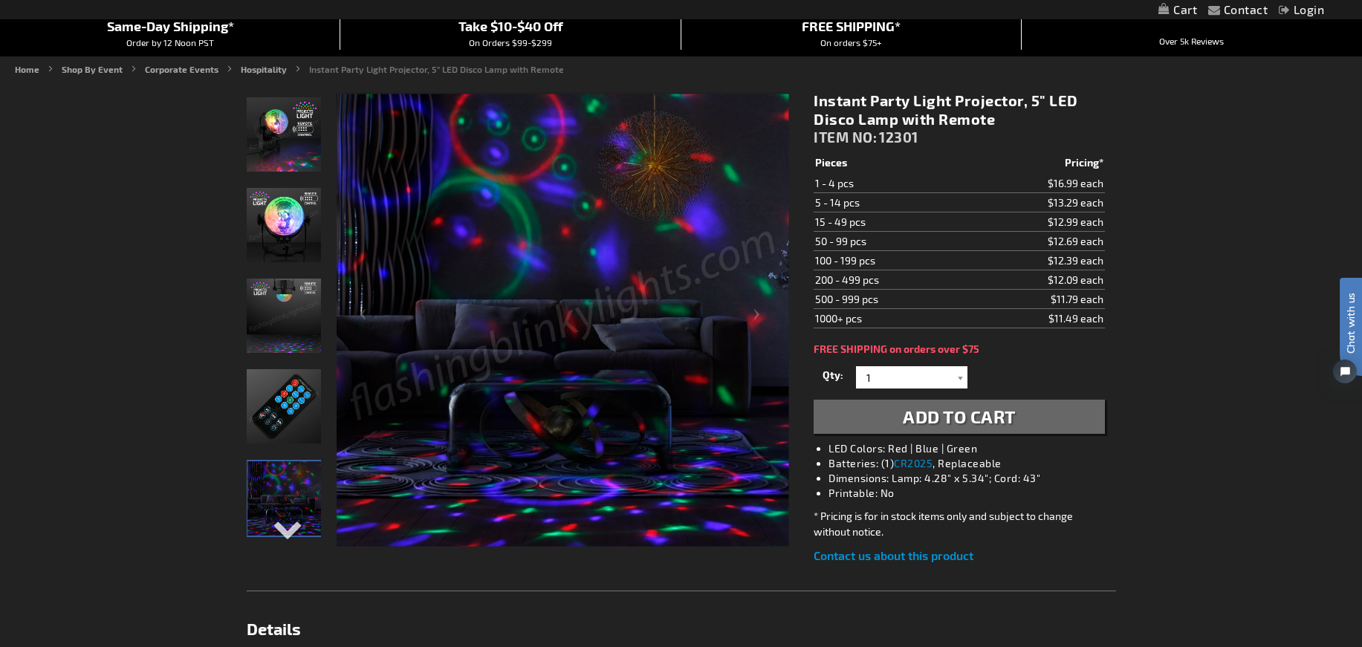
click at [290, 132] on img "Remote Controlled LED Light Projector" at bounding box center [284, 134] width 74 height 74
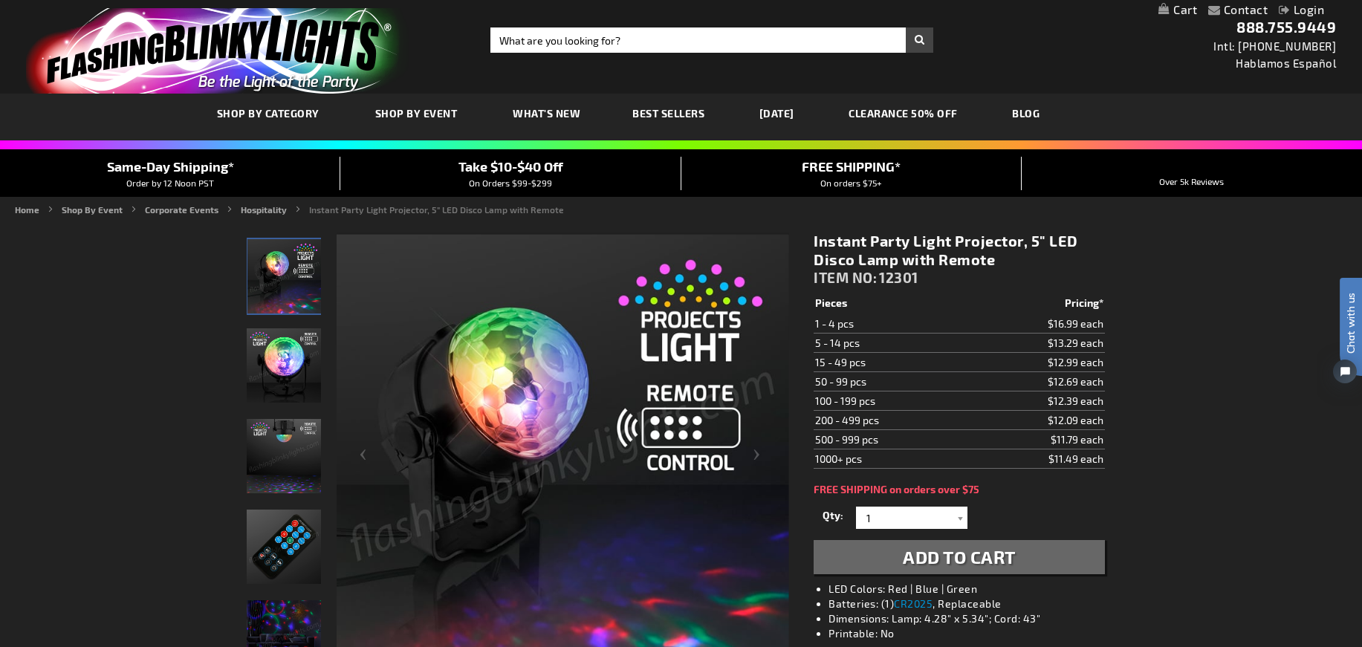
scroll to position [0, 0]
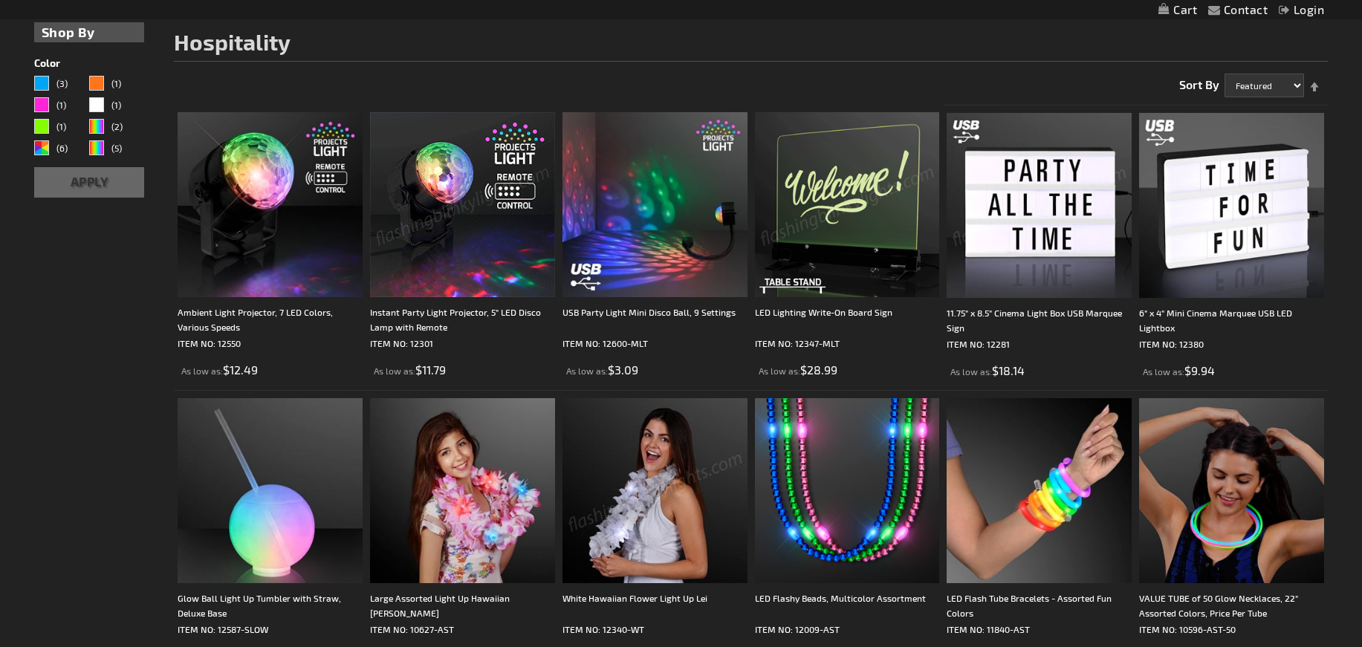
click at [846, 225] on img at bounding box center [847, 204] width 185 height 185
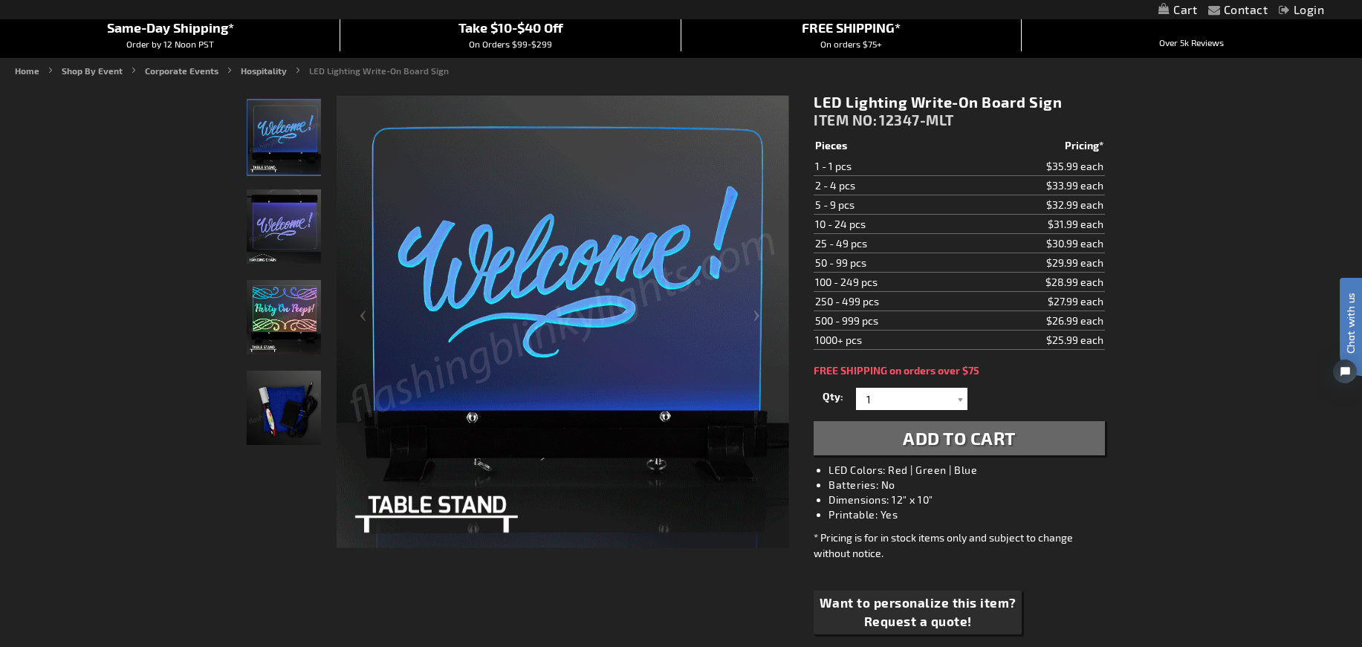
click at [272, 137] on img "Light Up Write-On Board LED Sign" at bounding box center [284, 137] width 74 height 74
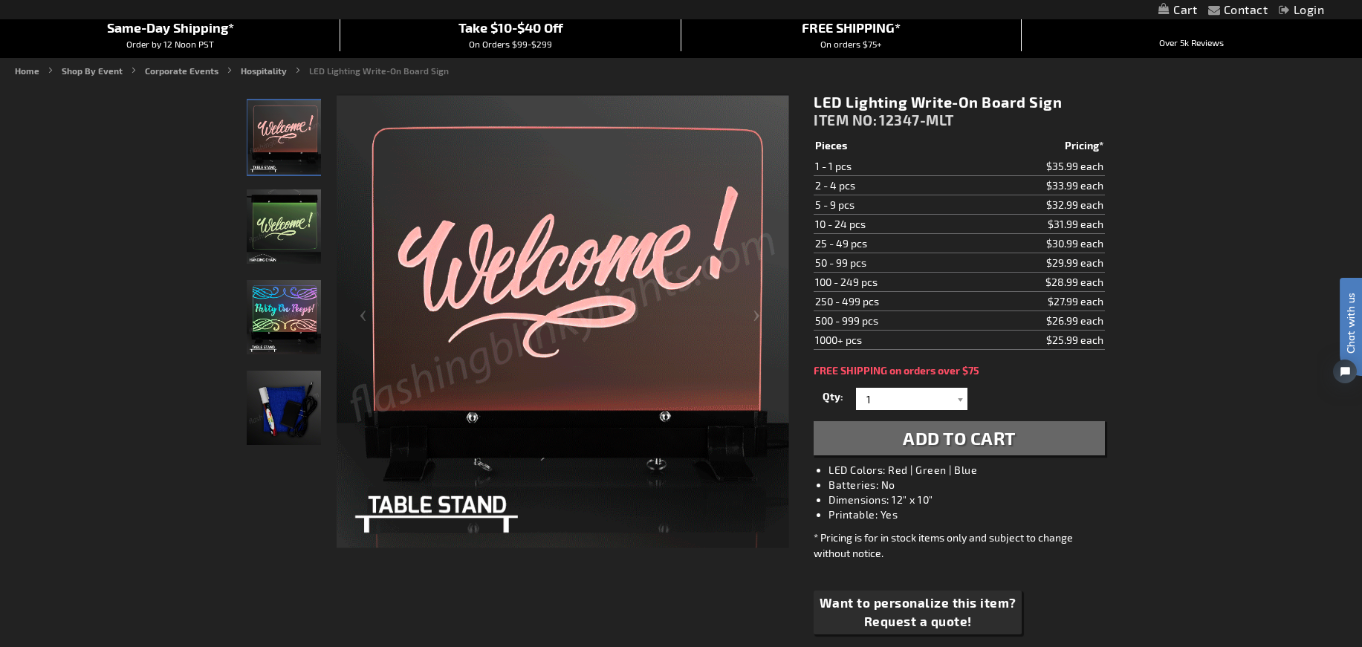
click at [283, 248] on img "Light Up Write-On Board LED Sign" at bounding box center [284, 226] width 74 height 74
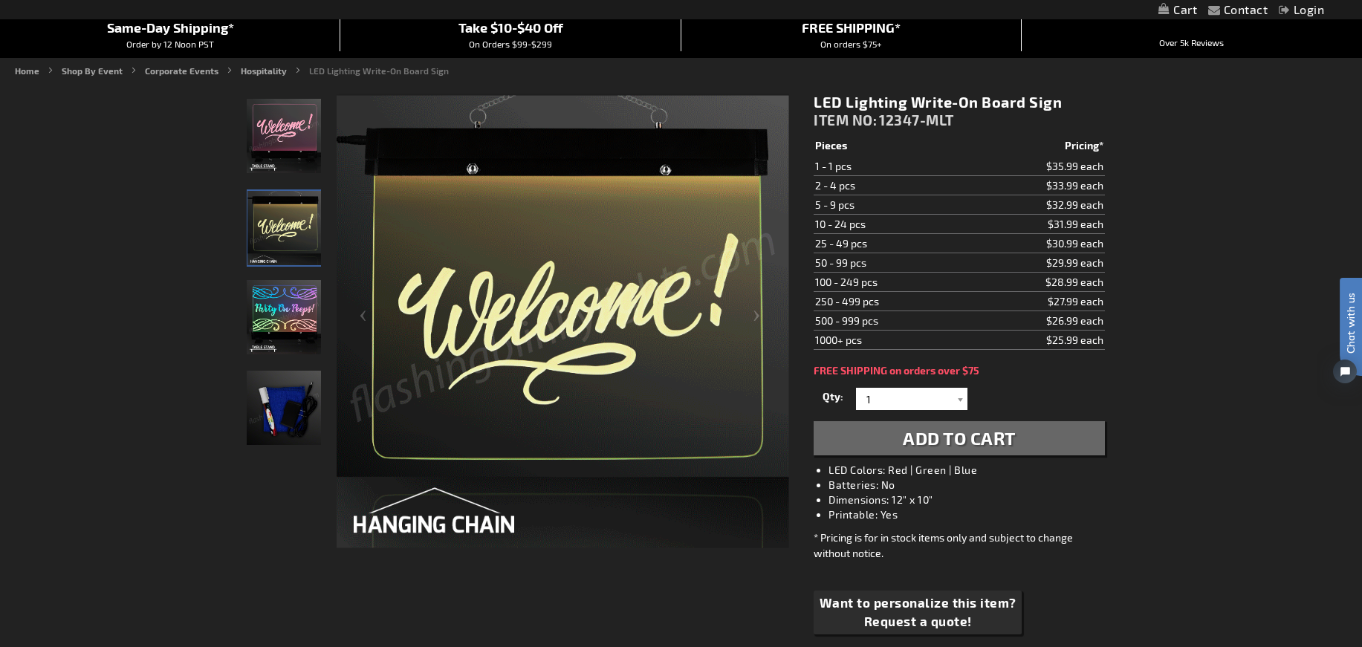
click at [284, 328] on img "Light Up Write-On Board LED Sign" at bounding box center [284, 317] width 74 height 74
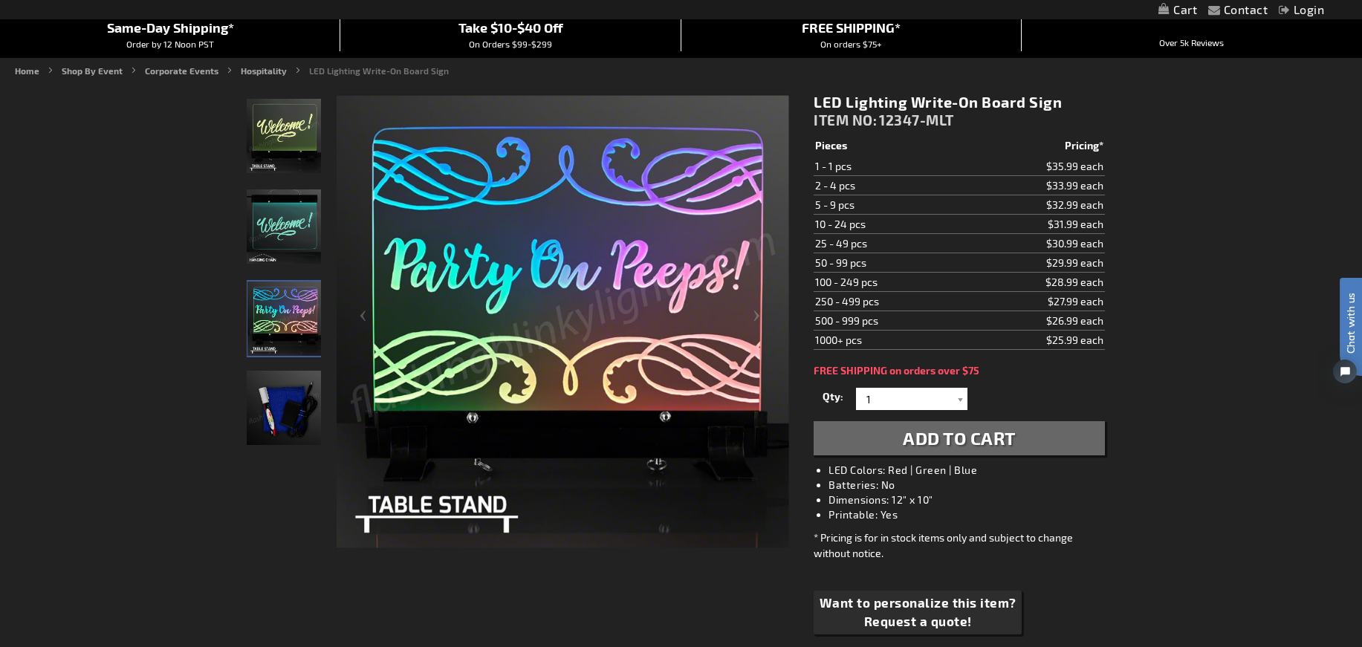
click at [282, 431] on img "Light Up Write-On Board LED Sign Accessories" at bounding box center [284, 408] width 74 height 74
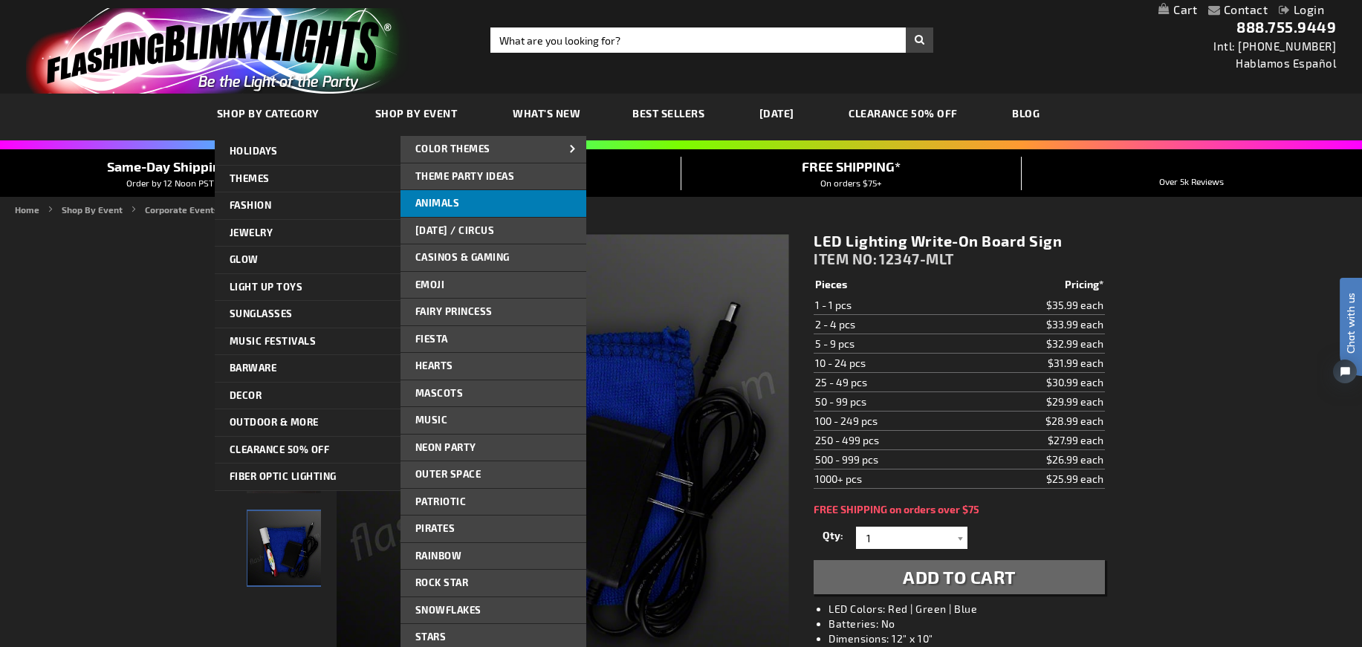
click at [444, 200] on span "Animals" at bounding box center [437, 203] width 45 height 12
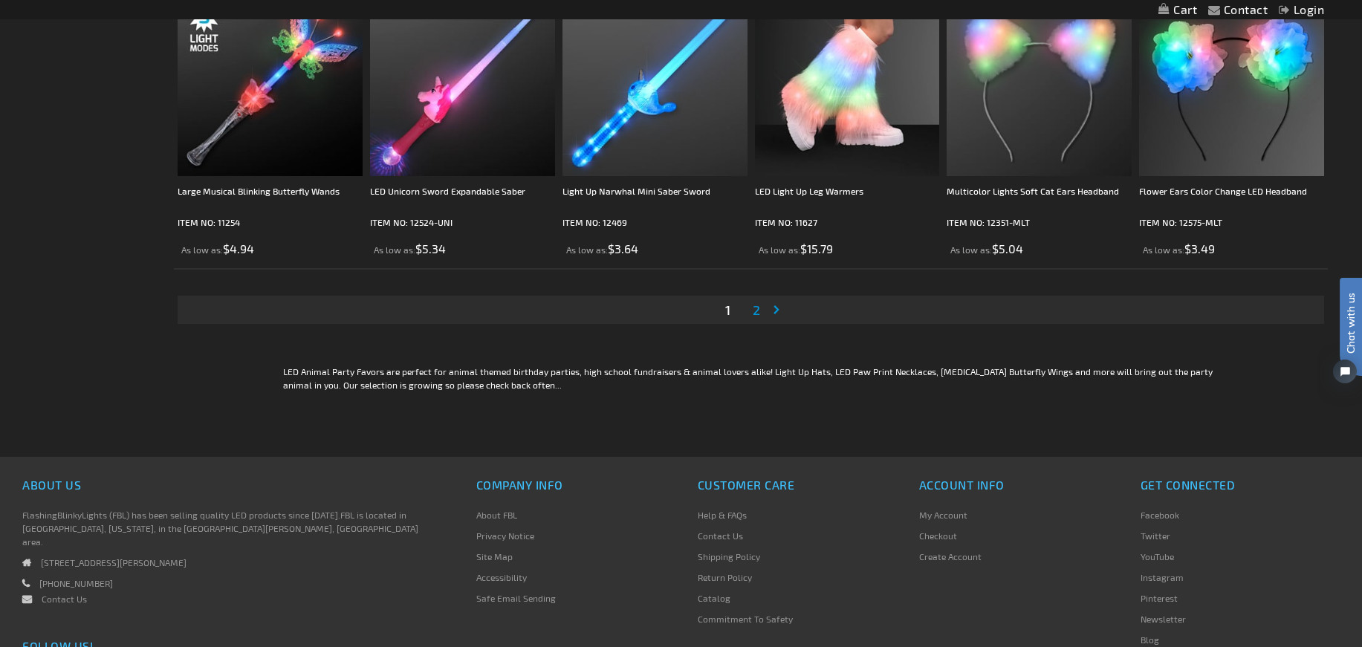
scroll to position [2897, 0]
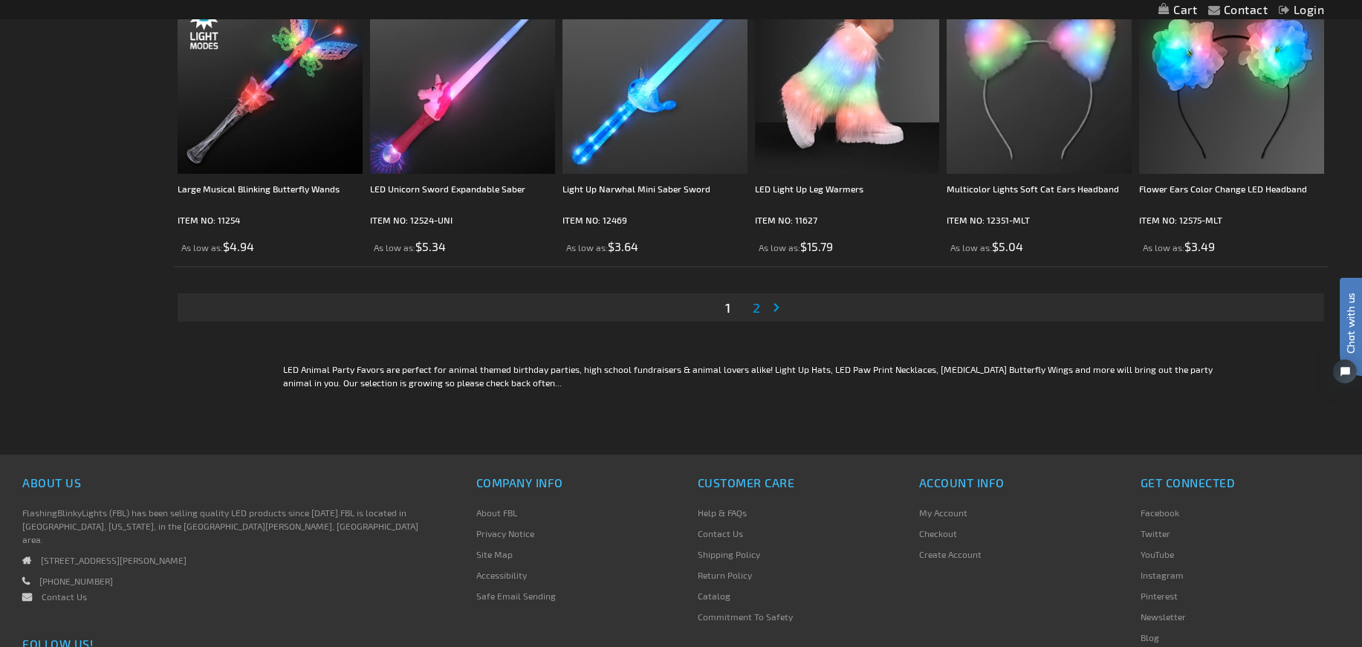
click at [757, 306] on span "2" at bounding box center [756, 307] width 7 height 16
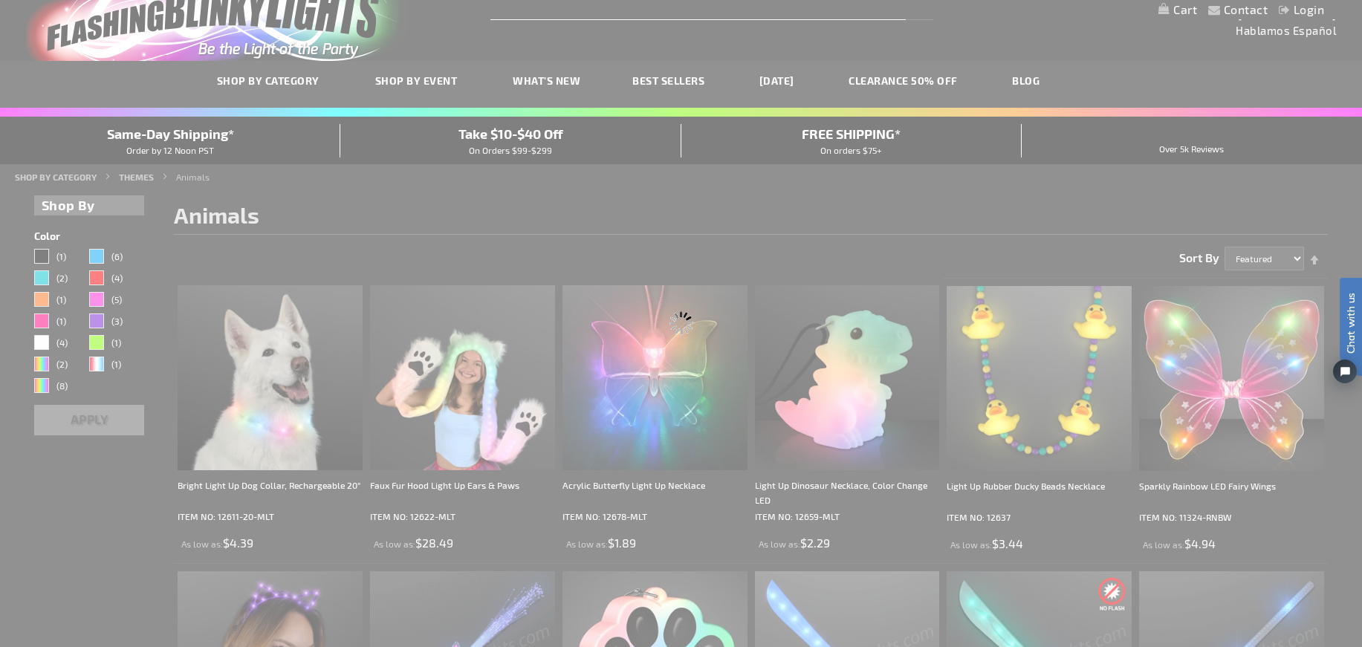
scroll to position [0, 0]
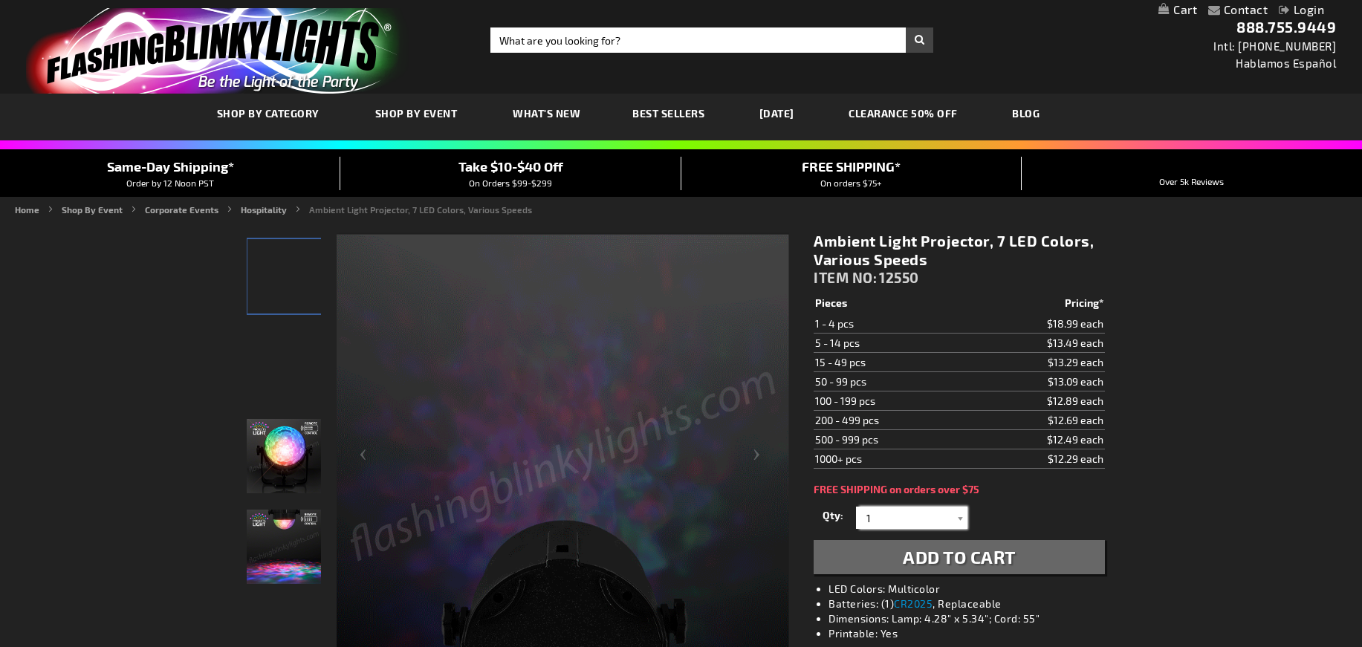
drag, startPoint x: 863, startPoint y: 519, endPoint x: 893, endPoint y: 516, distance: 30.6
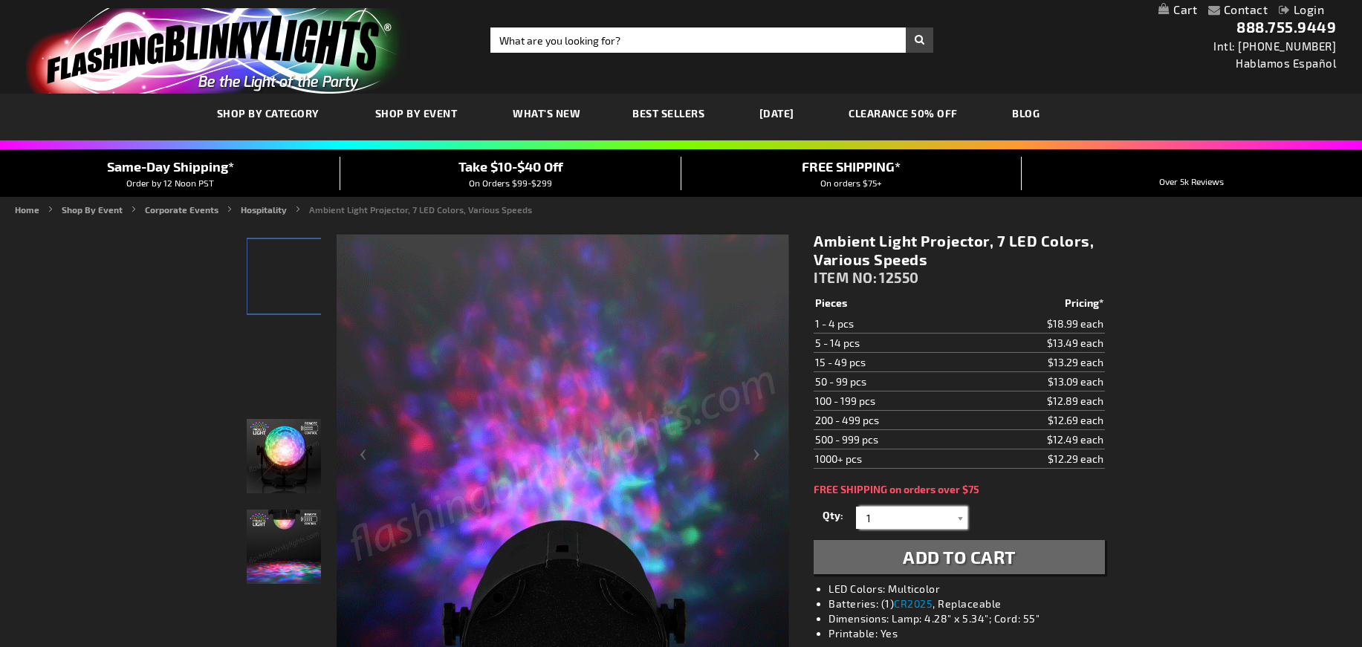
click at [863, 519] on input "1" at bounding box center [914, 518] width 108 height 22
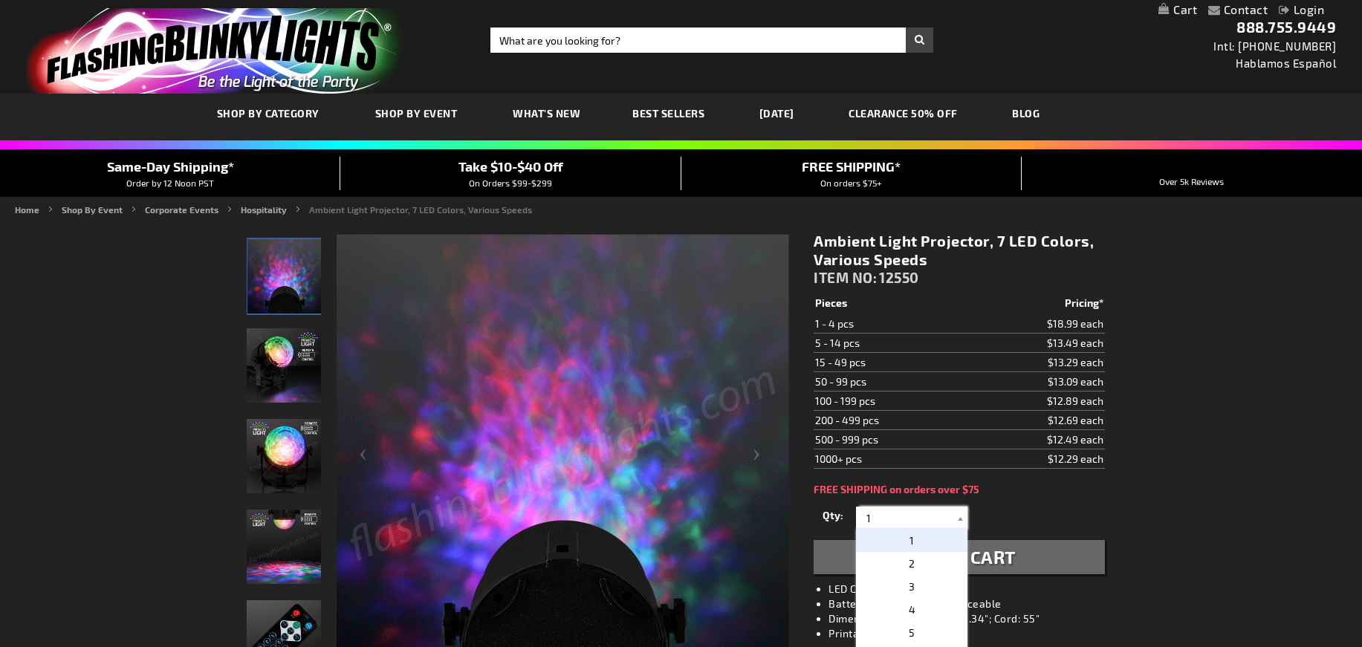
click at [893, 516] on input "1" at bounding box center [914, 518] width 108 height 22
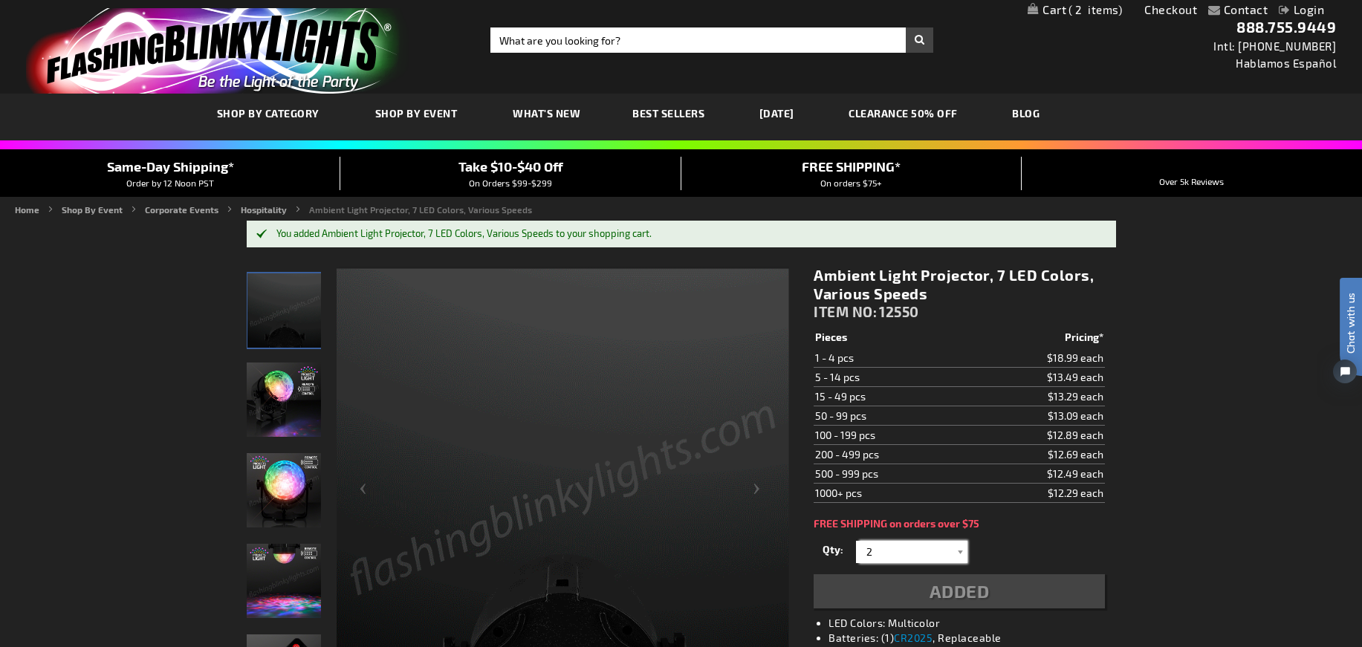
type input "2"
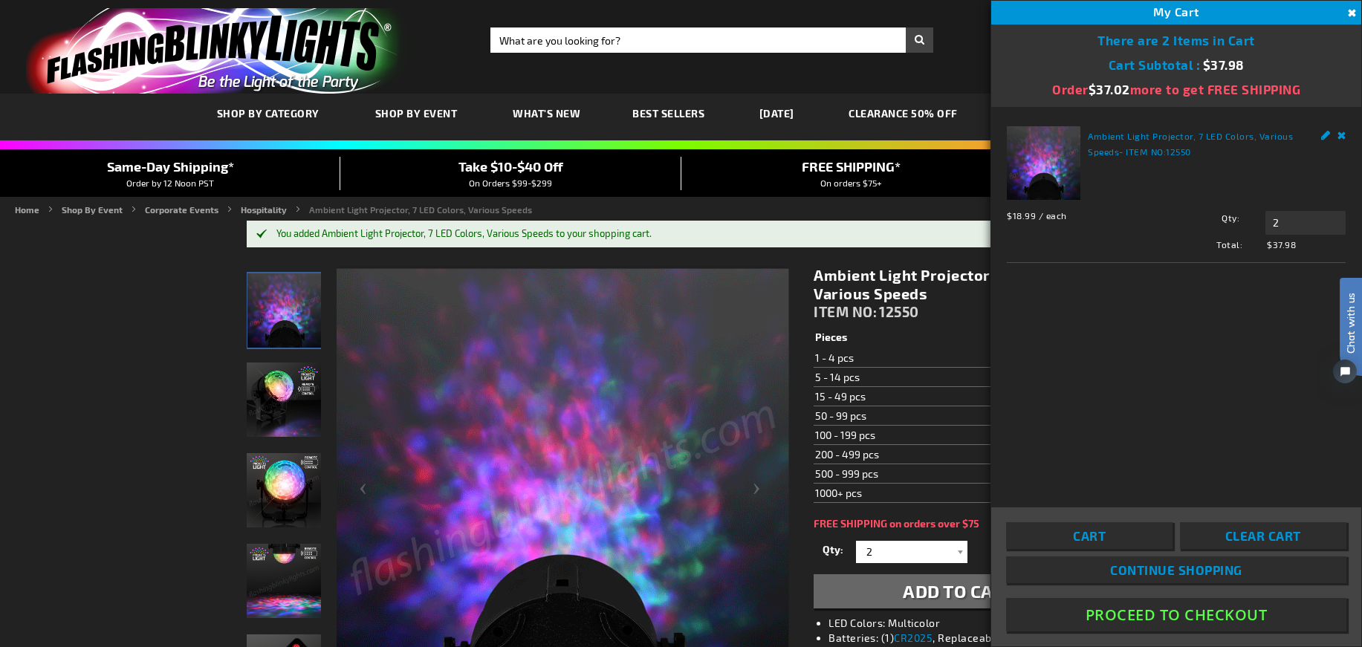
click at [1355, 13] on button "Close" at bounding box center [1350, 13] width 16 height 16
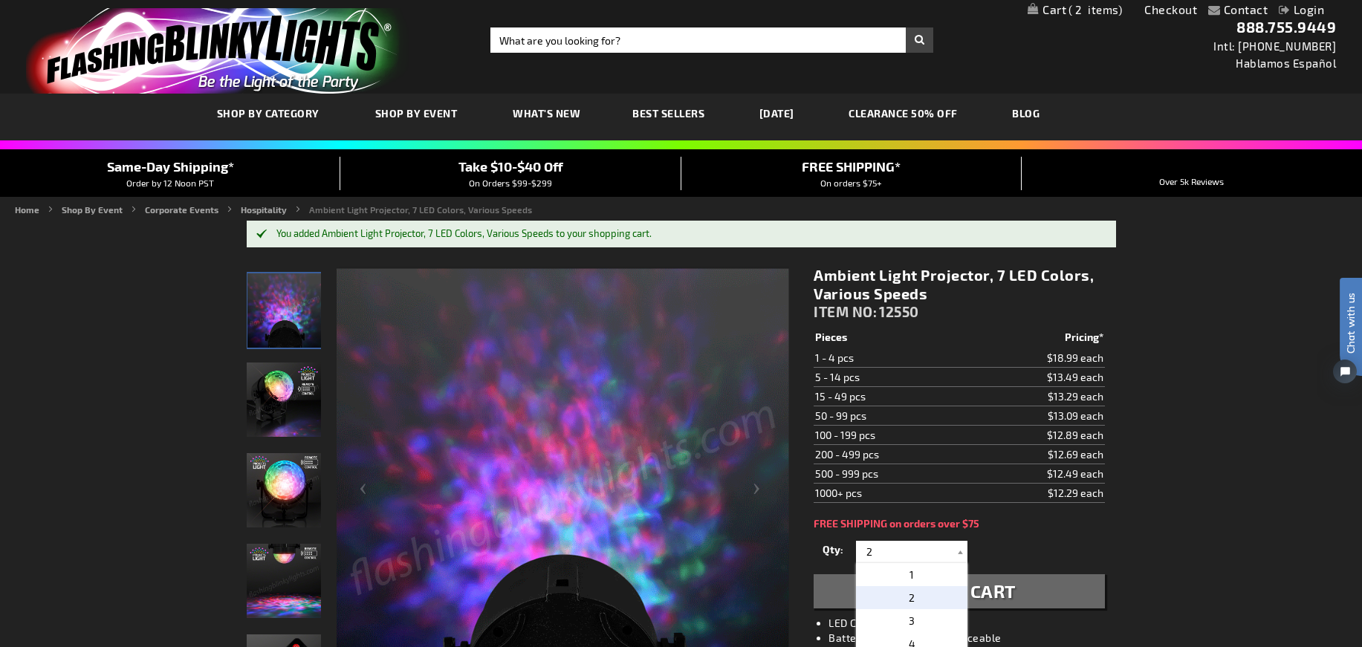
click at [1088, 12] on span "2" at bounding box center [1096, 9] width 54 height 13
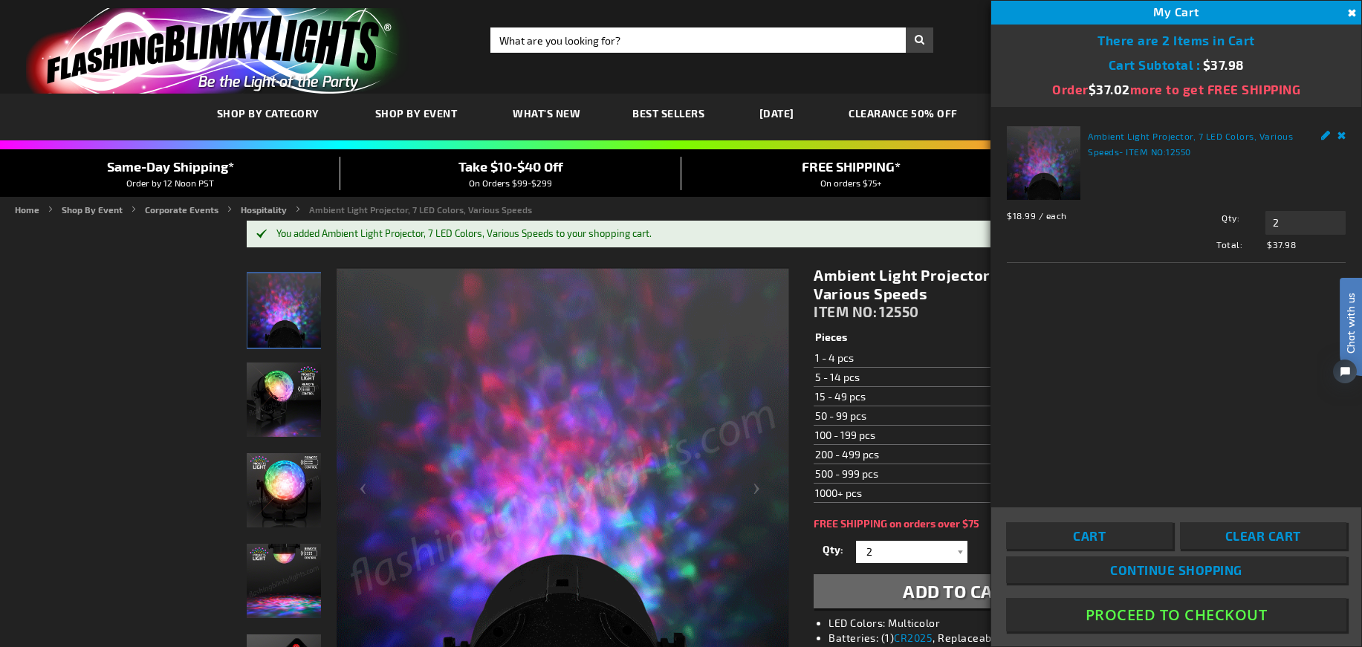
click at [1342, 135] on link "Remove" at bounding box center [1342, 134] width 9 height 16
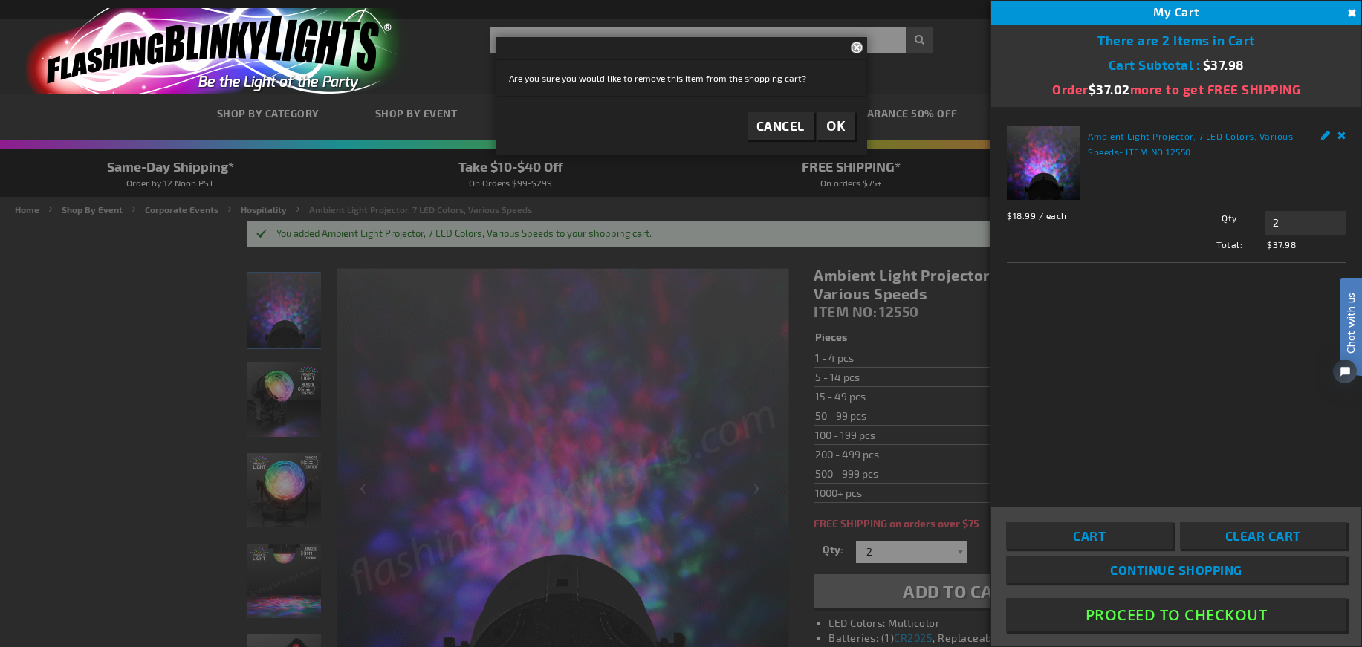
click at [836, 126] on span "OK" at bounding box center [835, 125] width 19 height 17
